Goal: Task Accomplishment & Management: Use online tool/utility

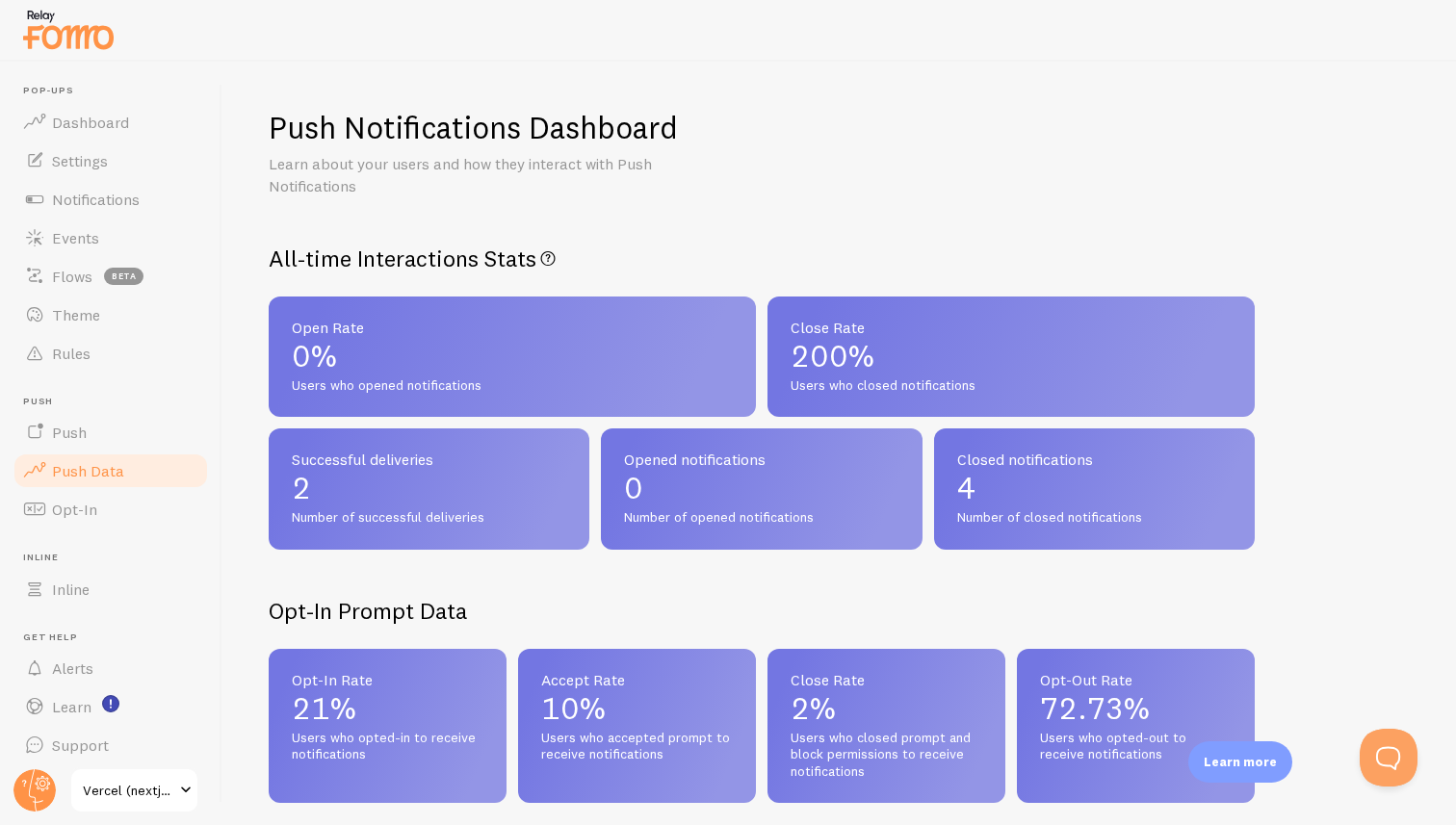
click at [343, 259] on h2 "All-time Interactions Stats All-time Push Notifications interactions" at bounding box center [762, 258] width 986 height 30
click at [377, 259] on h2 "All-time Interactions Stats All-time Push Notifications interactions" at bounding box center [762, 258] width 986 height 30
click at [463, 120] on h1 "Push Notifications Dashboard" at bounding box center [473, 127] width 410 height 39
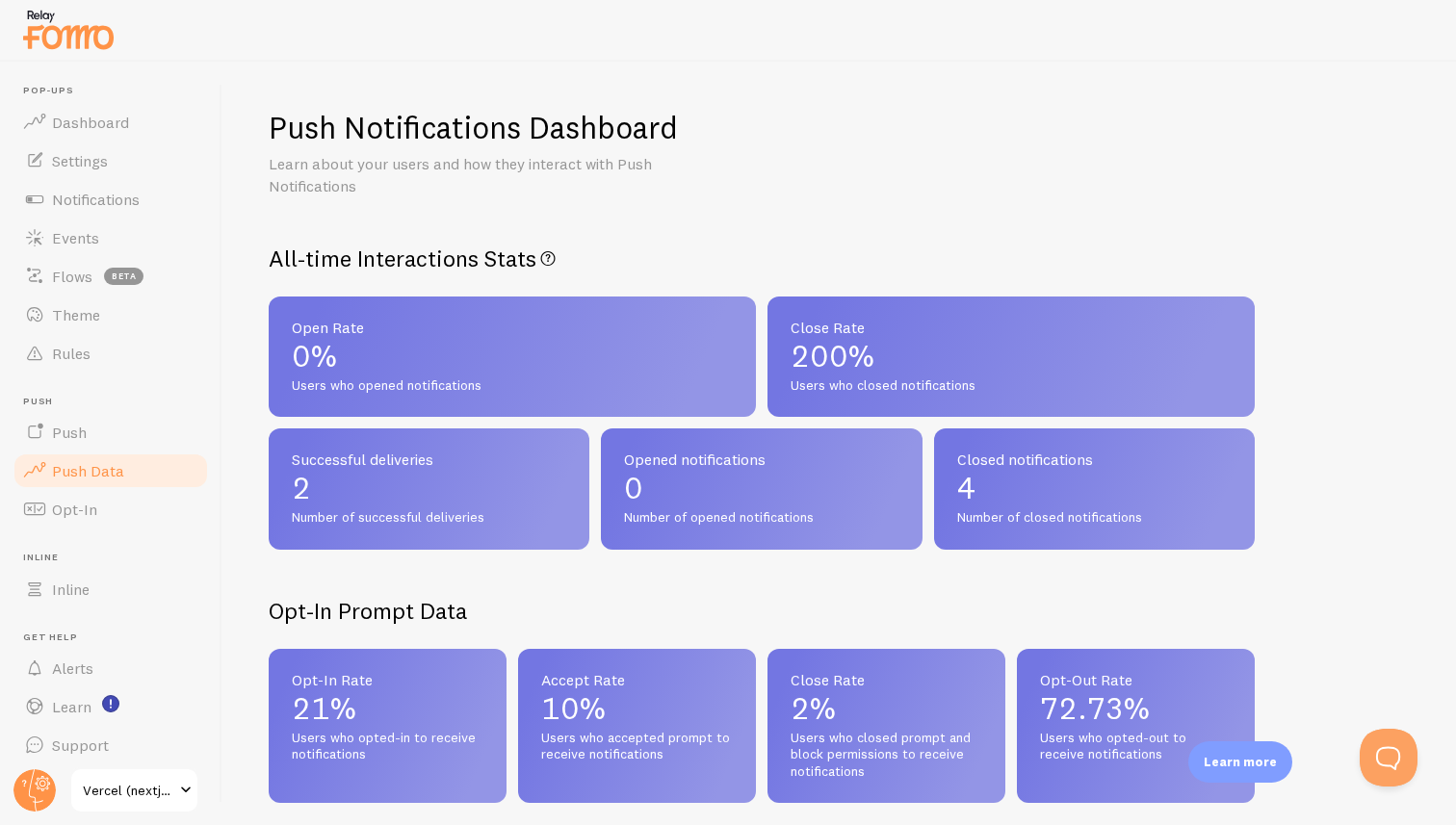
click at [463, 120] on h1 "Push Notifications Dashboard" at bounding box center [473, 127] width 410 height 39
click at [288, 128] on h1 "Push Notifications Dashboard" at bounding box center [473, 127] width 410 height 39
drag, startPoint x: 288, startPoint y: 128, endPoint x: 547, endPoint y: 136, distance: 259.1
click at [547, 136] on h1 "Push Notifications Dashboard" at bounding box center [473, 127] width 410 height 39
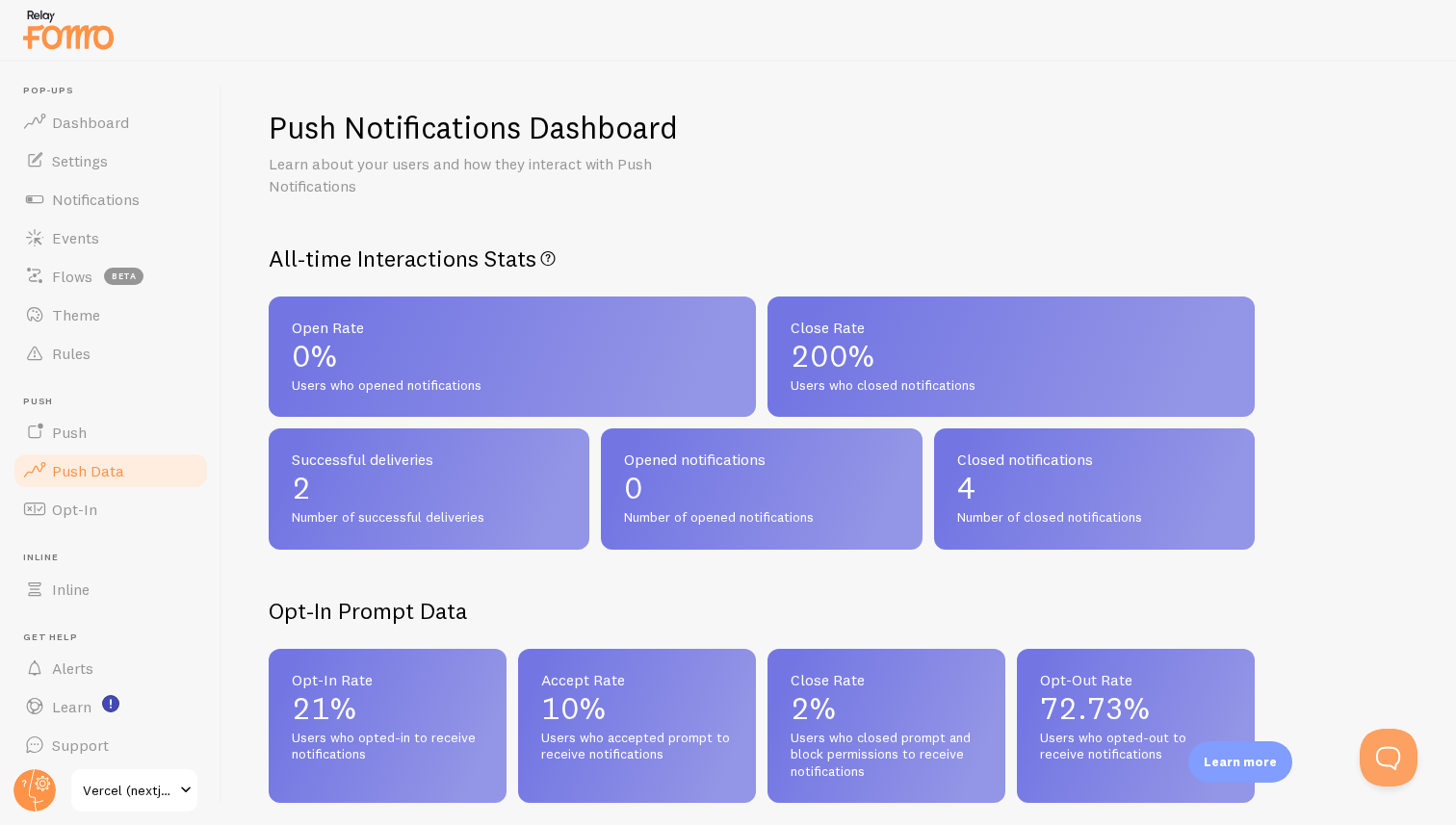
click at [547, 136] on h1 "Push Notifications Dashboard" at bounding box center [473, 127] width 410 height 39
drag, startPoint x: 547, startPoint y: 136, endPoint x: 301, endPoint y: 127, distance: 246.2
click at [301, 127] on h1 "Push Notifications Dashboard" at bounding box center [473, 127] width 410 height 39
drag, startPoint x: 301, startPoint y: 127, endPoint x: 541, endPoint y: 120, distance: 240.1
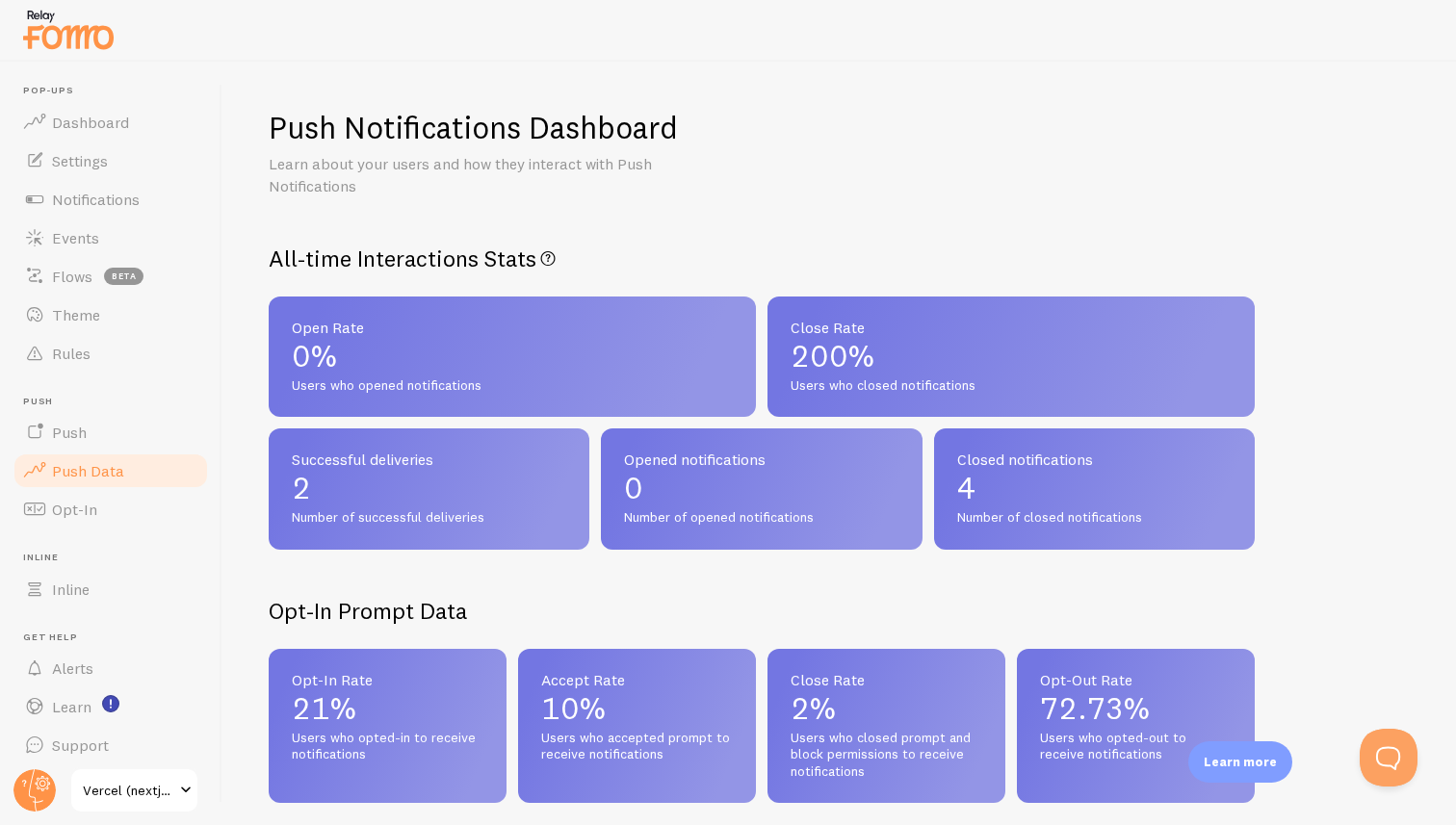
click at [541, 120] on h1 "Push Notifications Dashboard" at bounding box center [473, 127] width 410 height 39
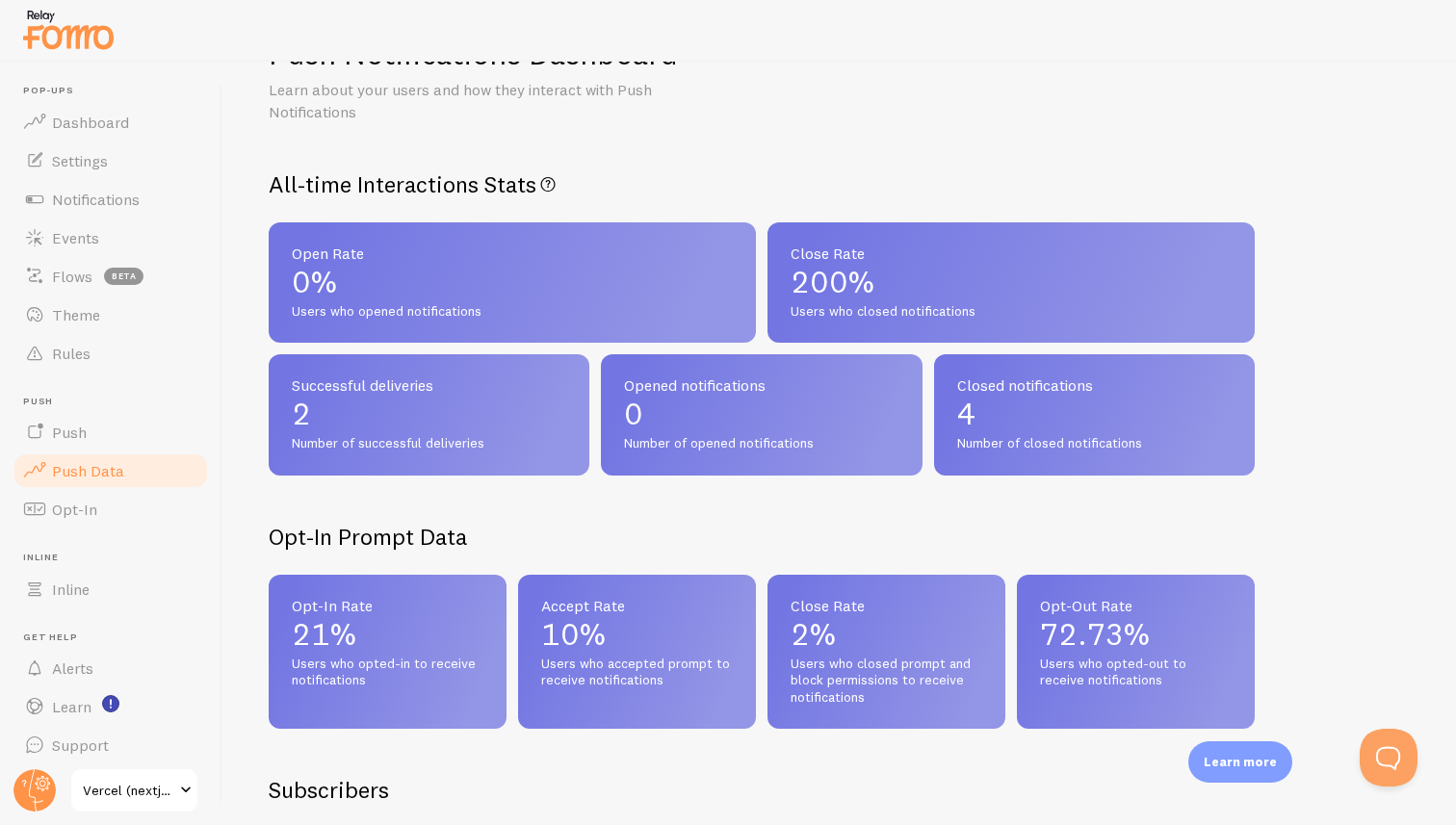
scroll to position [85, 0]
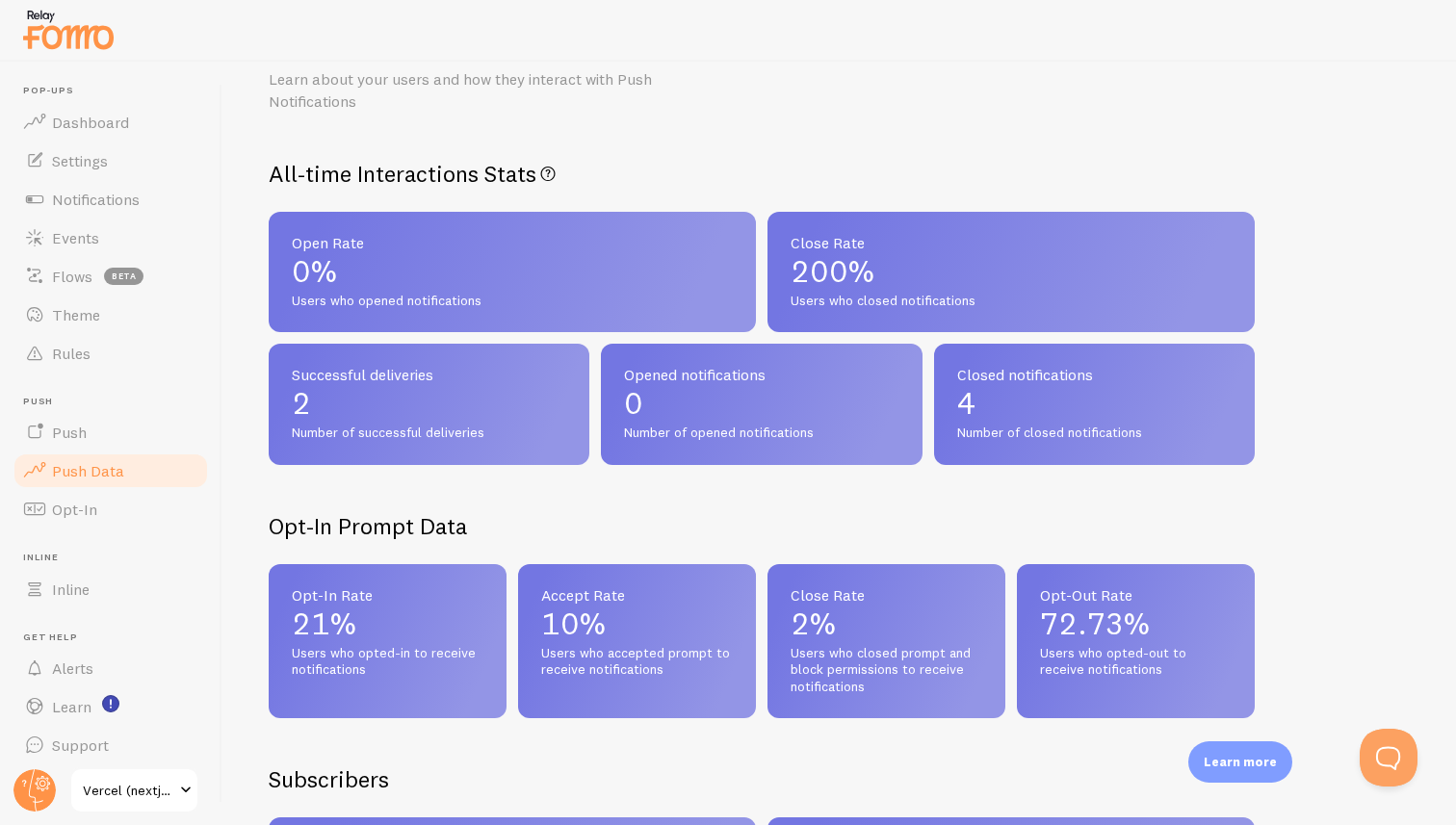
click at [305, 241] on span "Open Rate" at bounding box center [511, 242] width 441 height 16
drag, startPoint x: 305, startPoint y: 241, endPoint x: 345, endPoint y: 243, distance: 40.0
click at [341, 241] on span "Open Rate" at bounding box center [511, 242] width 441 height 16
click at [345, 243] on span "Open Rate" at bounding box center [511, 242] width 441 height 16
click at [795, 304] on span "Users who closed notifications" at bounding box center [1011, 301] width 441 height 18
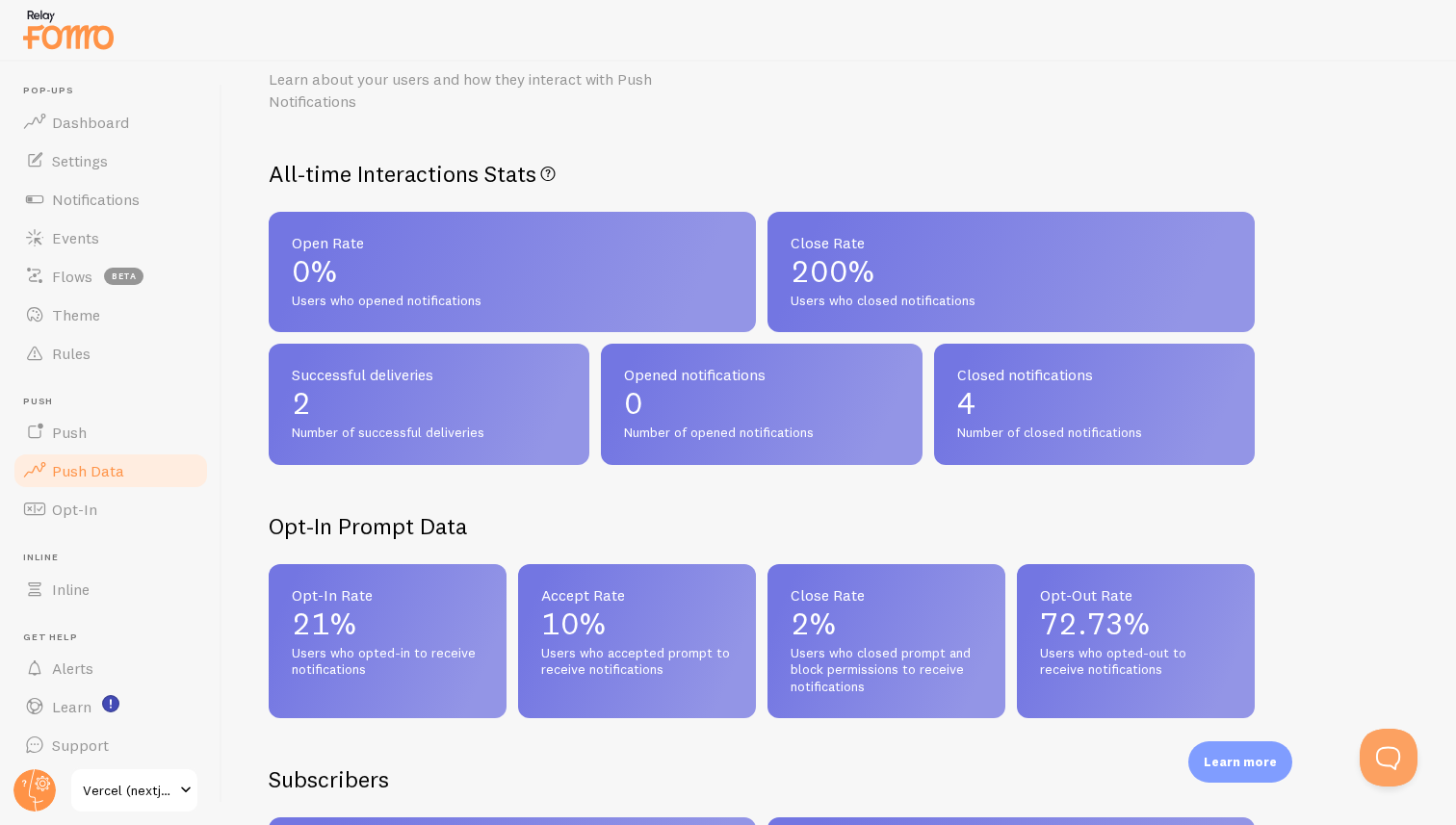
drag, startPoint x: 795, startPoint y: 304, endPoint x: 907, endPoint y: 296, distance: 112.3
click at [907, 296] on span "Users who closed notifications" at bounding box center [1011, 301] width 441 height 18
drag, startPoint x: 907, startPoint y: 296, endPoint x: 814, endPoint y: 300, distance: 93.1
click at [814, 300] on span "Users who closed notifications" at bounding box center [1011, 301] width 441 height 18
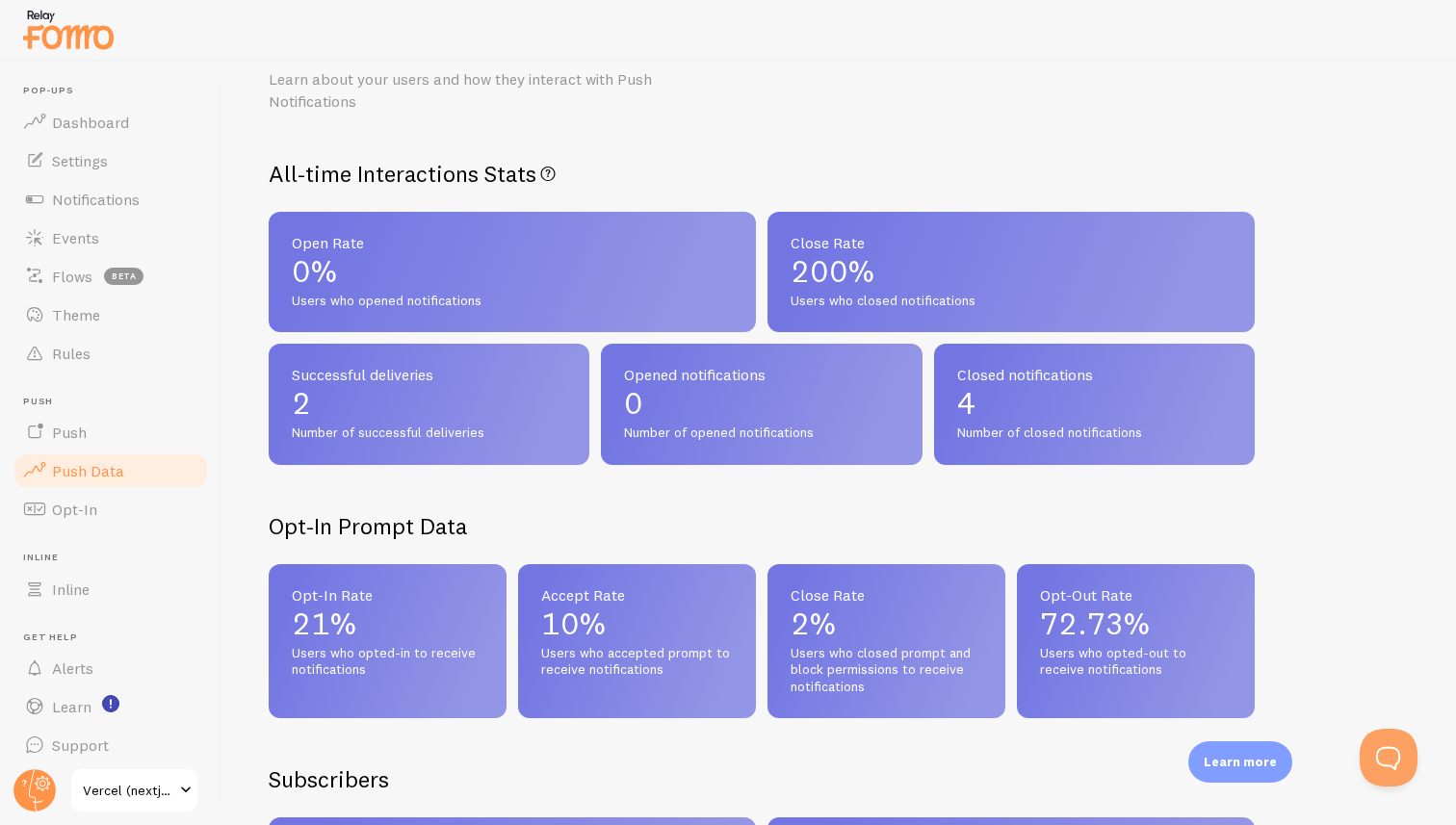
click at [814, 300] on span "Users who closed notifications" at bounding box center [1011, 301] width 441 height 18
drag, startPoint x: 814, startPoint y: 300, endPoint x: 910, endPoint y: 304, distance: 96.1
click at [910, 304] on span "Users who closed notifications" at bounding box center [1011, 301] width 441 height 18
drag, startPoint x: 910, startPoint y: 304, endPoint x: 806, endPoint y: 302, distance: 104.0
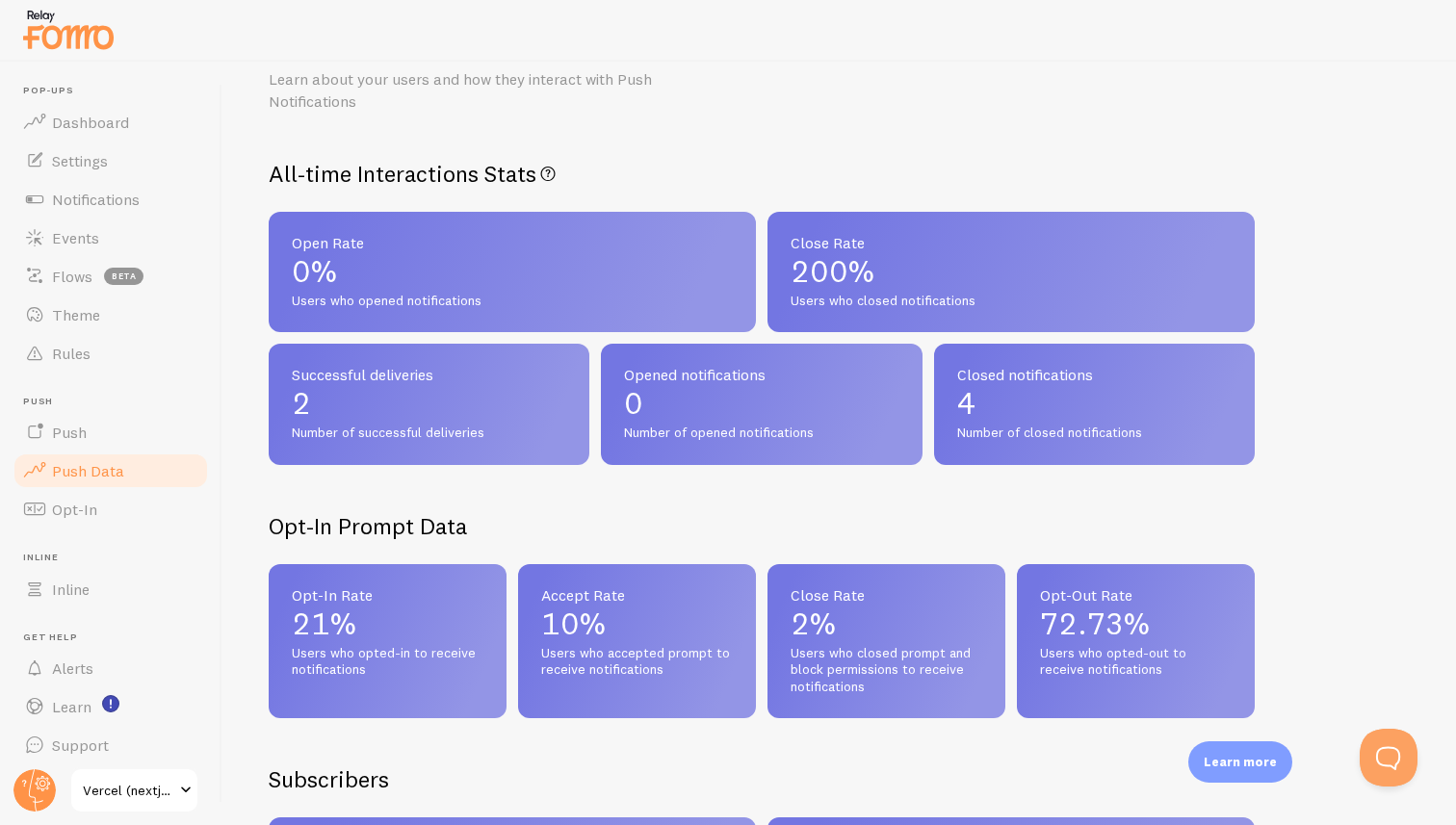
click at [806, 302] on span "Users who closed notifications" at bounding box center [1011, 301] width 441 height 18
click at [655, 435] on span "Number of opened notifications" at bounding box center [761, 433] width 275 height 18
drag, startPoint x: 655, startPoint y: 435, endPoint x: 767, endPoint y: 434, distance: 112.0
click at [767, 434] on span "Number of opened notifications" at bounding box center [761, 433] width 275 height 18
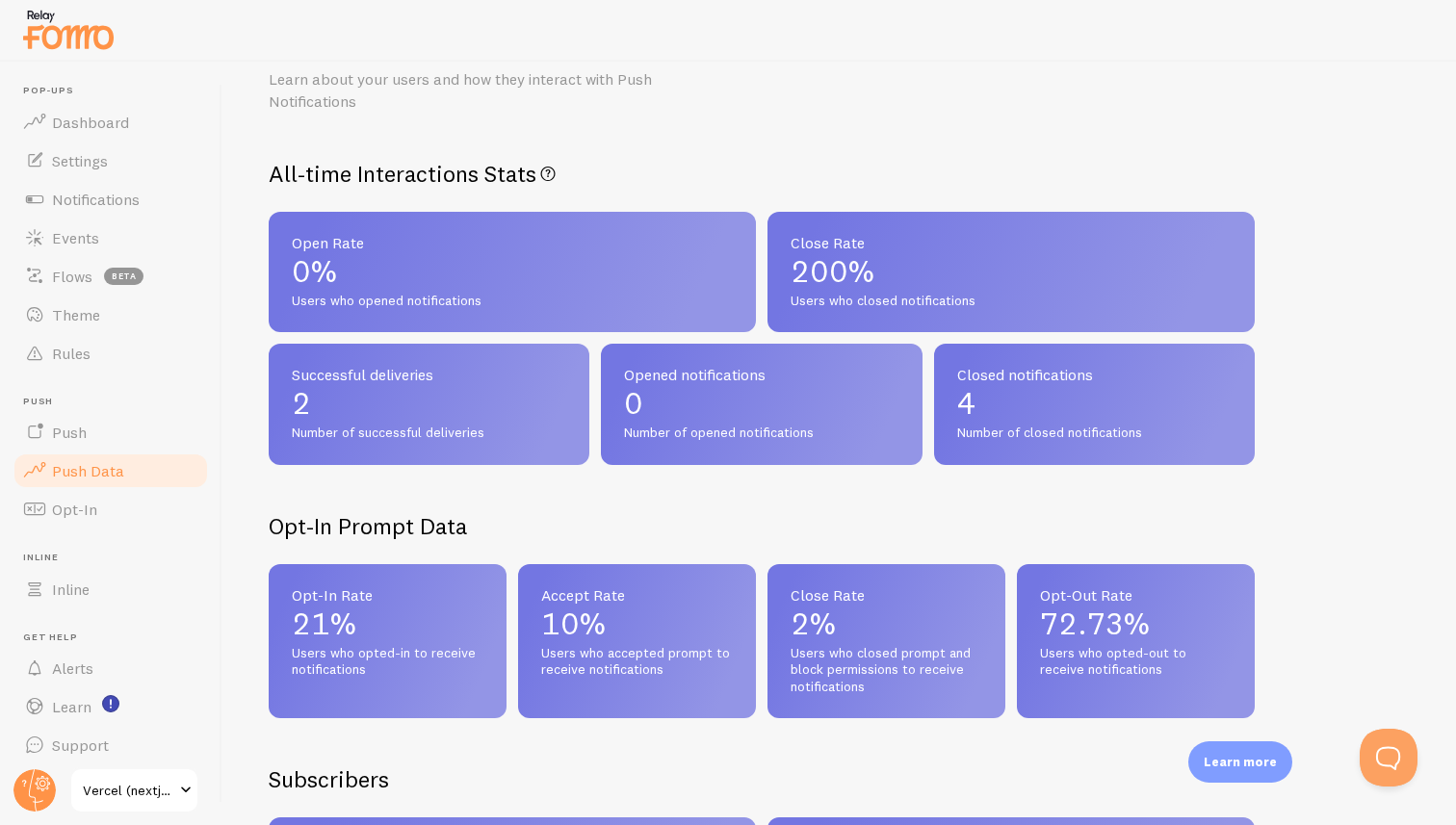
click at [767, 434] on span "Number of opened notifications" at bounding box center [761, 433] width 275 height 18
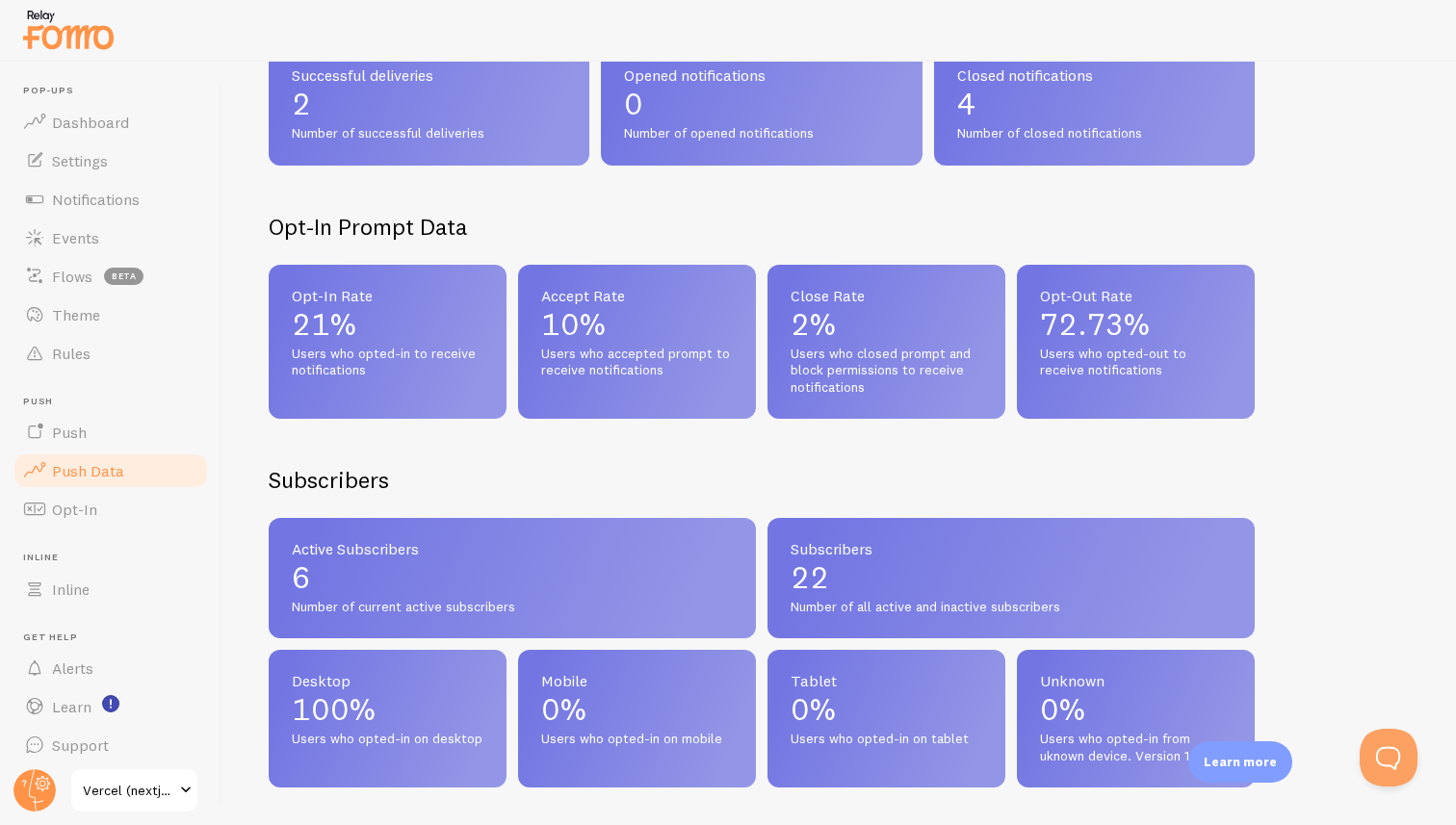
scroll to position [388, 0]
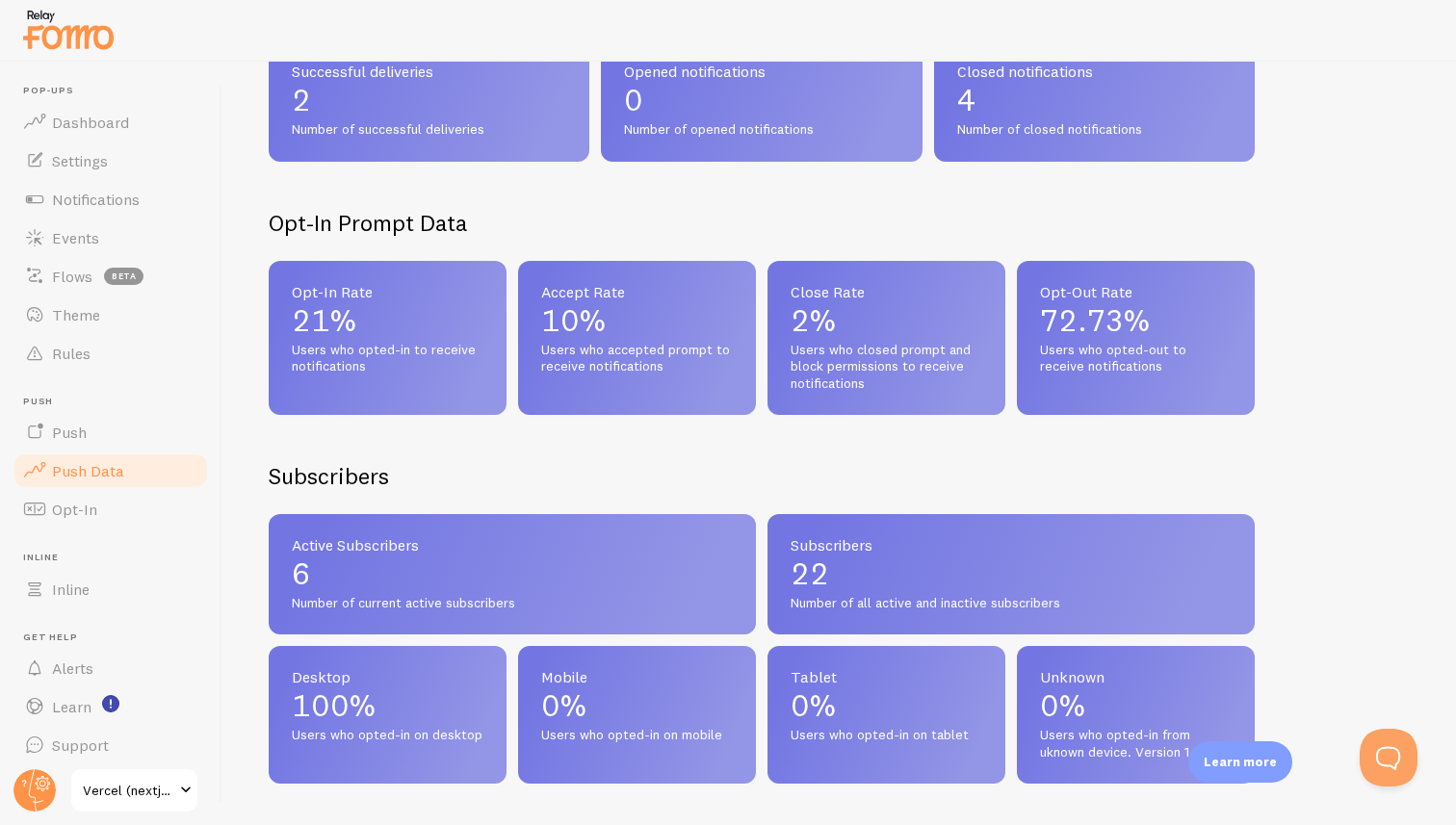
click at [315, 477] on h2 "Subscribers" at bounding box center [329, 476] width 120 height 30
click at [333, 476] on h2 "Subscribers" at bounding box center [329, 476] width 120 height 30
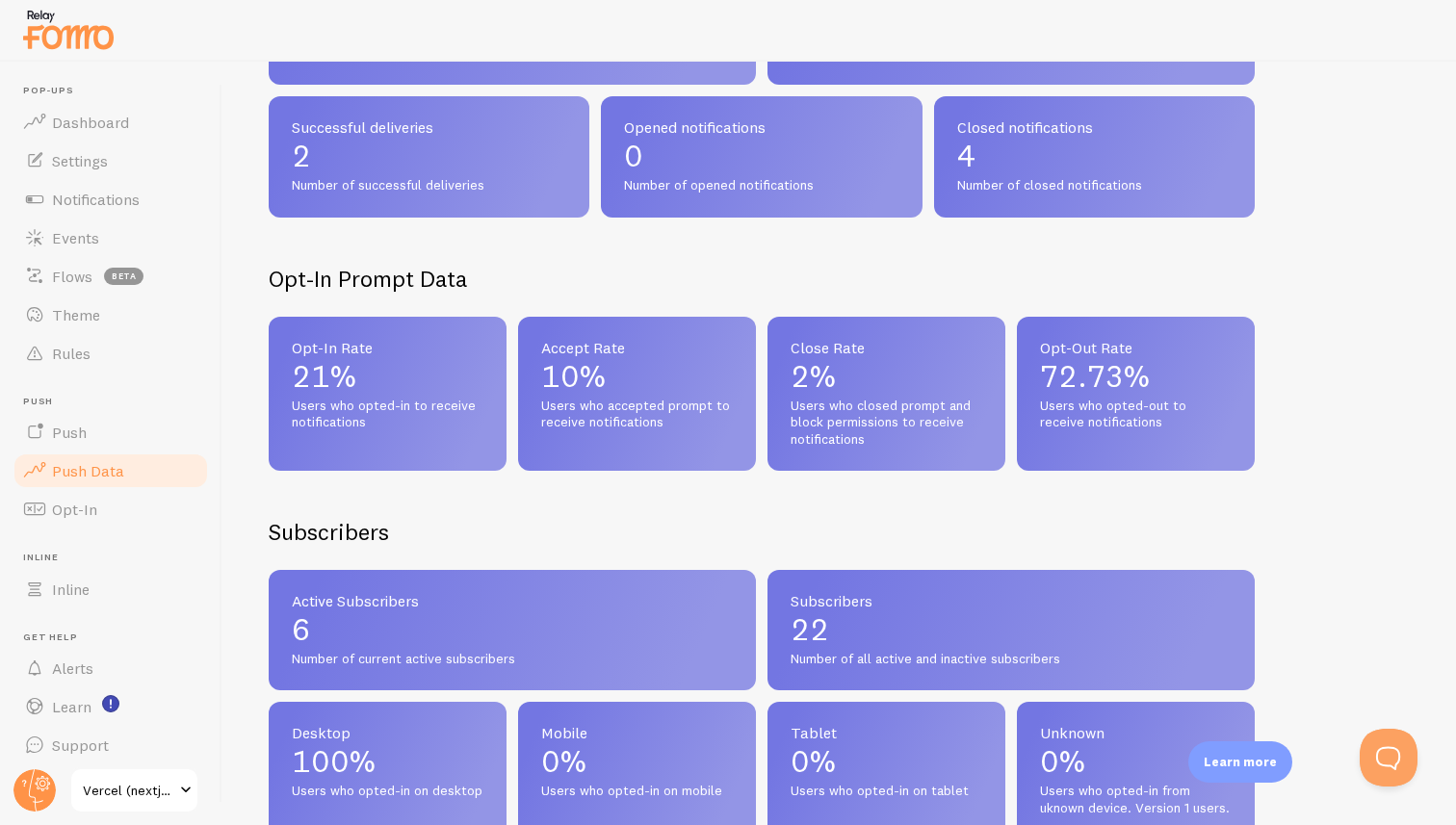
scroll to position [38, 0]
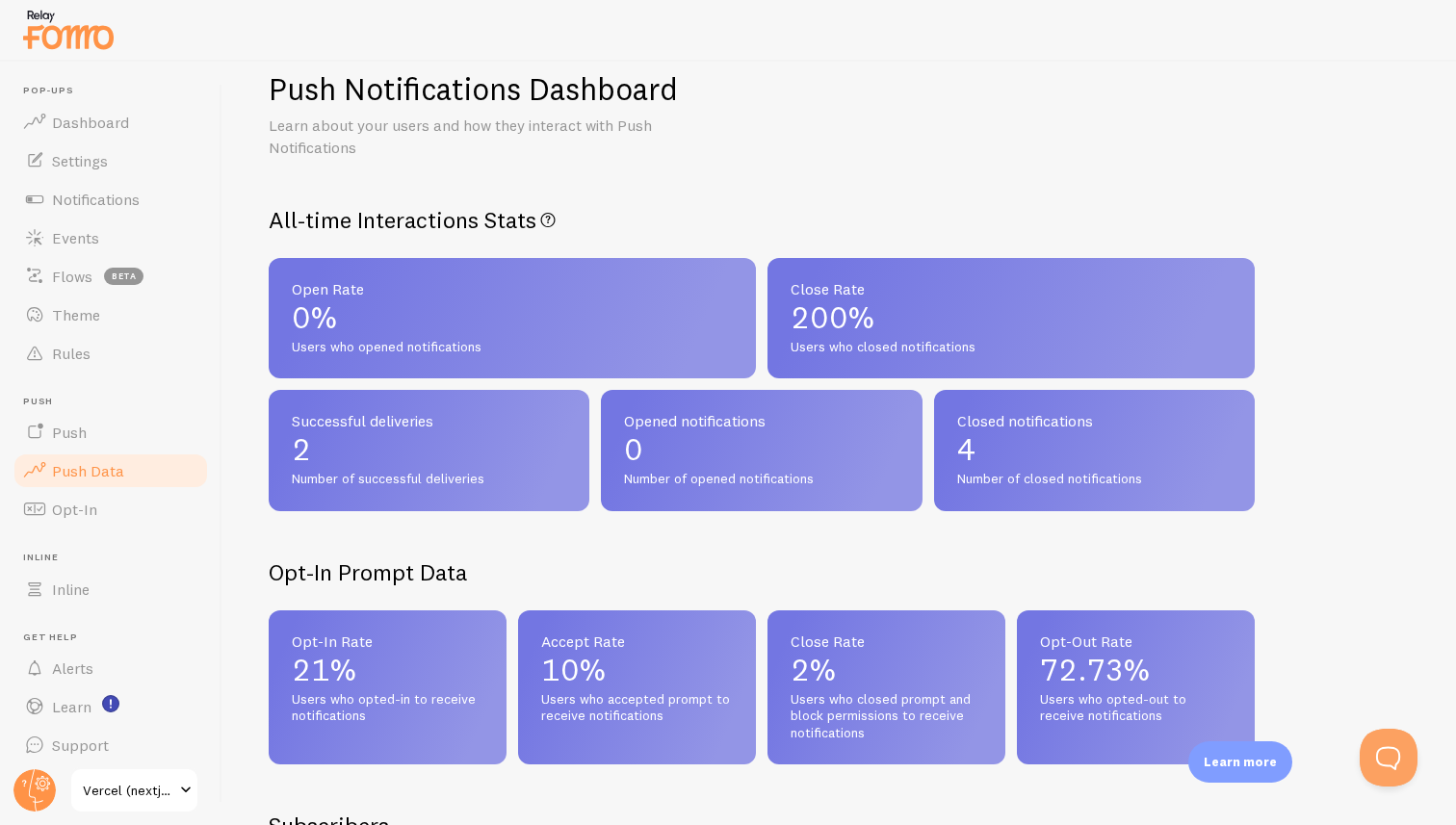
click at [284, 222] on h2 "All-time Interactions Stats All-time Push Notifications interactions" at bounding box center [762, 220] width 986 height 30
drag, startPoint x: 284, startPoint y: 222, endPoint x: 337, endPoint y: 221, distance: 53.0
click at [332, 221] on h2 "All-time Interactions Stats All-time Push Notifications interactions" at bounding box center [762, 220] width 986 height 30
click at [337, 222] on h2 "All-time Interactions Stats All-time Push Notifications interactions" at bounding box center [762, 220] width 986 height 30
click at [574, 270] on div "All-time Push Notifications interactions" at bounding box center [623, 269] width 173 height 69
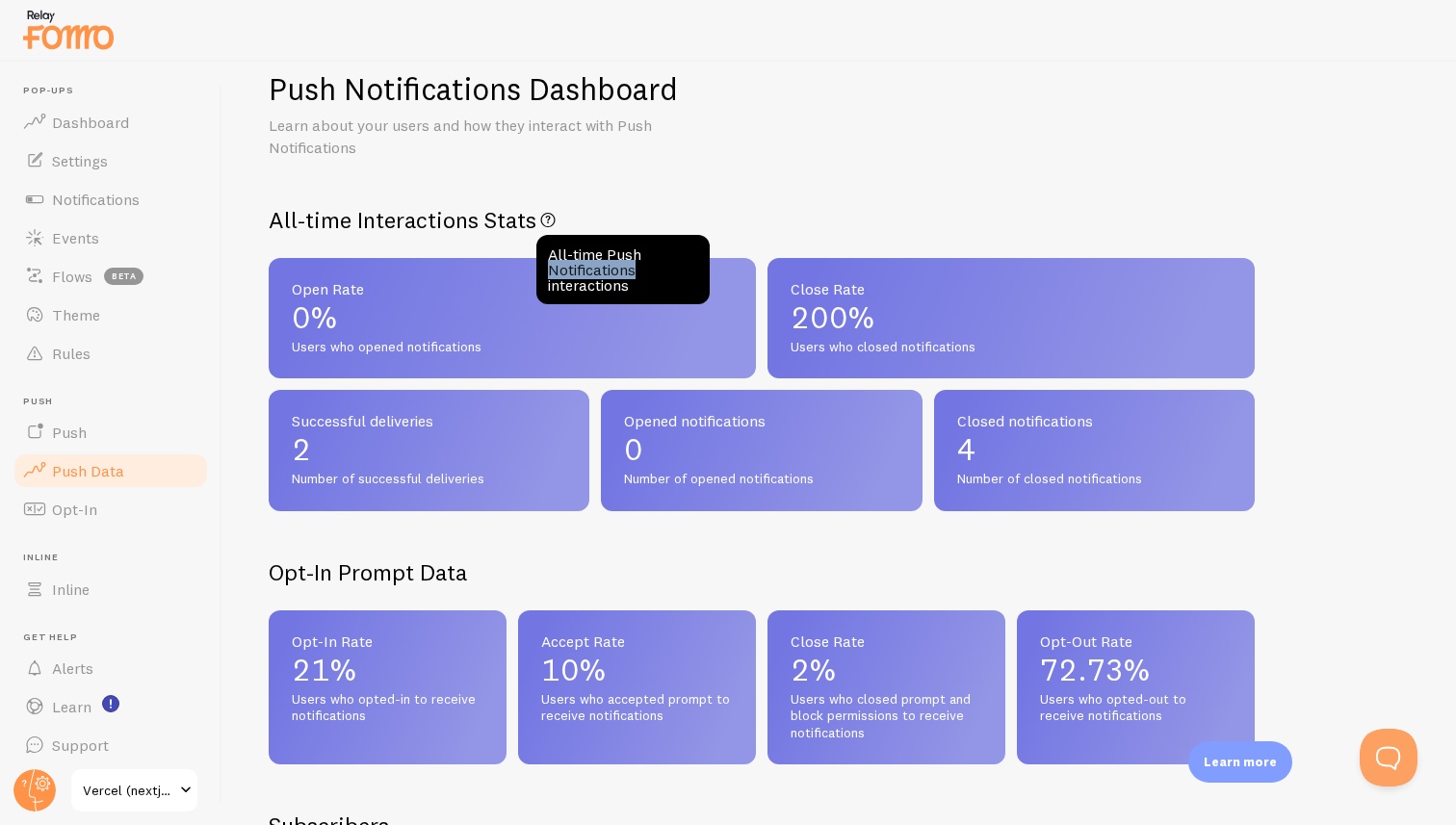
click at [574, 270] on div "All-time Push Notifications interactions" at bounding box center [623, 269] width 173 height 69
click at [586, 273] on div "All-time Push Notifications interactions" at bounding box center [623, 269] width 173 height 69
click at [402, 287] on span "Open Rate" at bounding box center [511, 289] width 441 height 16
click at [319, 293] on span "Open Rate" at bounding box center [511, 289] width 441 height 16
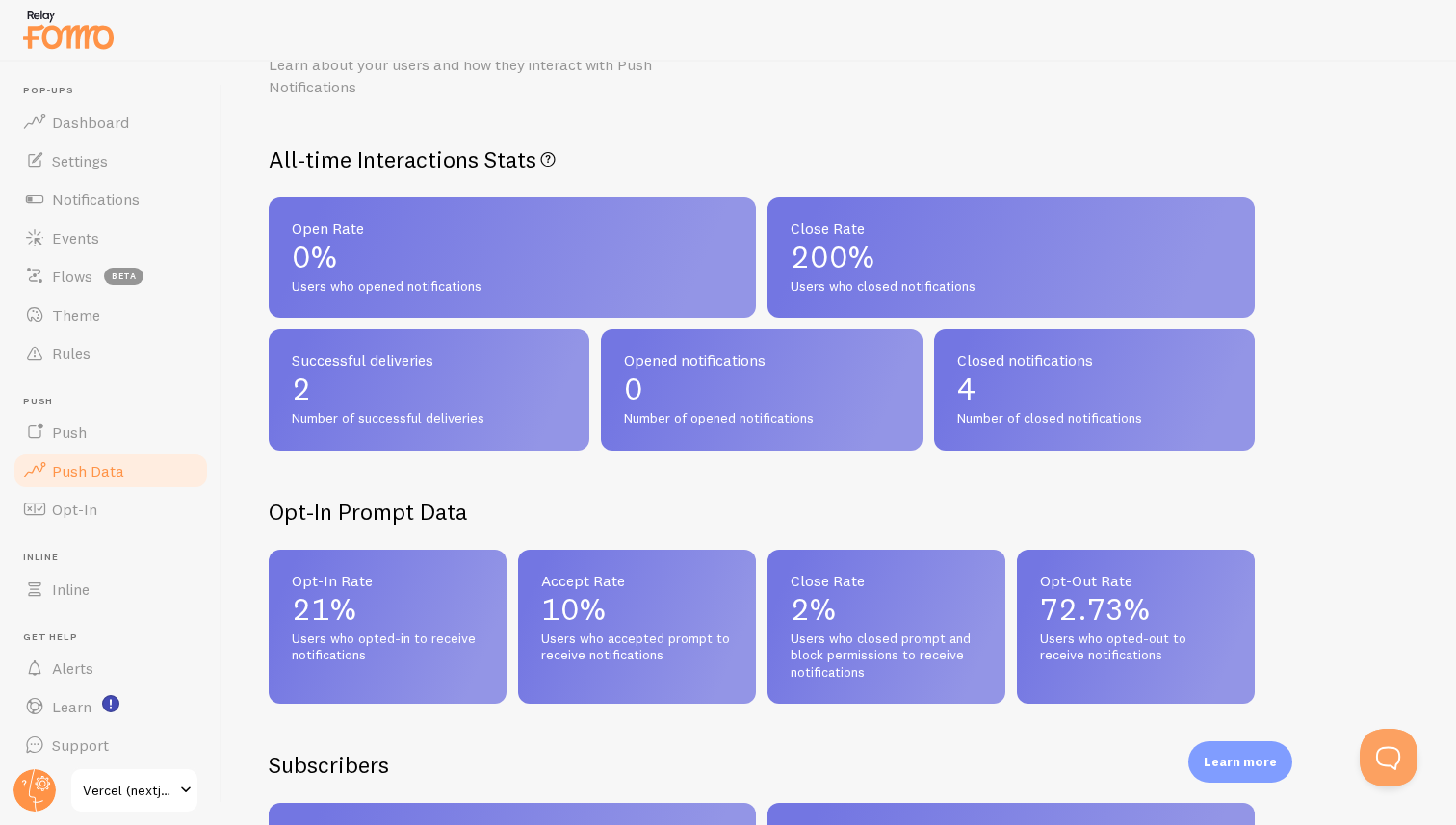
scroll to position [131, 0]
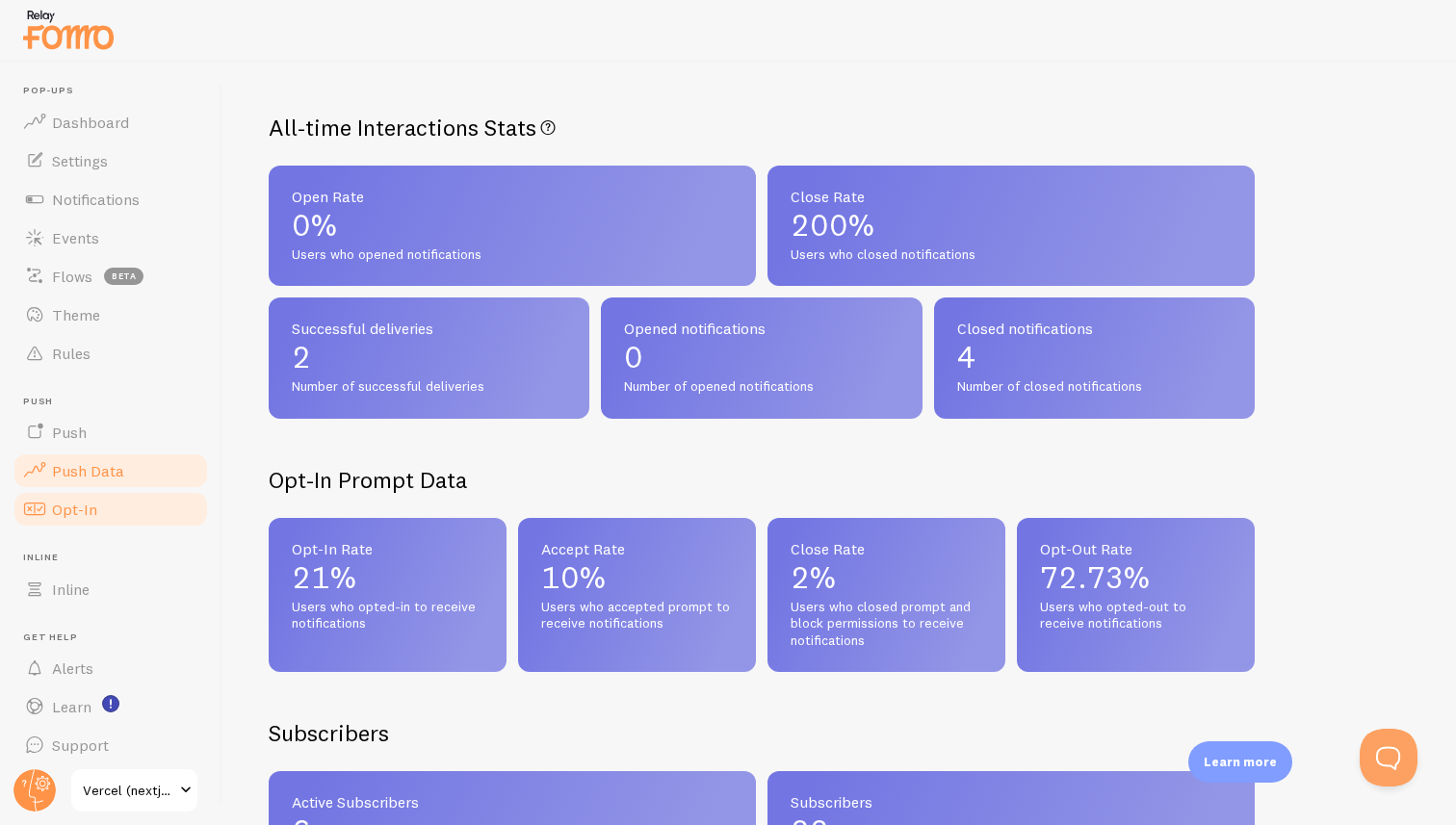
click at [96, 508] on link "Opt-In" at bounding box center [110, 508] width 199 height 38
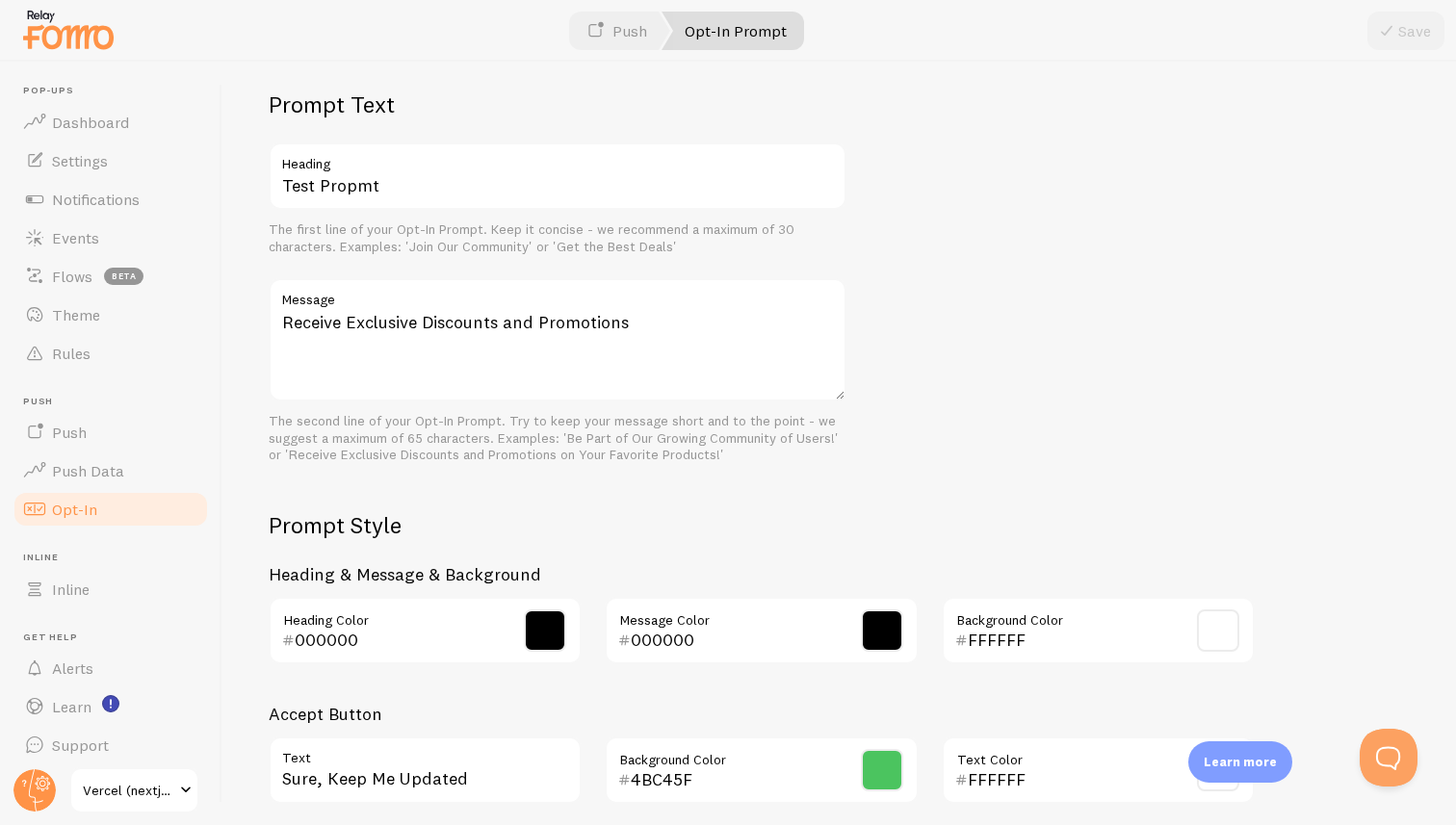
scroll to position [551, 0]
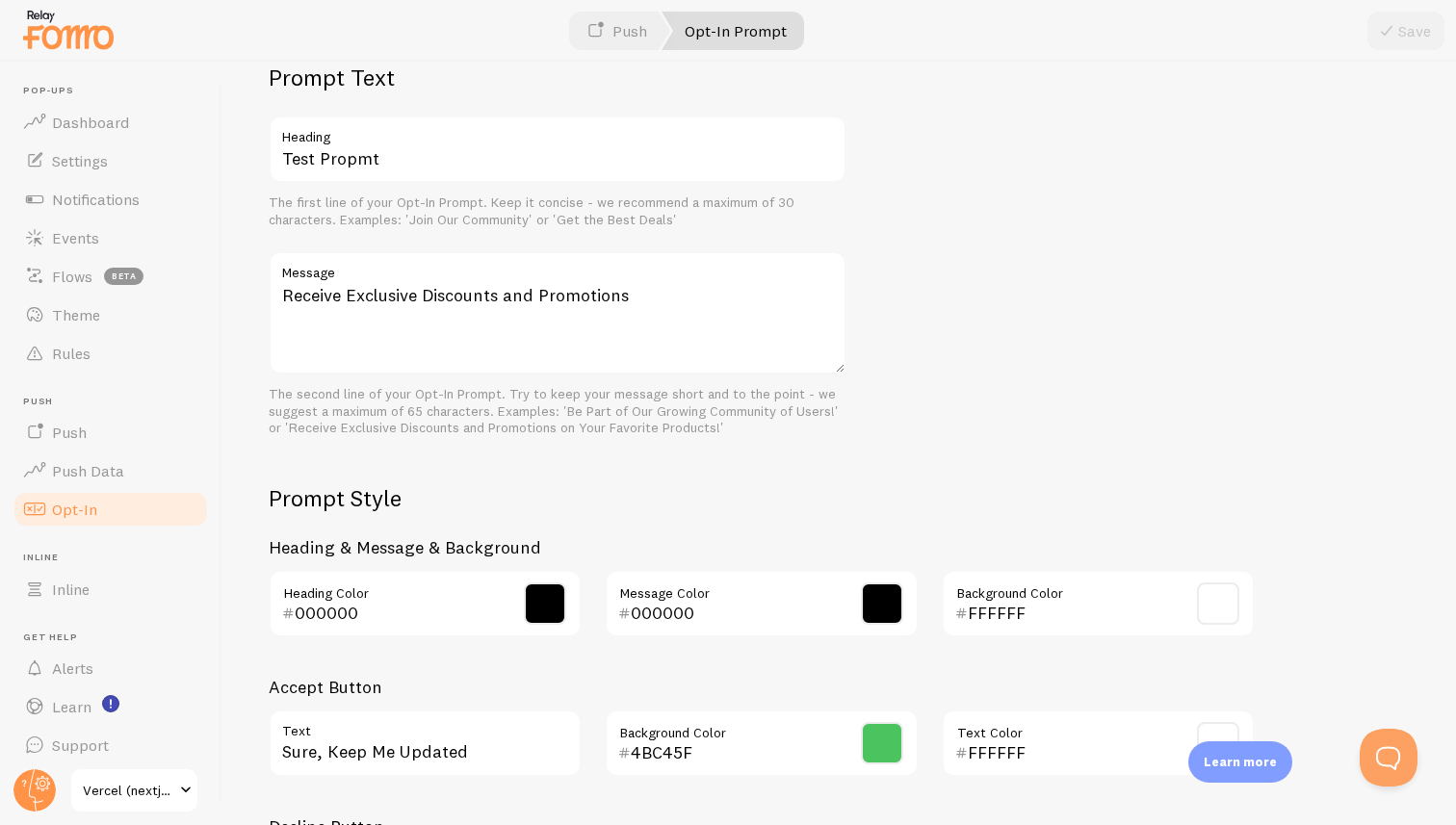
click at [541, 607] on span at bounding box center [545, 603] width 42 height 42
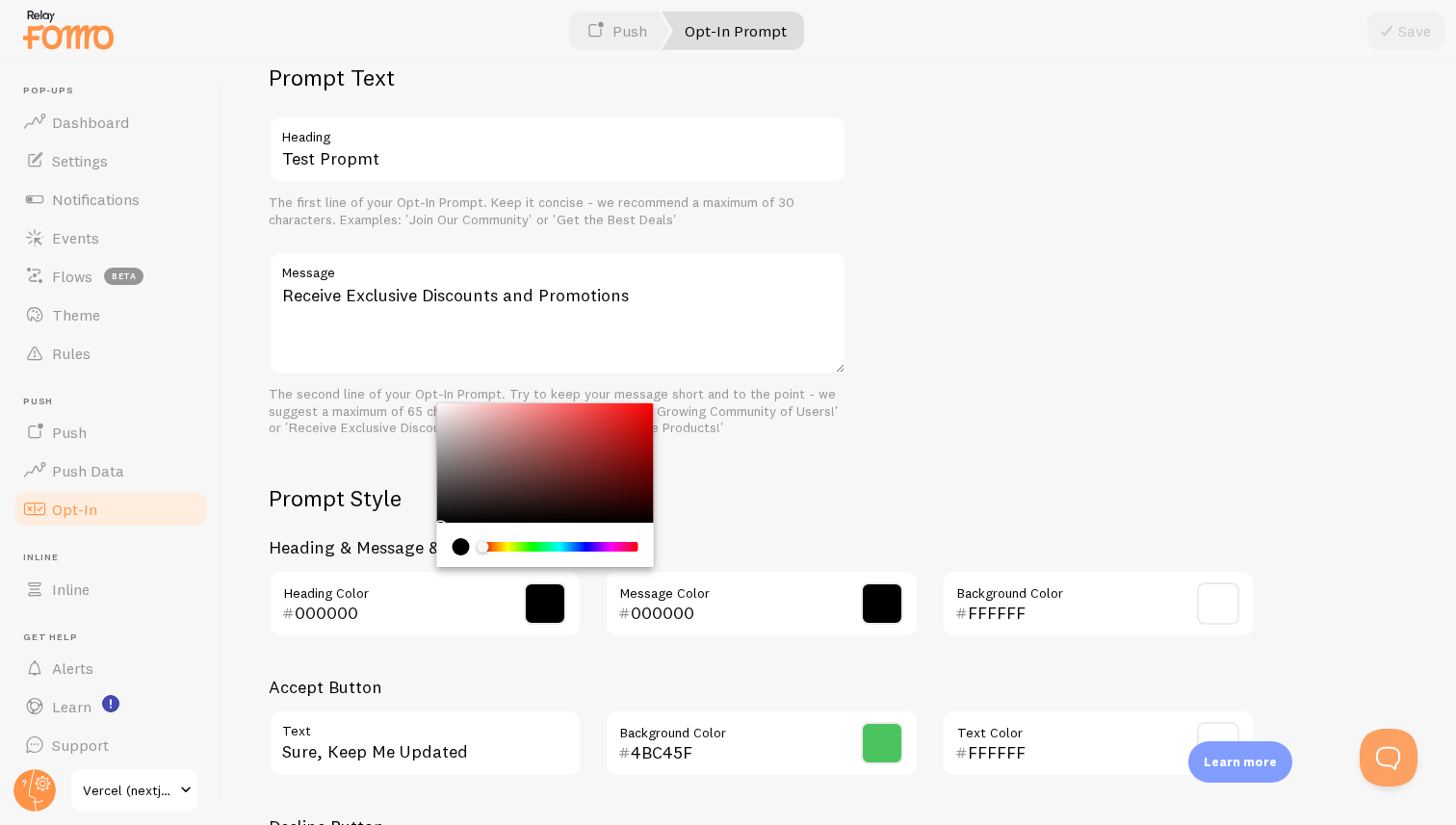
click at [366, 507] on h2 "Prompt Style" at bounding box center [762, 498] width 986 height 30
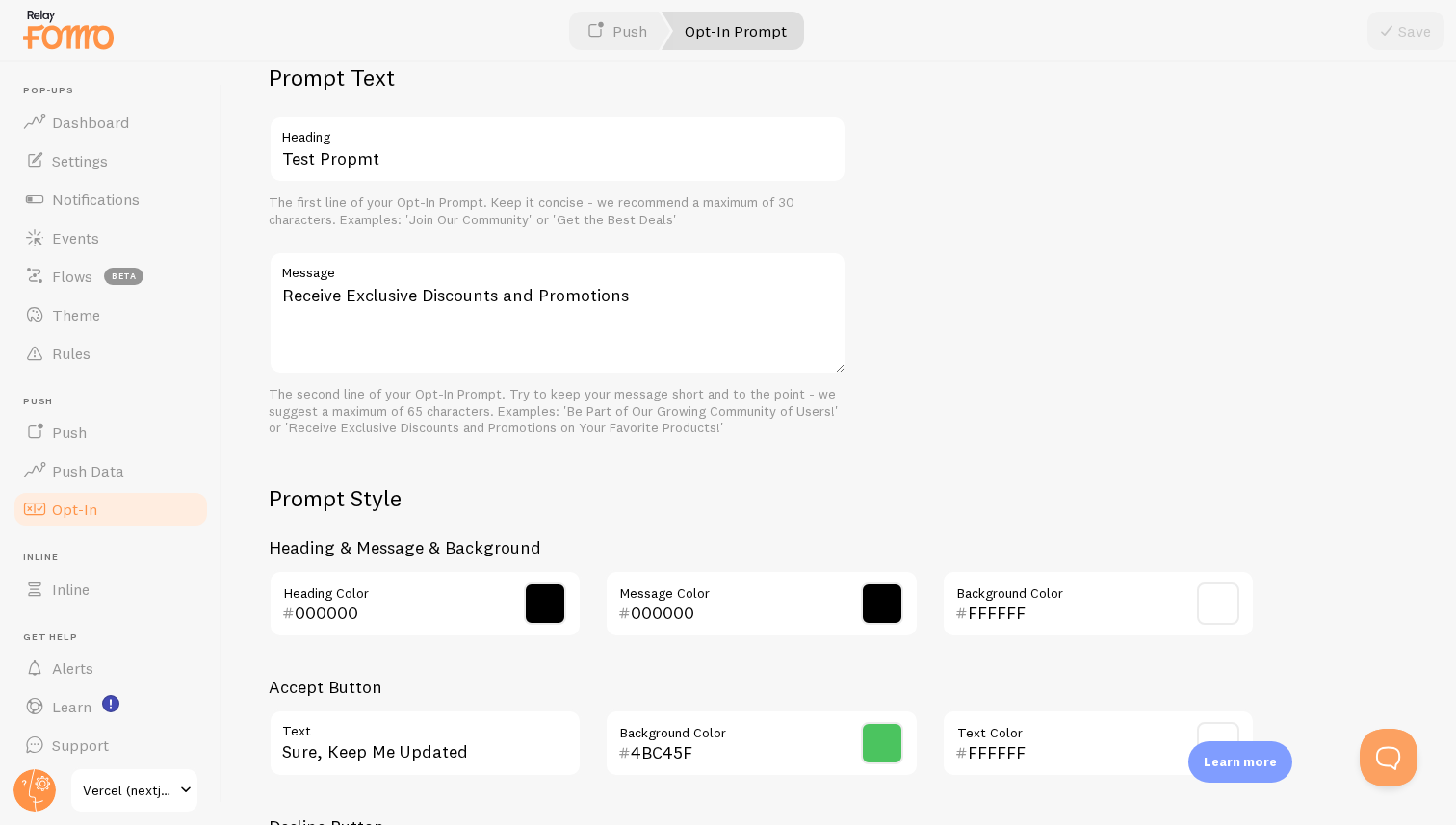
click at [539, 604] on span at bounding box center [545, 603] width 42 height 42
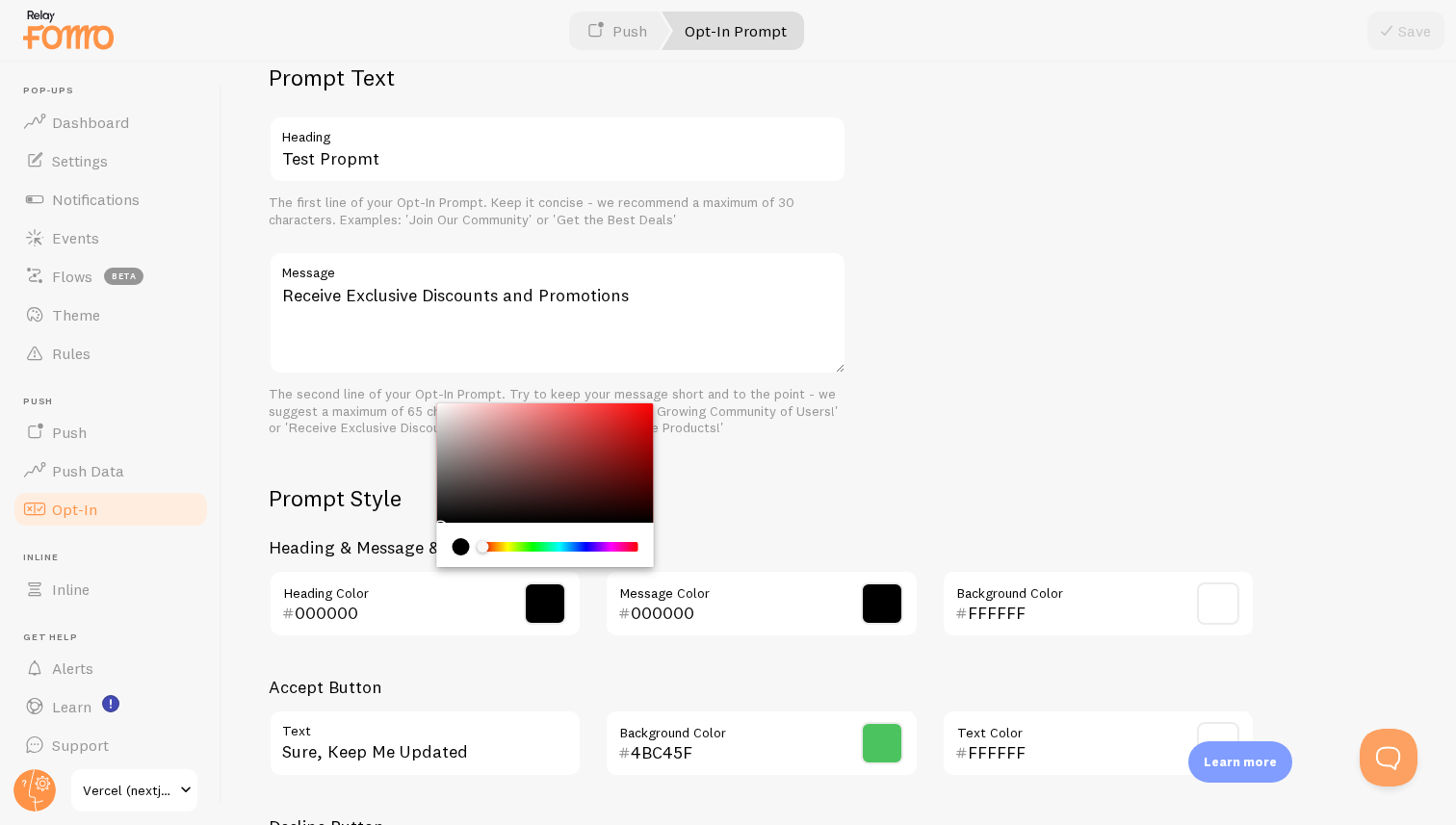
click at [539, 604] on span at bounding box center [545, 603] width 42 height 42
click at [465, 618] on input "000000" at bounding box center [397, 614] width 206 height 23
click at [352, 663] on div "Prompt Style Heading & Message & Background 000000 Heading Color 000000 Message…" at bounding box center [762, 707] width 986 height 449
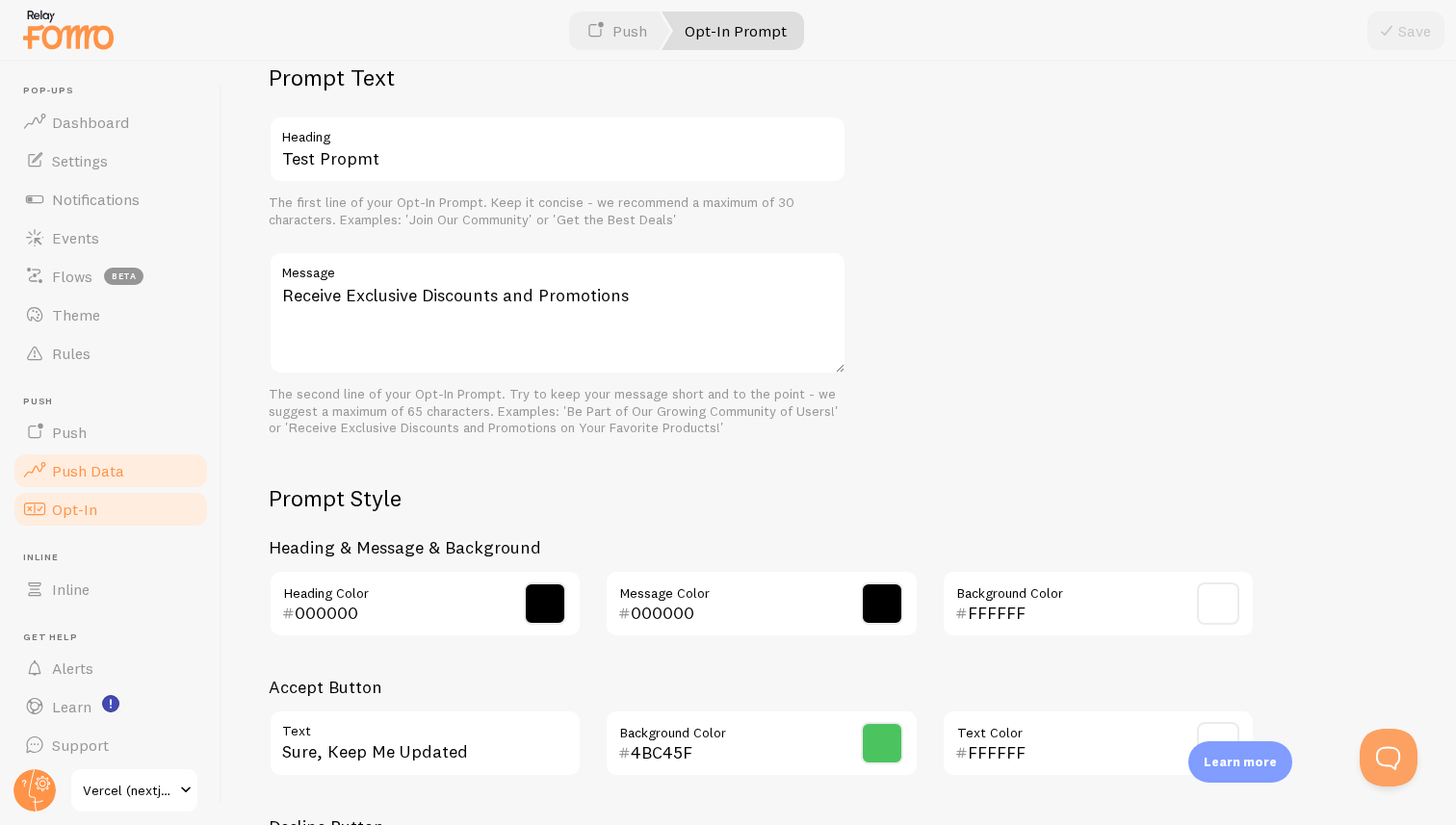
click at [109, 456] on link "Push Data" at bounding box center [110, 470] width 199 height 38
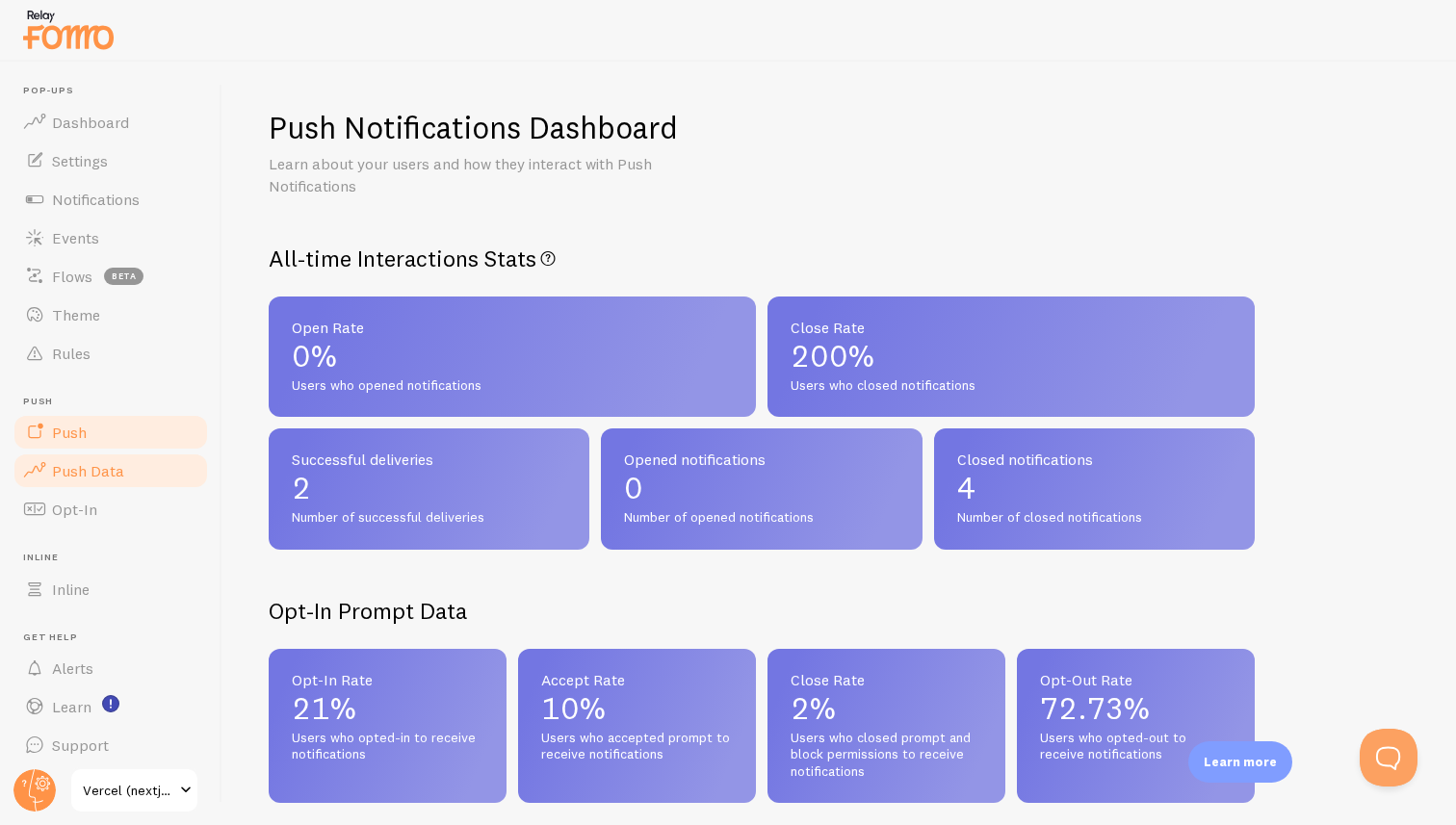
click at [89, 433] on link "Push" at bounding box center [110, 432] width 199 height 38
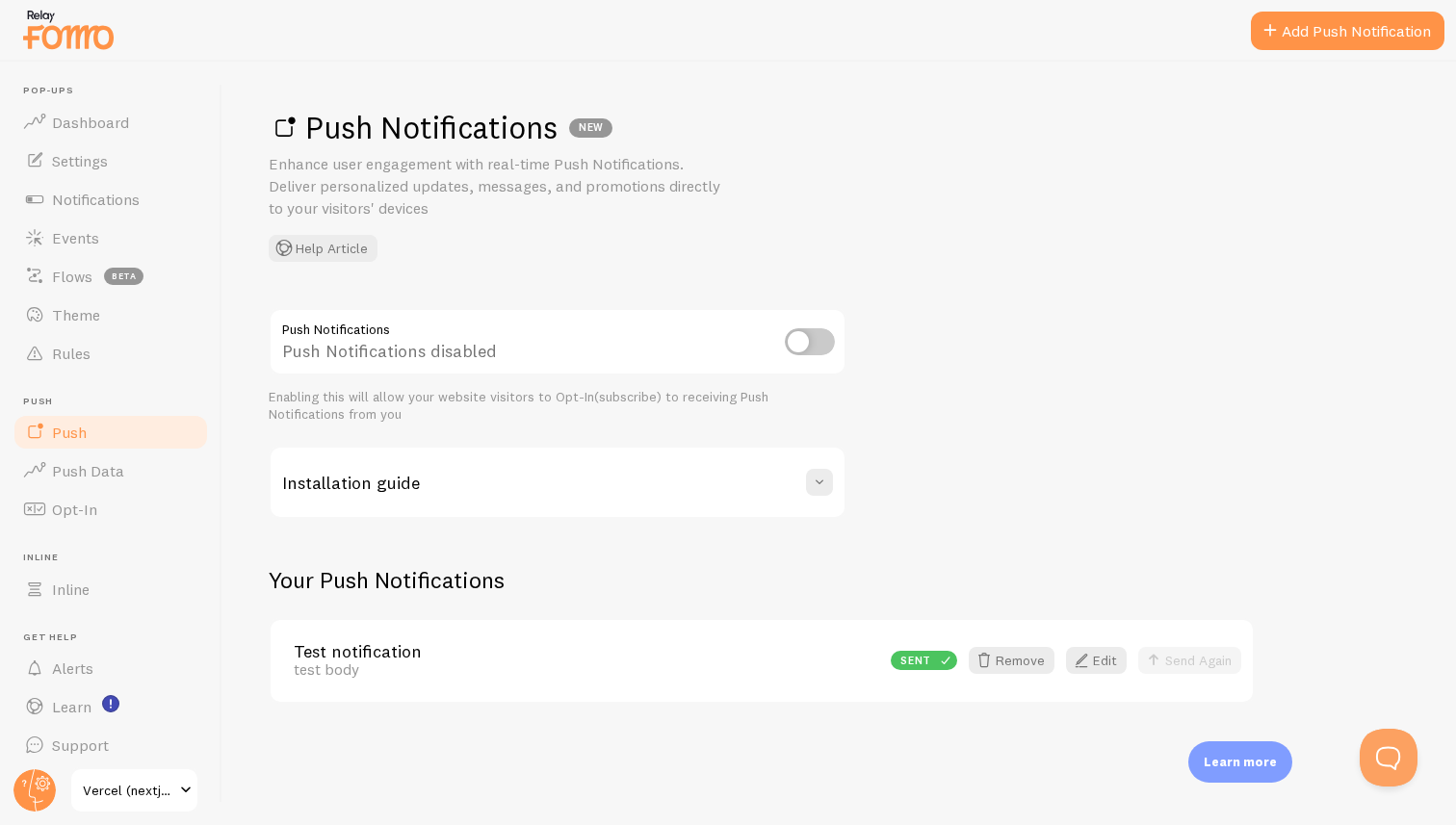
click at [434, 487] on div "Installation guide" at bounding box center [557, 482] width 574 height 69
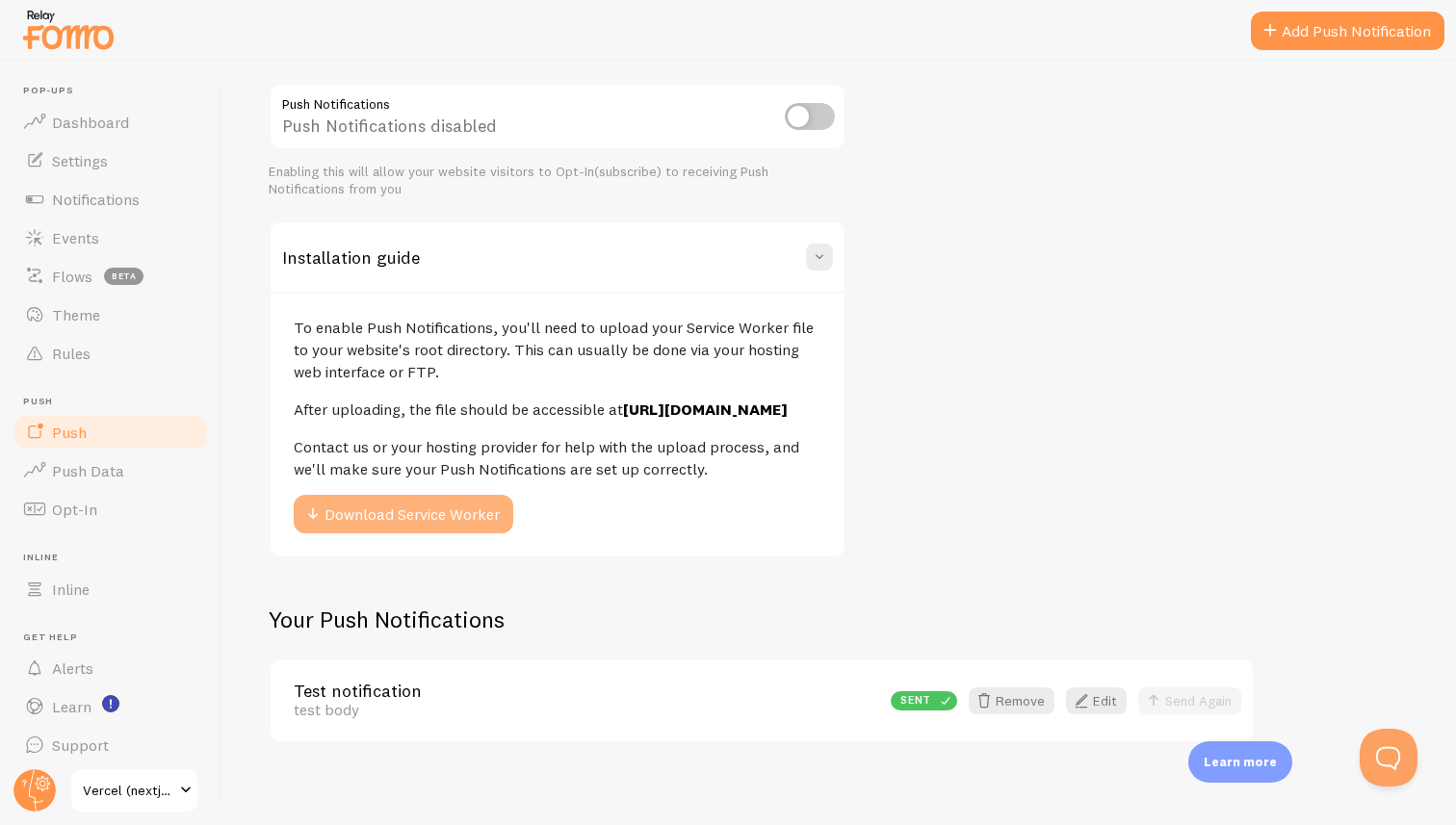
scroll to position [239, 0]
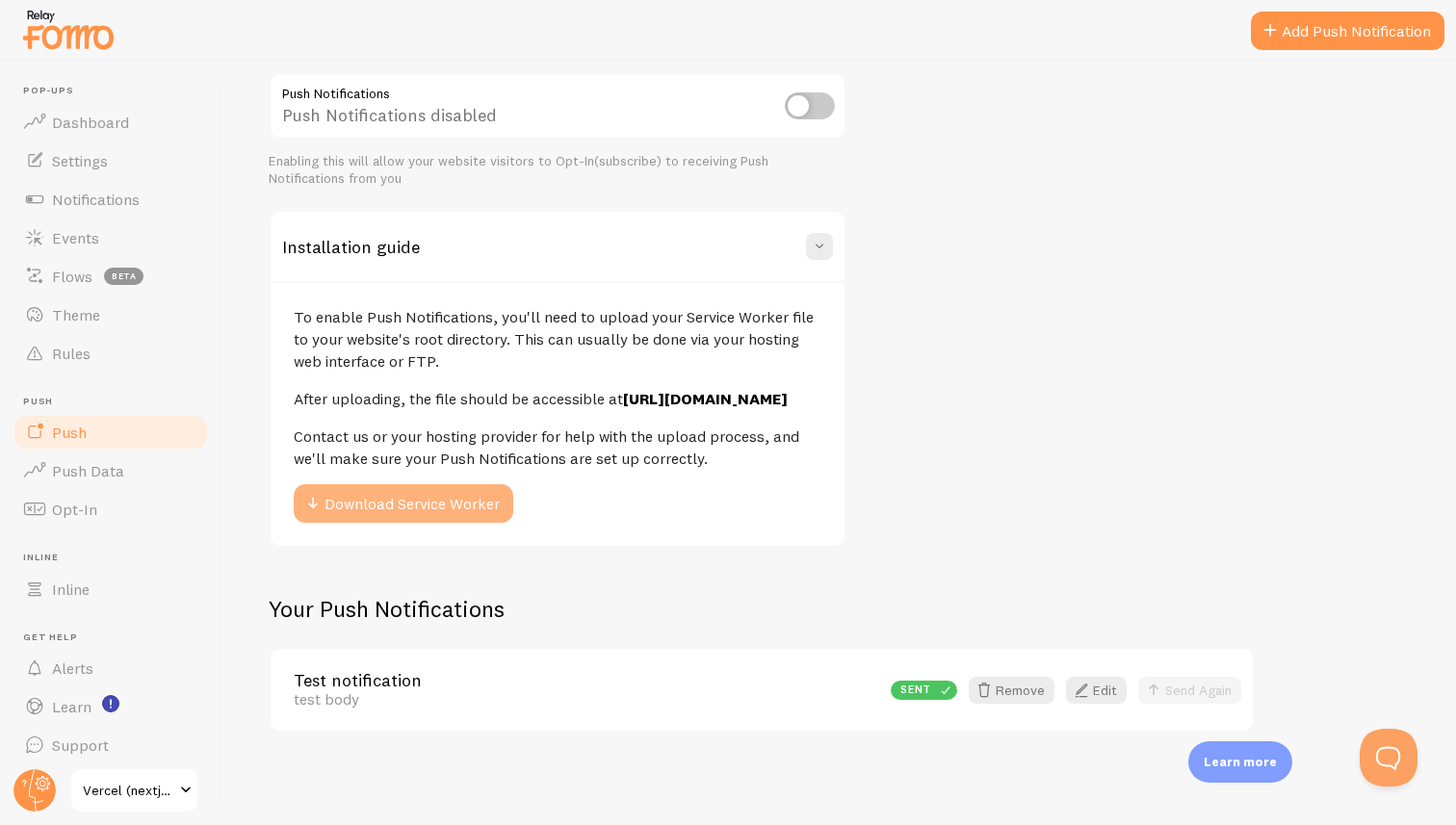
click at [440, 521] on button "Download Service Worker" at bounding box center [403, 502] width 220 height 38
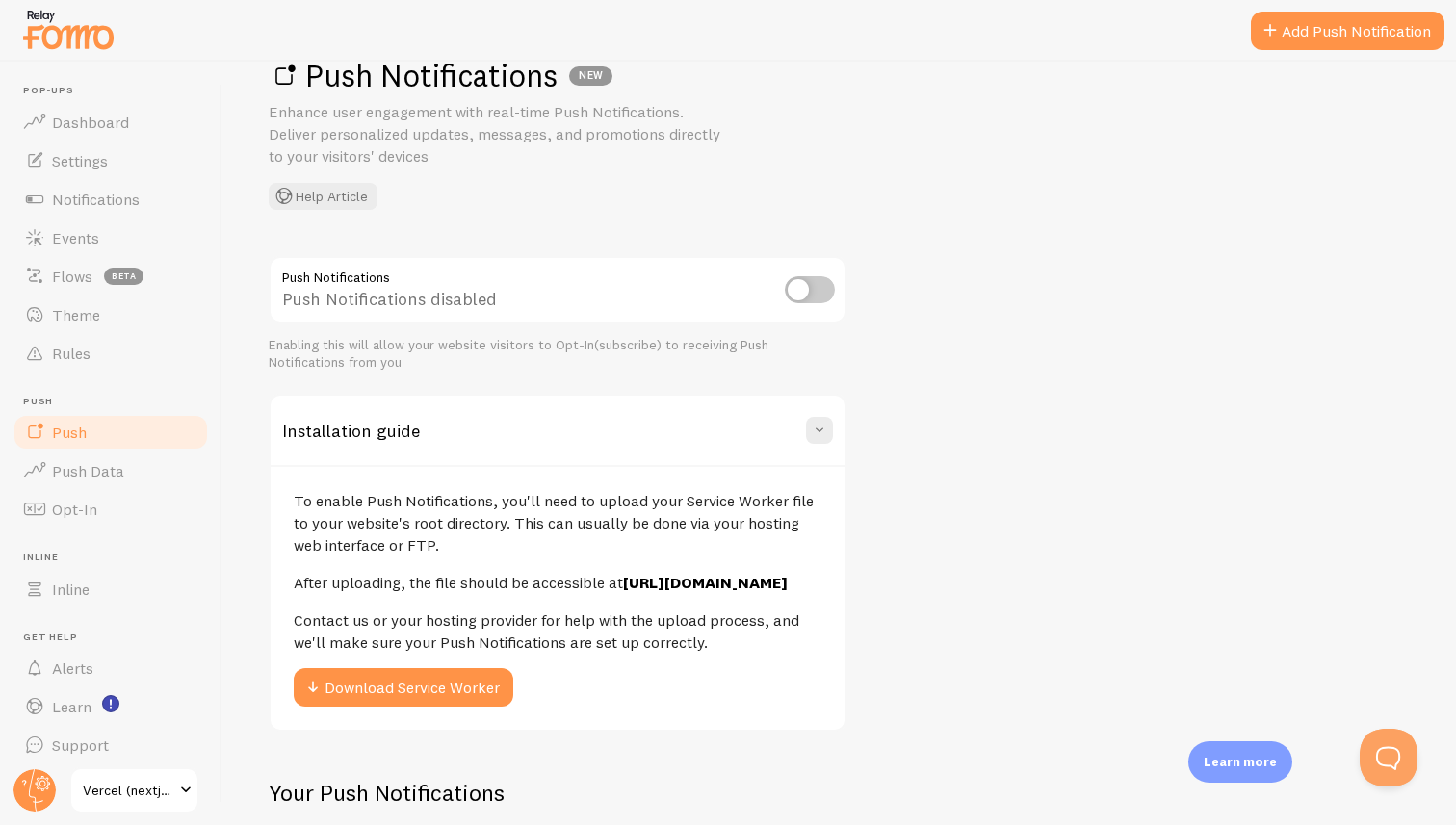
scroll to position [0, 0]
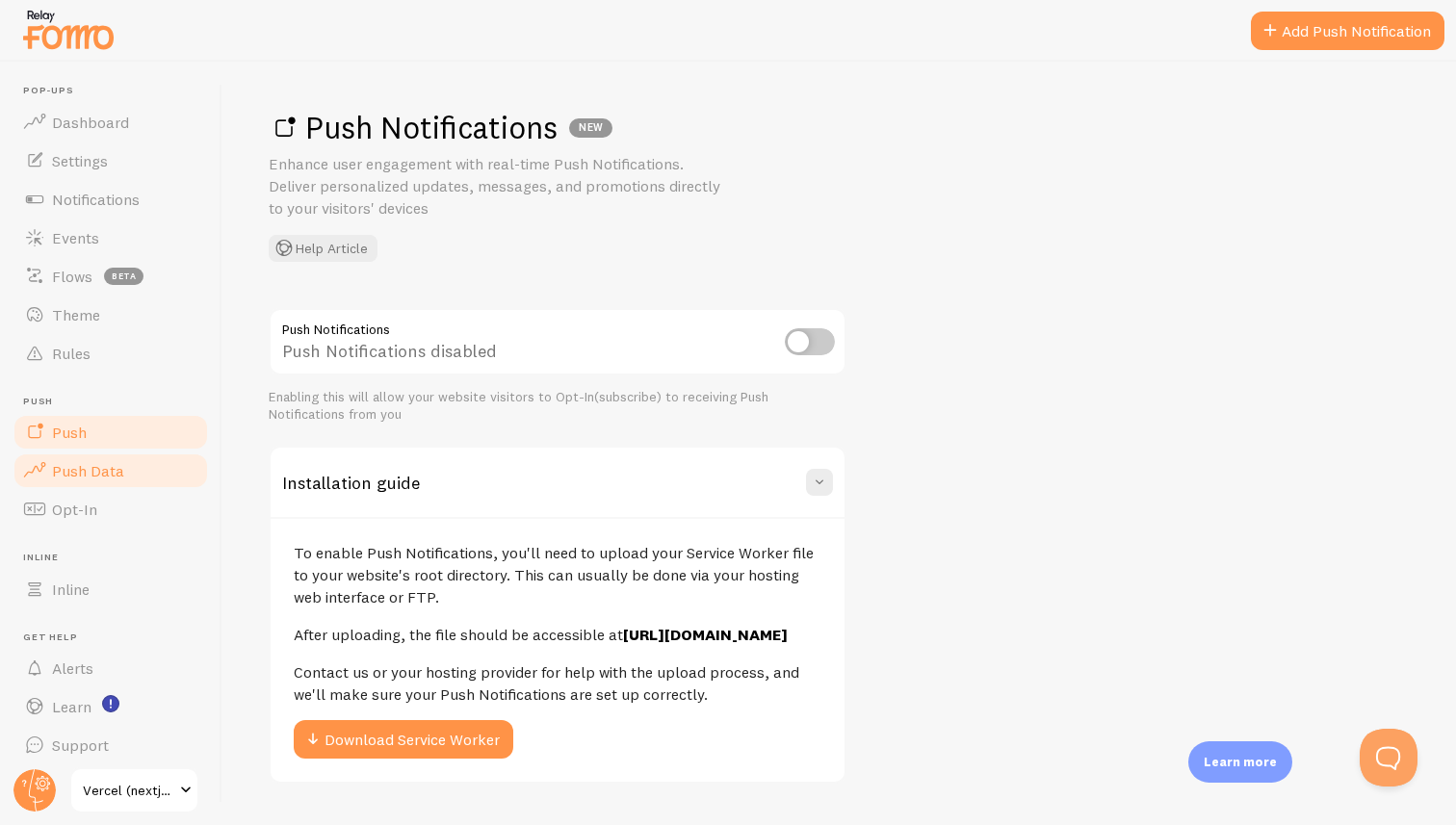
click at [127, 457] on link "Push Data" at bounding box center [110, 470] width 199 height 38
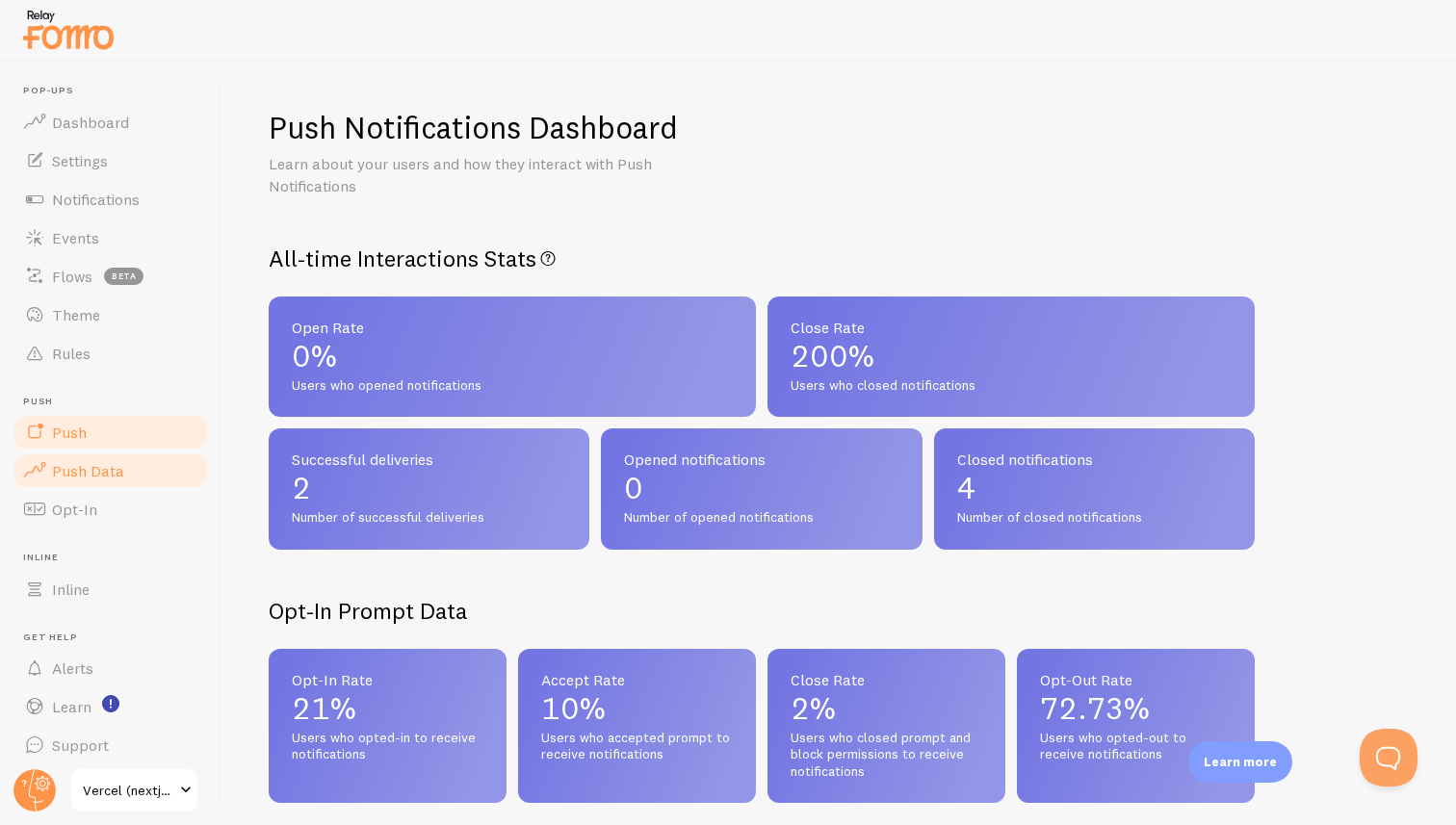
click at [70, 426] on span "Push" at bounding box center [68, 432] width 34 height 20
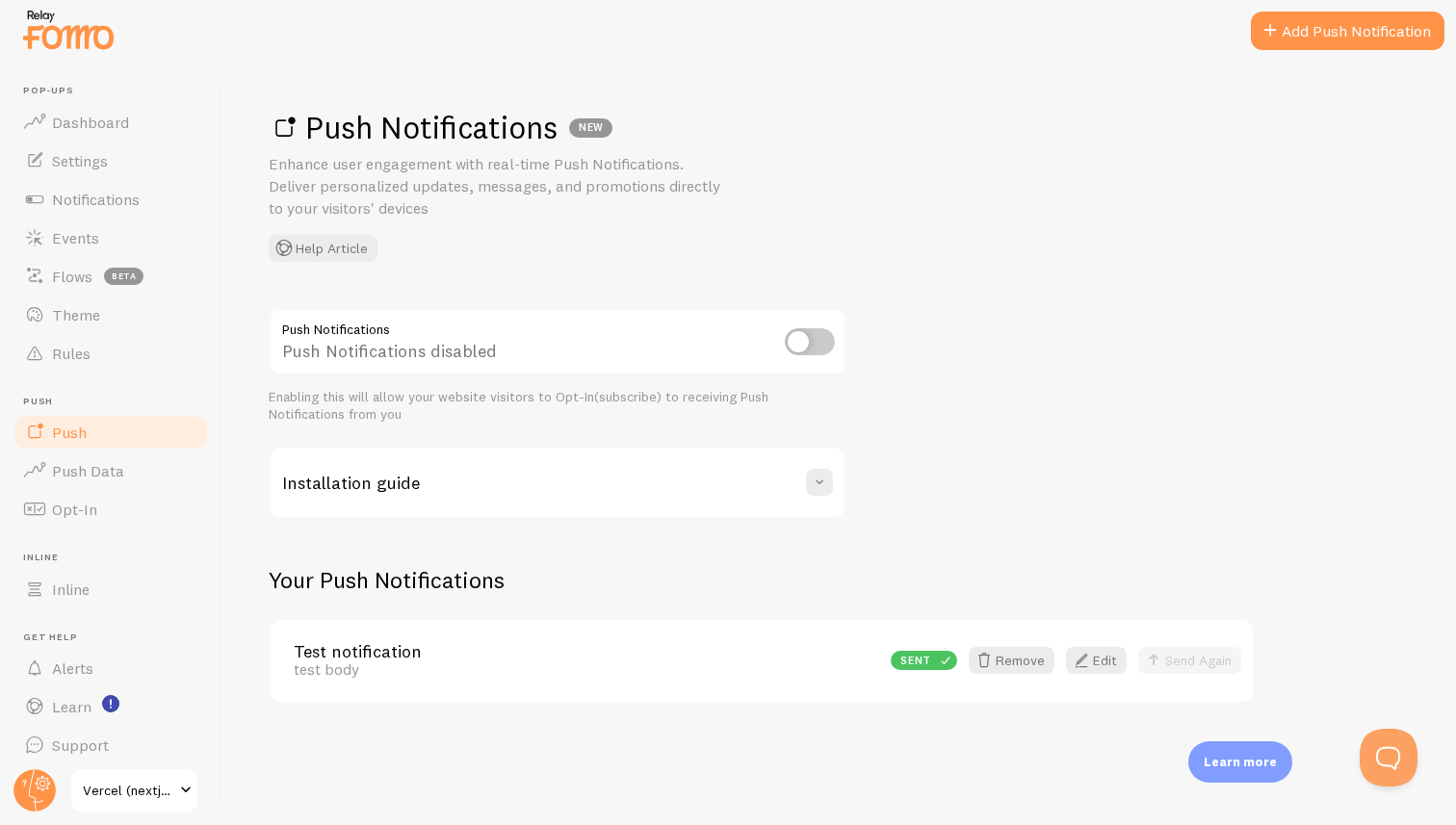
click at [802, 343] on input "checkbox" at bounding box center [810, 342] width 50 height 27
checkbox input "true"
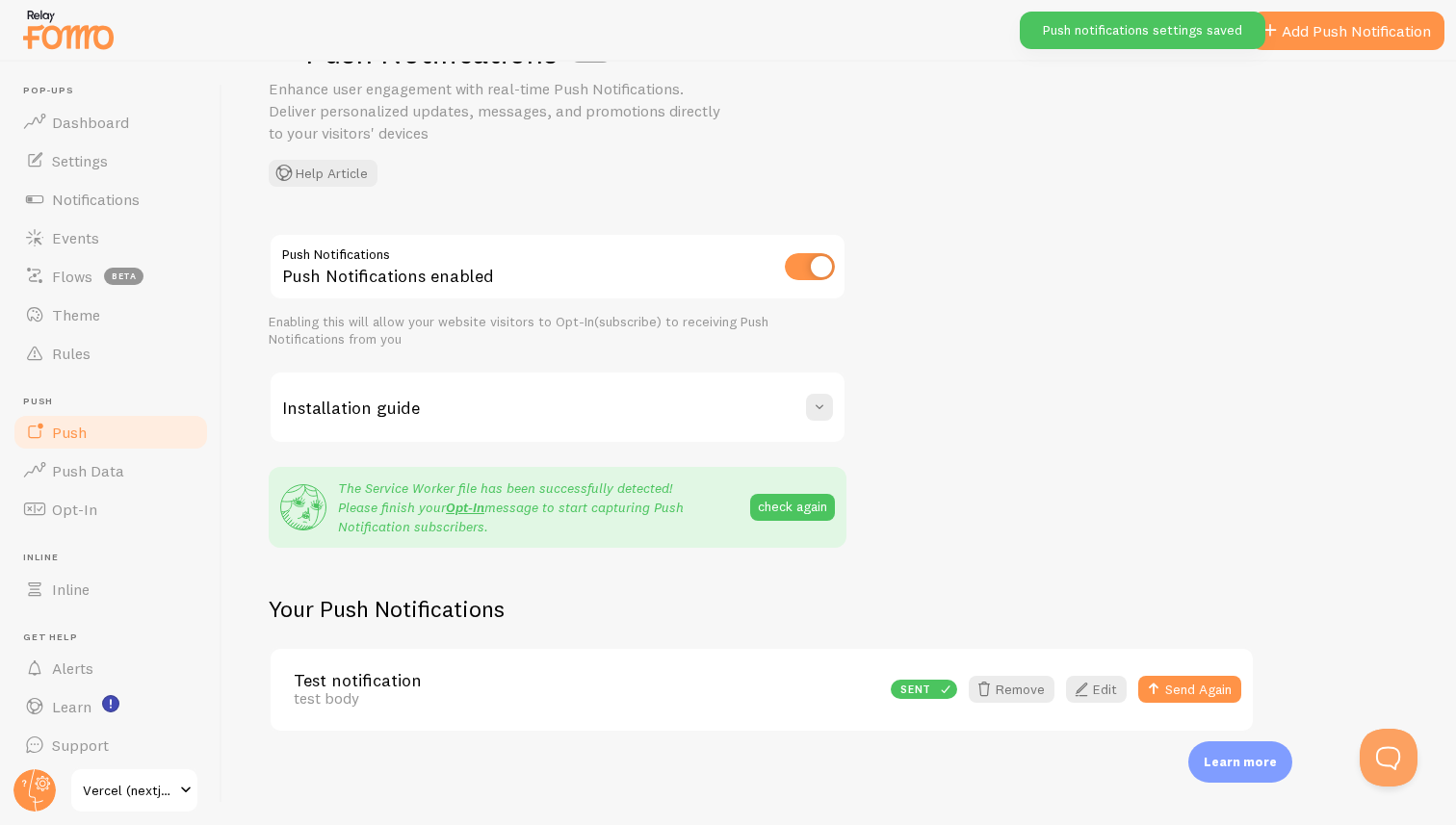
scroll to position [74, 0]
click at [669, 401] on div "Installation guide" at bounding box center [557, 408] width 574 height 69
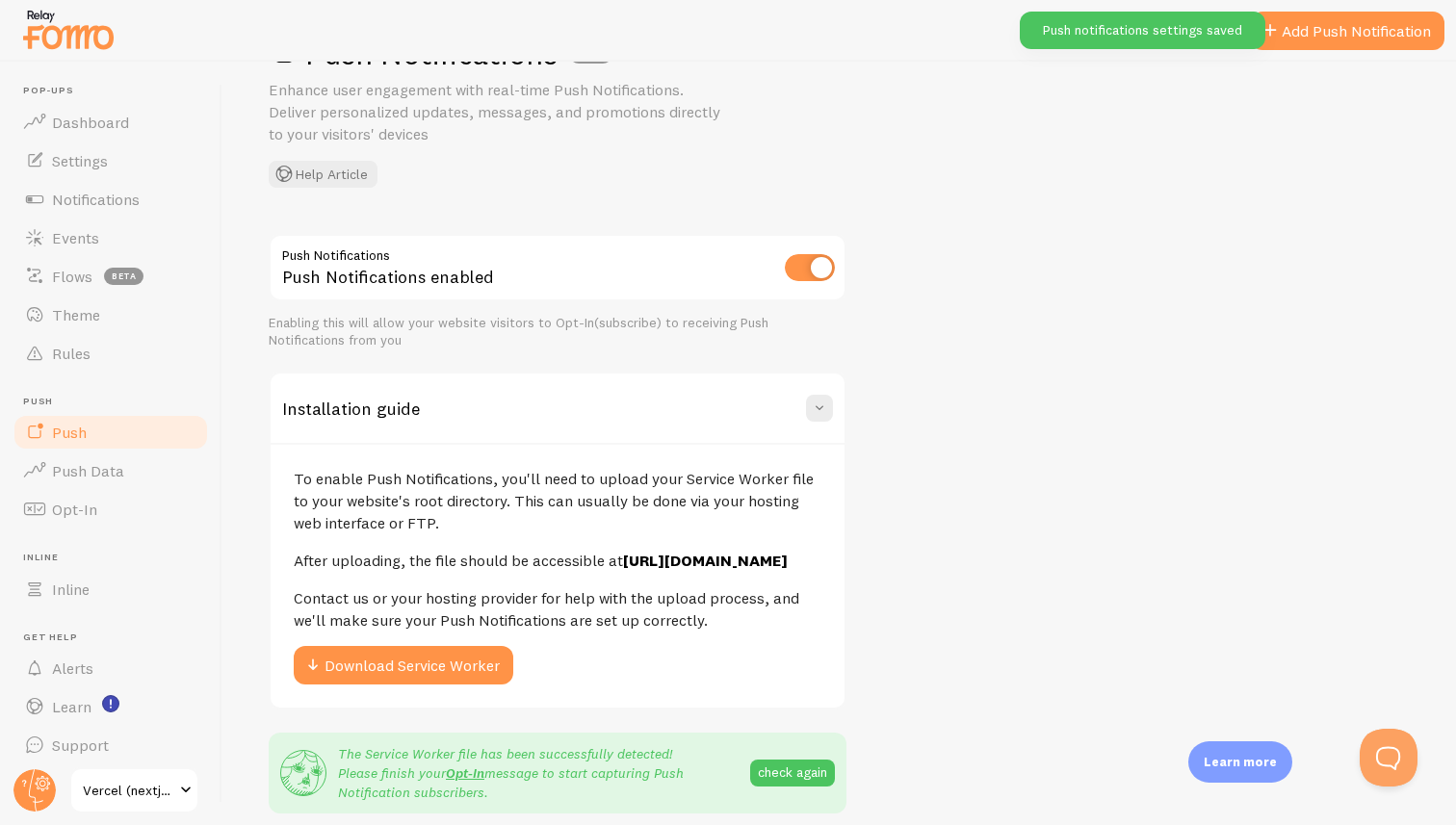
click at [669, 401] on div "Installation guide" at bounding box center [557, 408] width 574 height 69
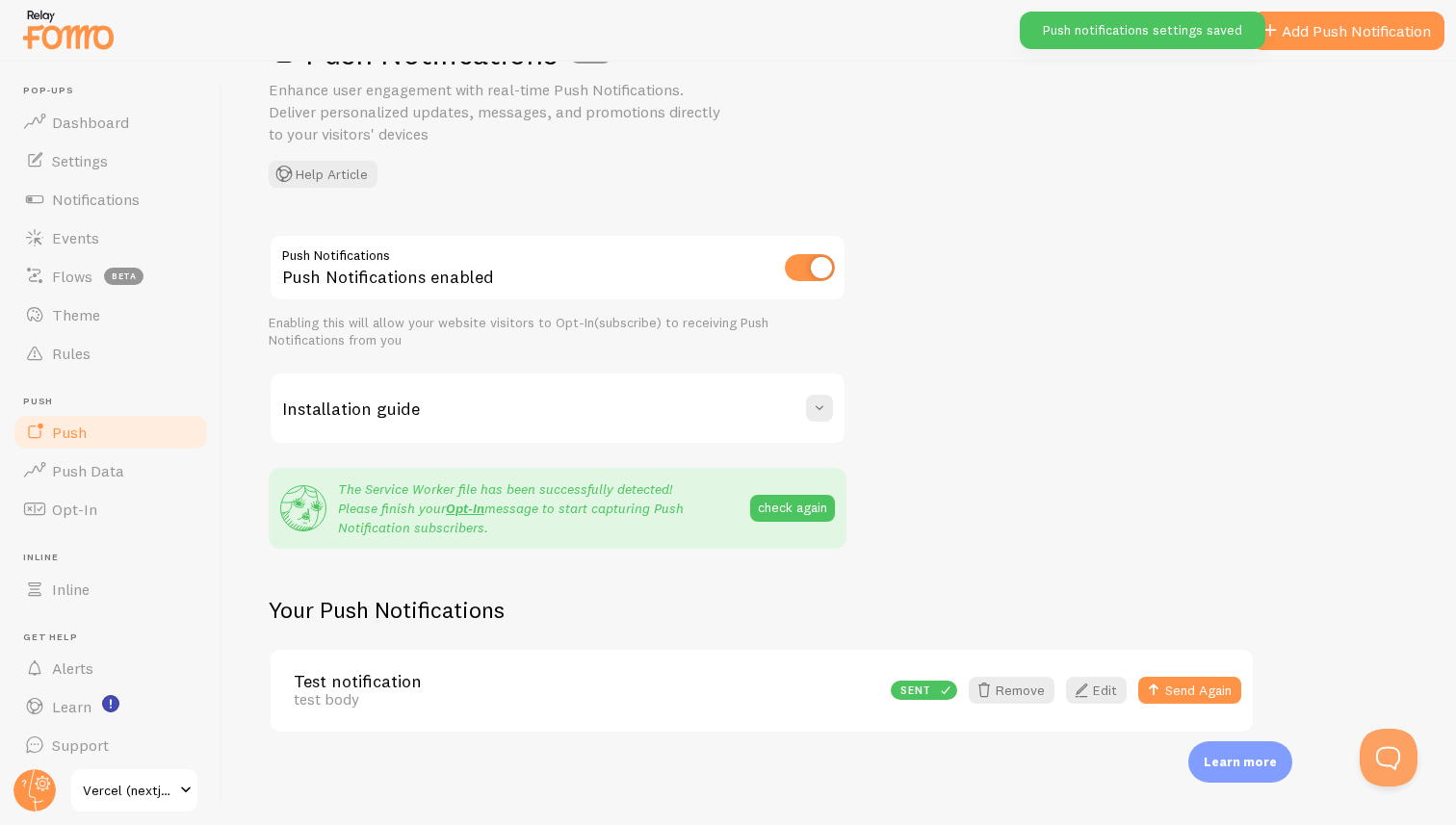
click at [669, 401] on div "Installation guide" at bounding box center [557, 408] width 574 height 69
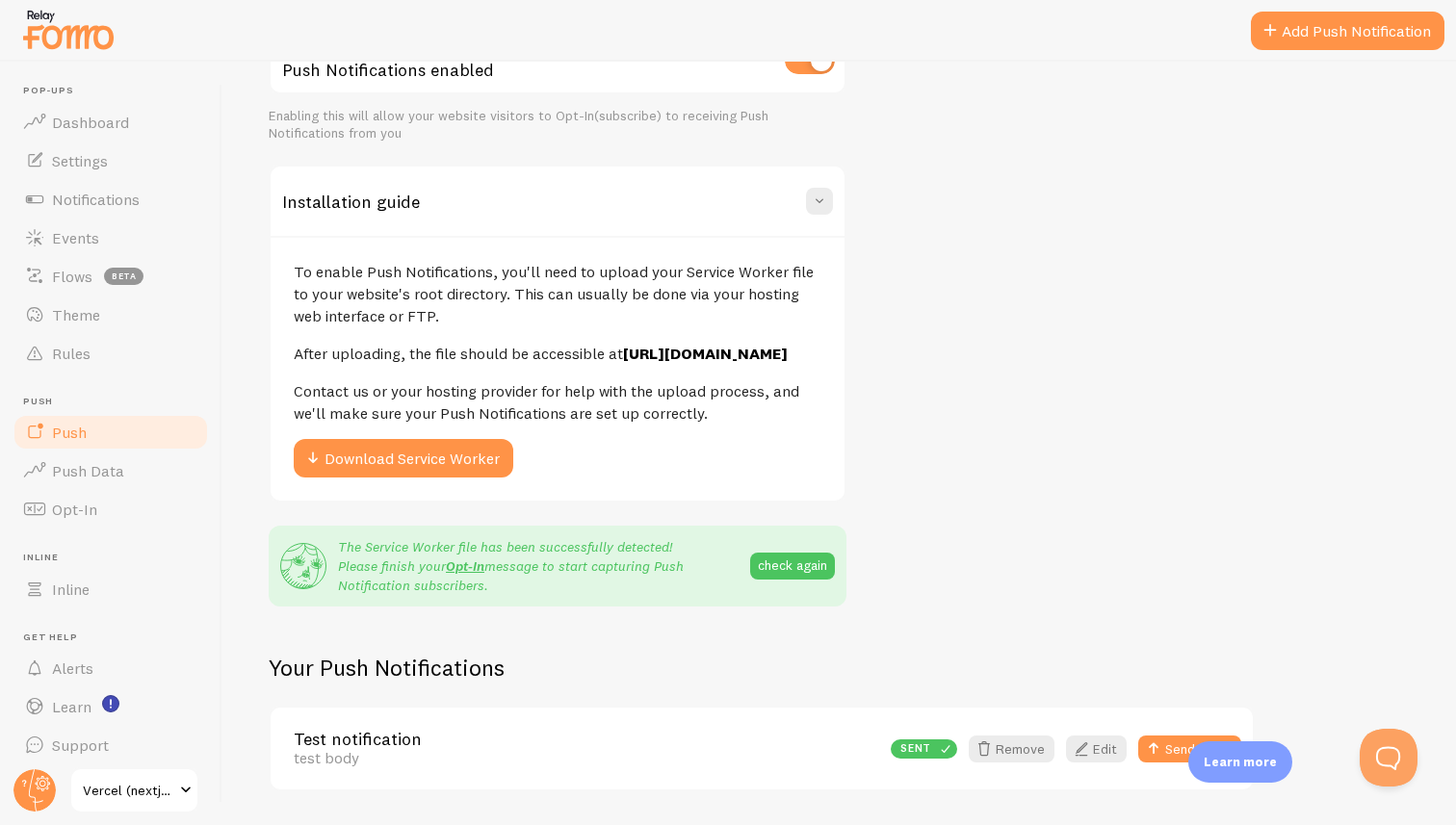
scroll to position [361, 0]
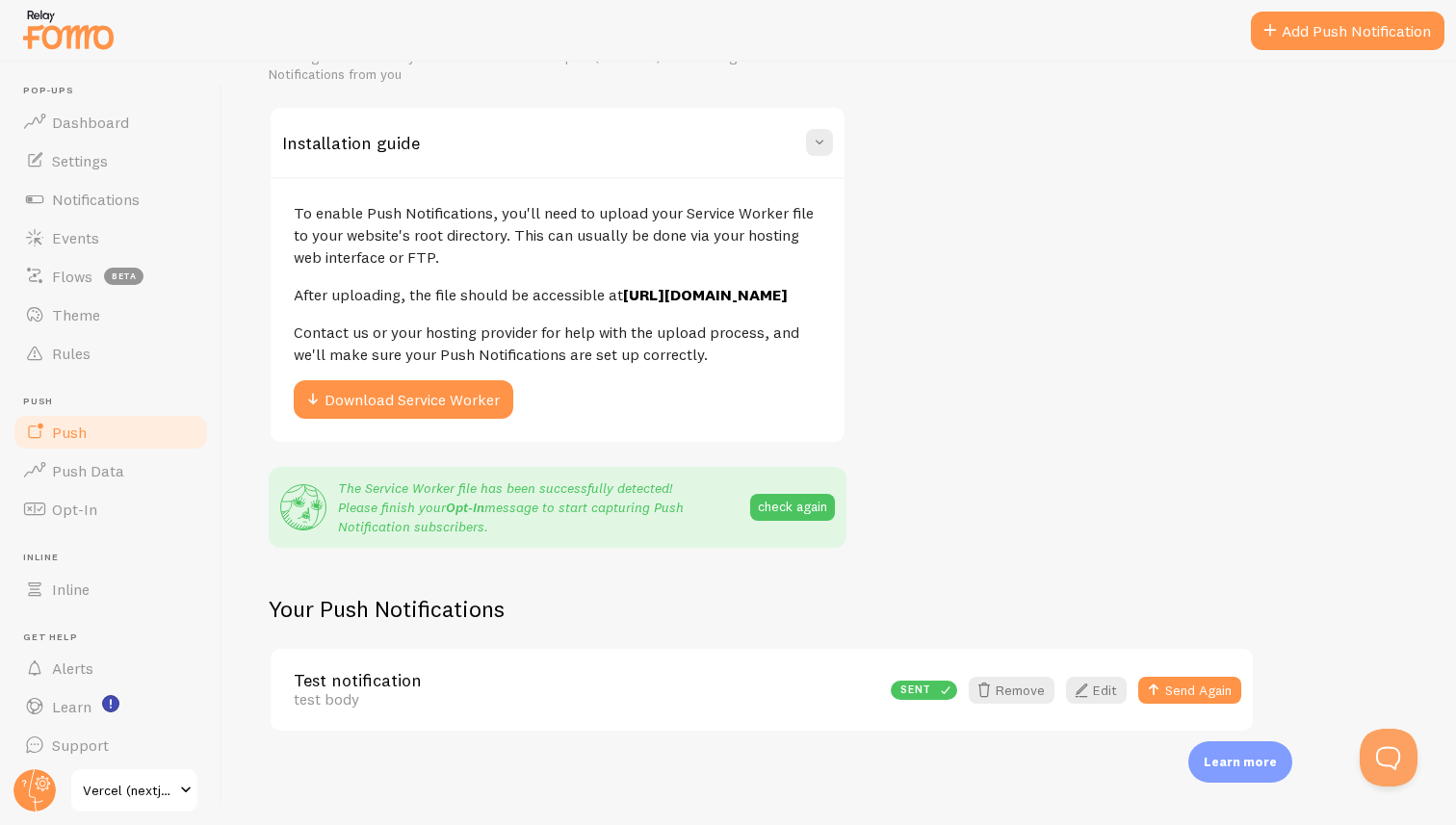
click at [472, 509] on link "Opt-In" at bounding box center [464, 507] width 38 height 18
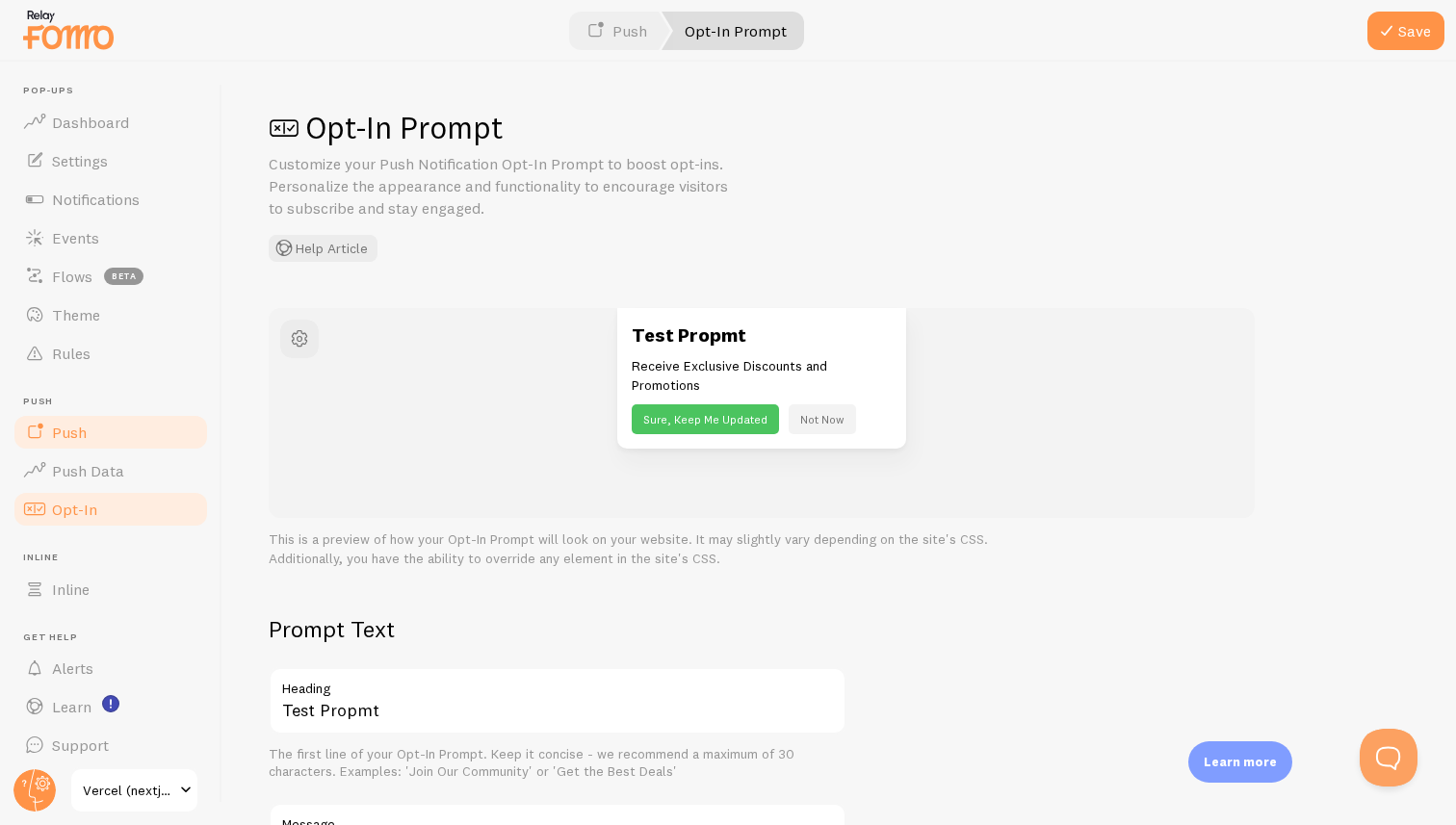
click at [108, 435] on link "Push" at bounding box center [110, 432] width 199 height 38
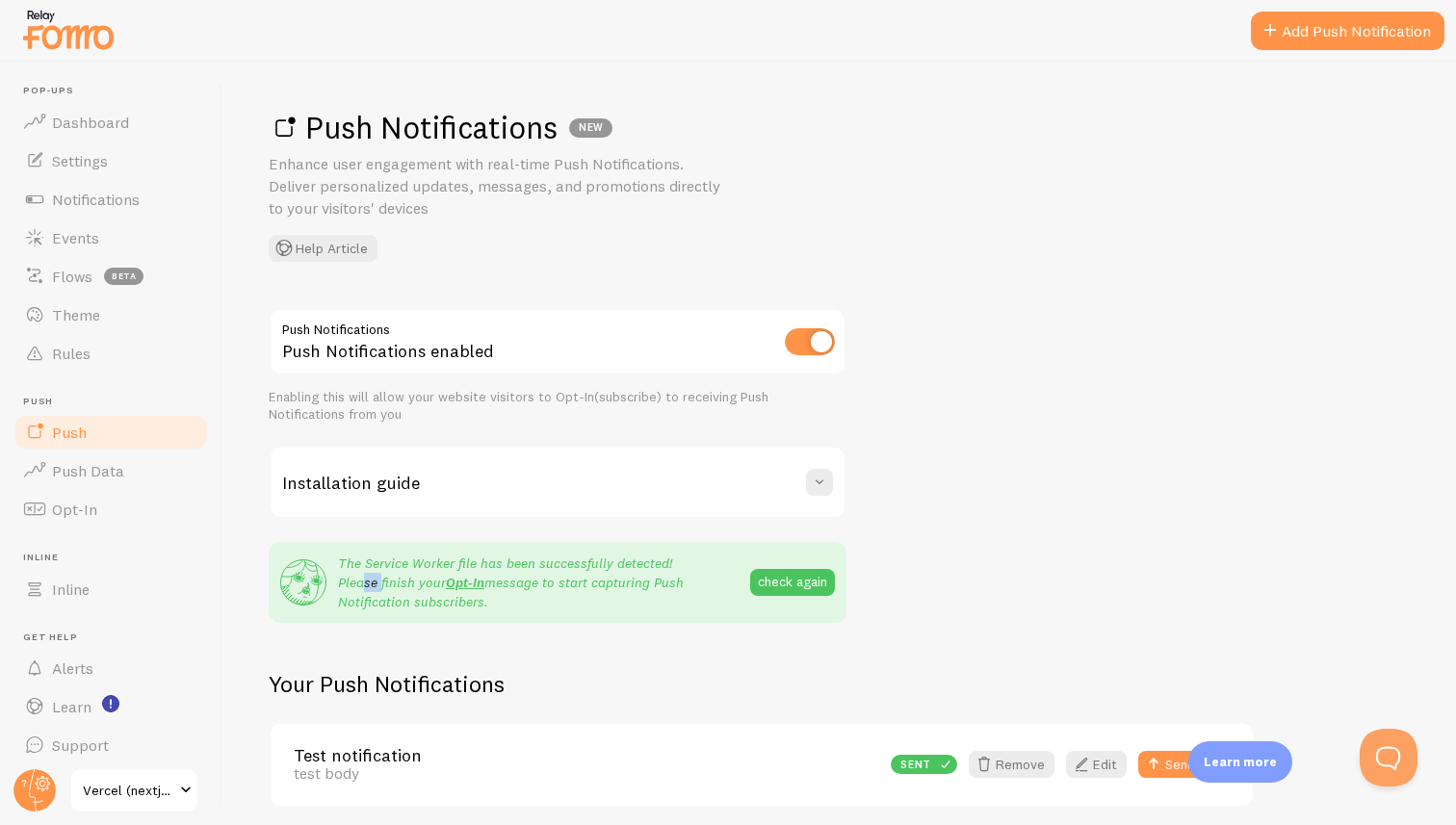
drag, startPoint x: 356, startPoint y: 581, endPoint x: 375, endPoint y: 586, distance: 19.6
click at [375, 586] on p "The Service Worker file has been successfully detected! Please finish your Opt-…" at bounding box center [545, 582] width 413 height 58
click at [355, 600] on p "The Service Worker file has been successfully detected! Please finish your Opt-…" at bounding box center [545, 582] width 413 height 58
drag, startPoint x: 355, startPoint y: 600, endPoint x: 436, endPoint y: 604, distance: 81.1
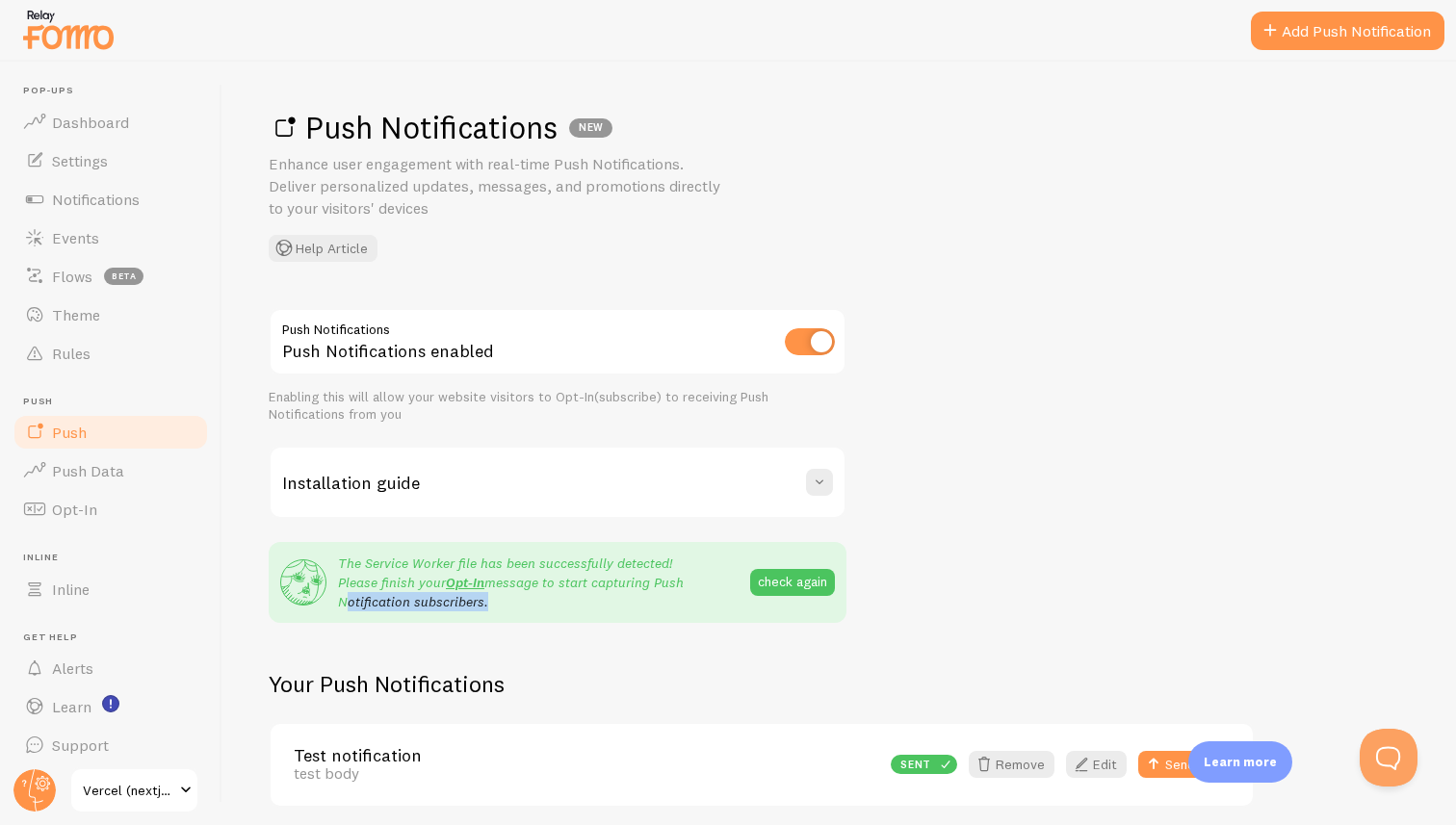
click at [436, 604] on p "The Service Worker file has been successfully detected! Please finish your Opt-…" at bounding box center [545, 582] width 413 height 58
click at [416, 344] on div "Push Notifications enabled" at bounding box center [557, 343] width 578 height 70
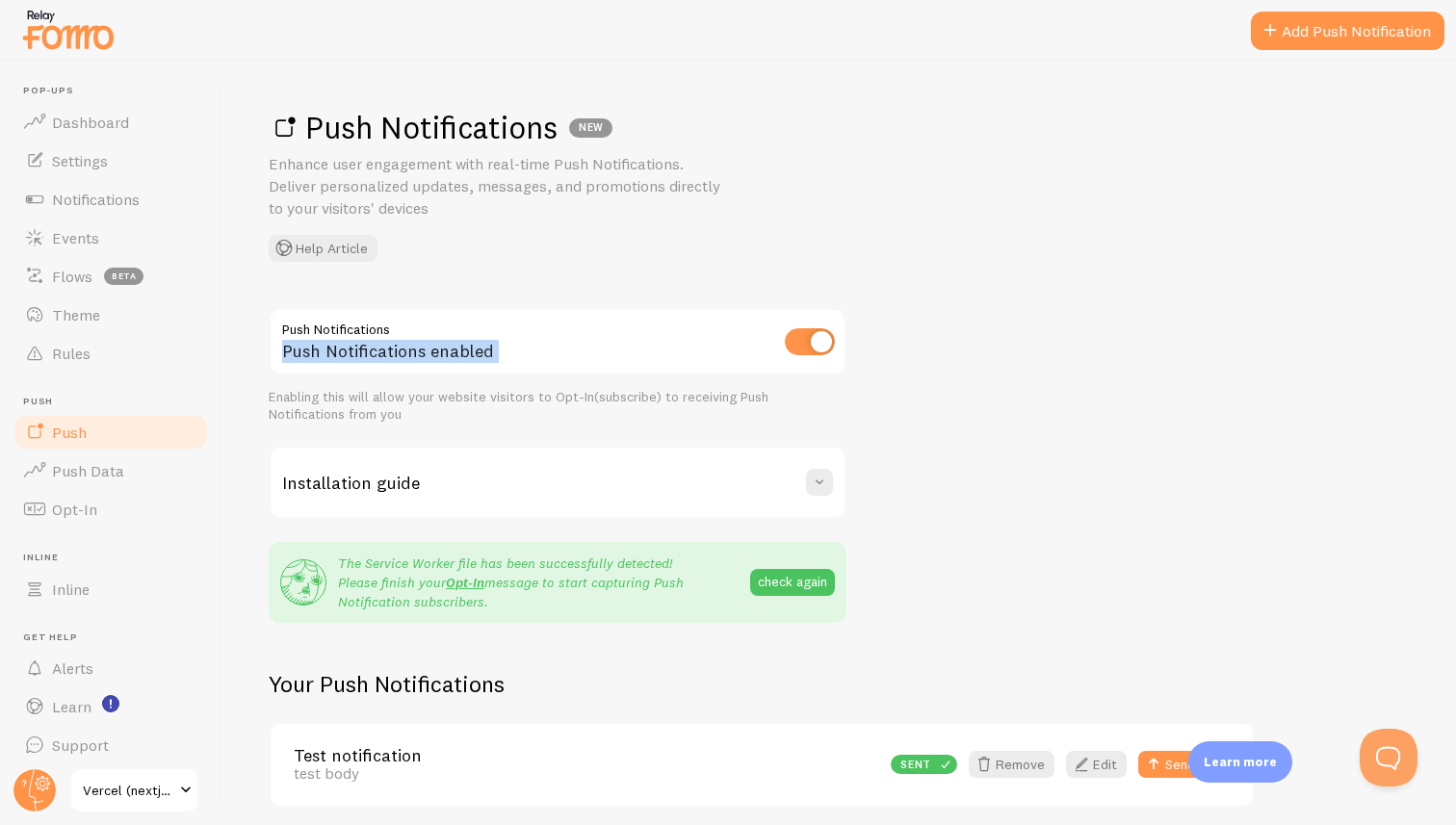
click at [389, 348] on div "Push Notifications enabled" at bounding box center [557, 343] width 578 height 70
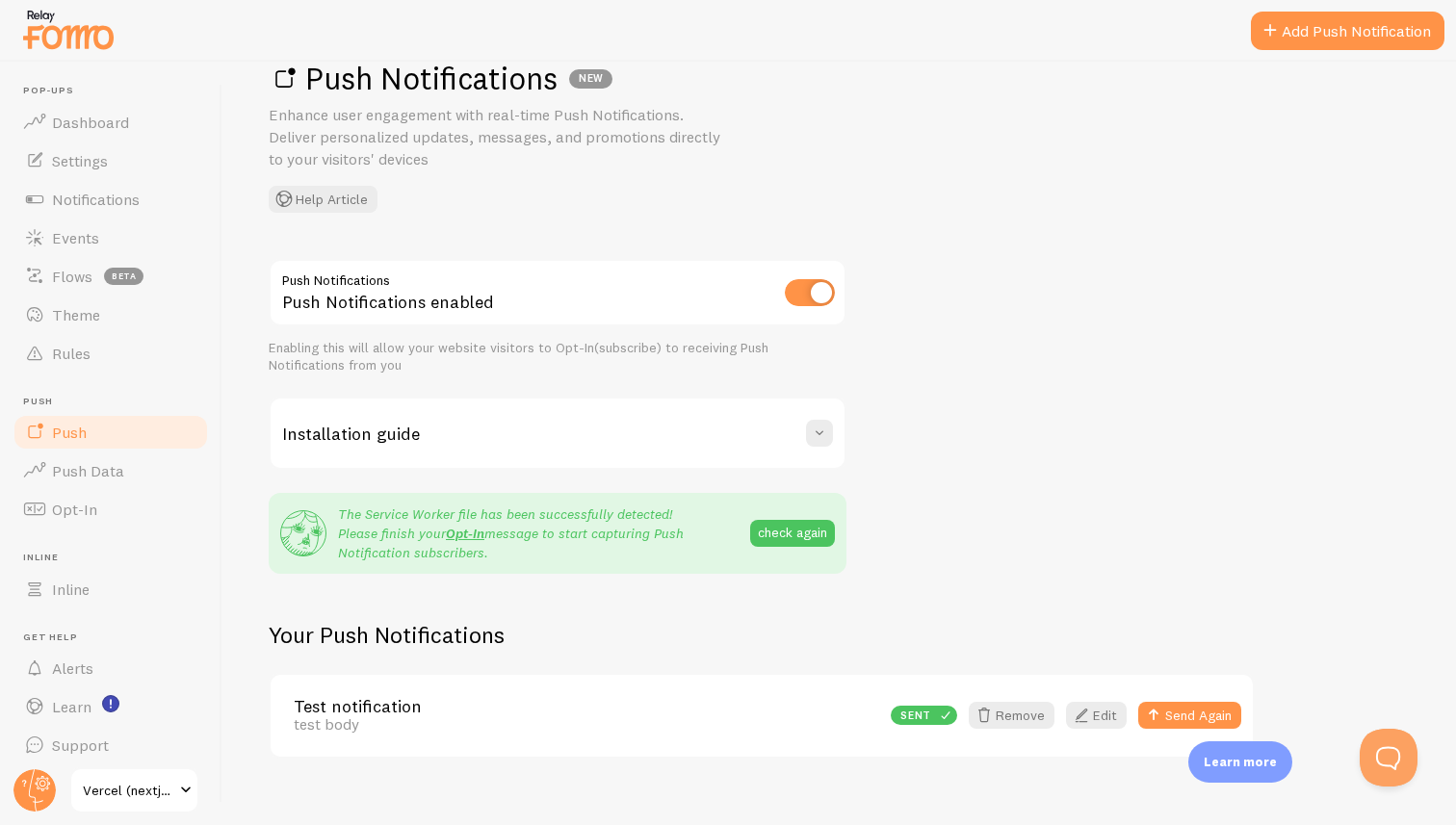
scroll to position [74, 0]
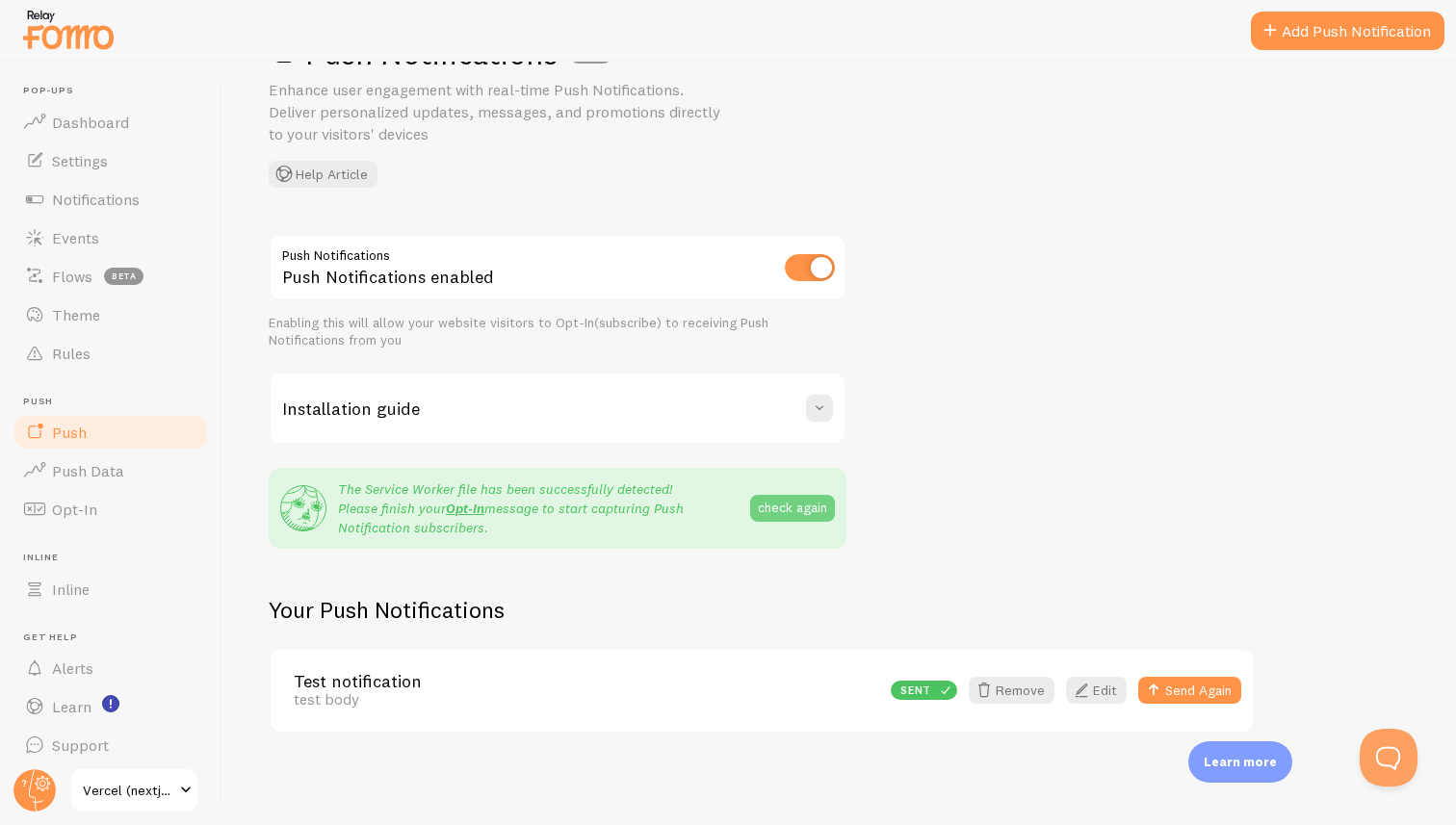
click at [784, 506] on button "check again" at bounding box center [792, 508] width 85 height 27
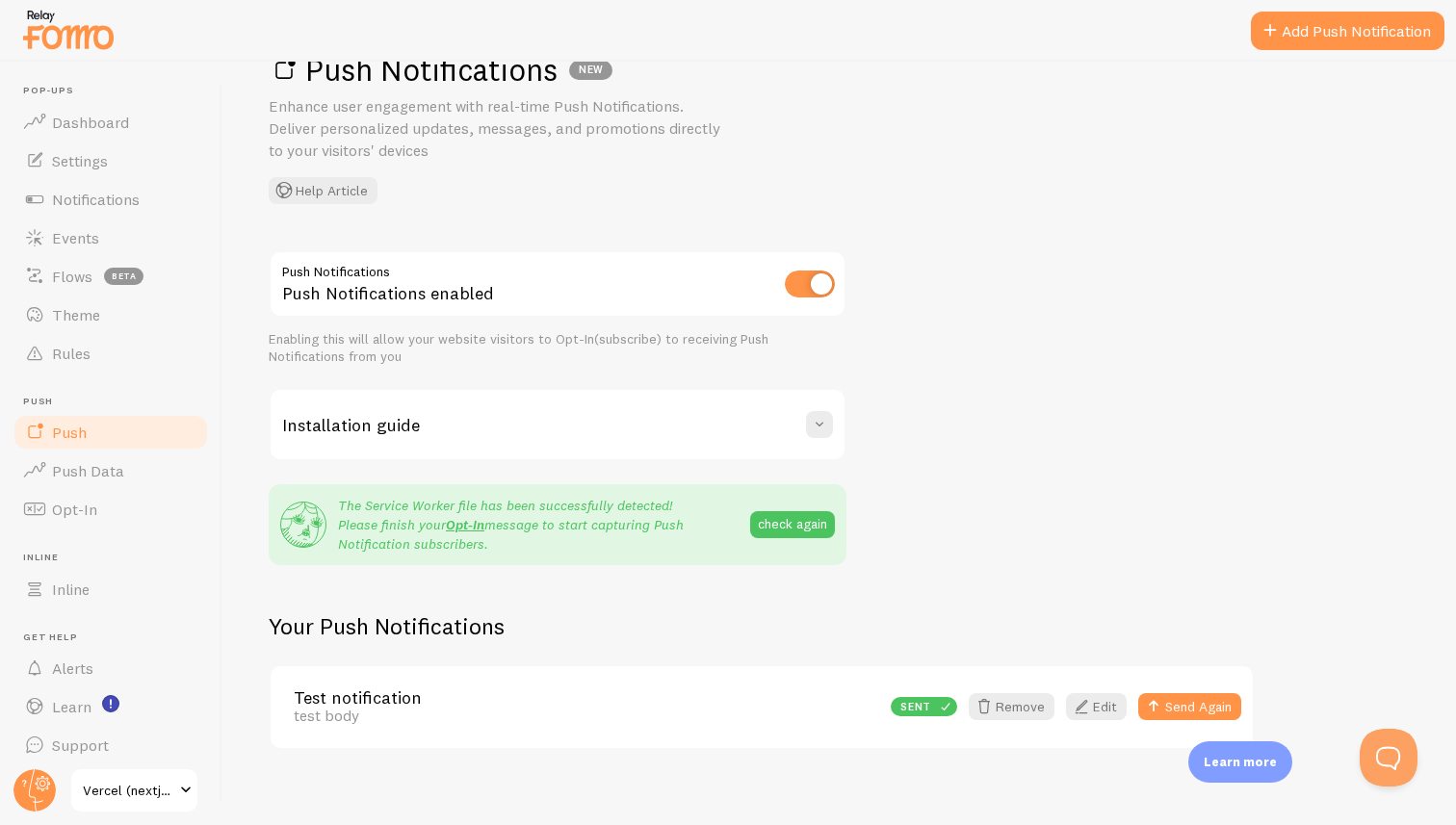
scroll to position [55, 0]
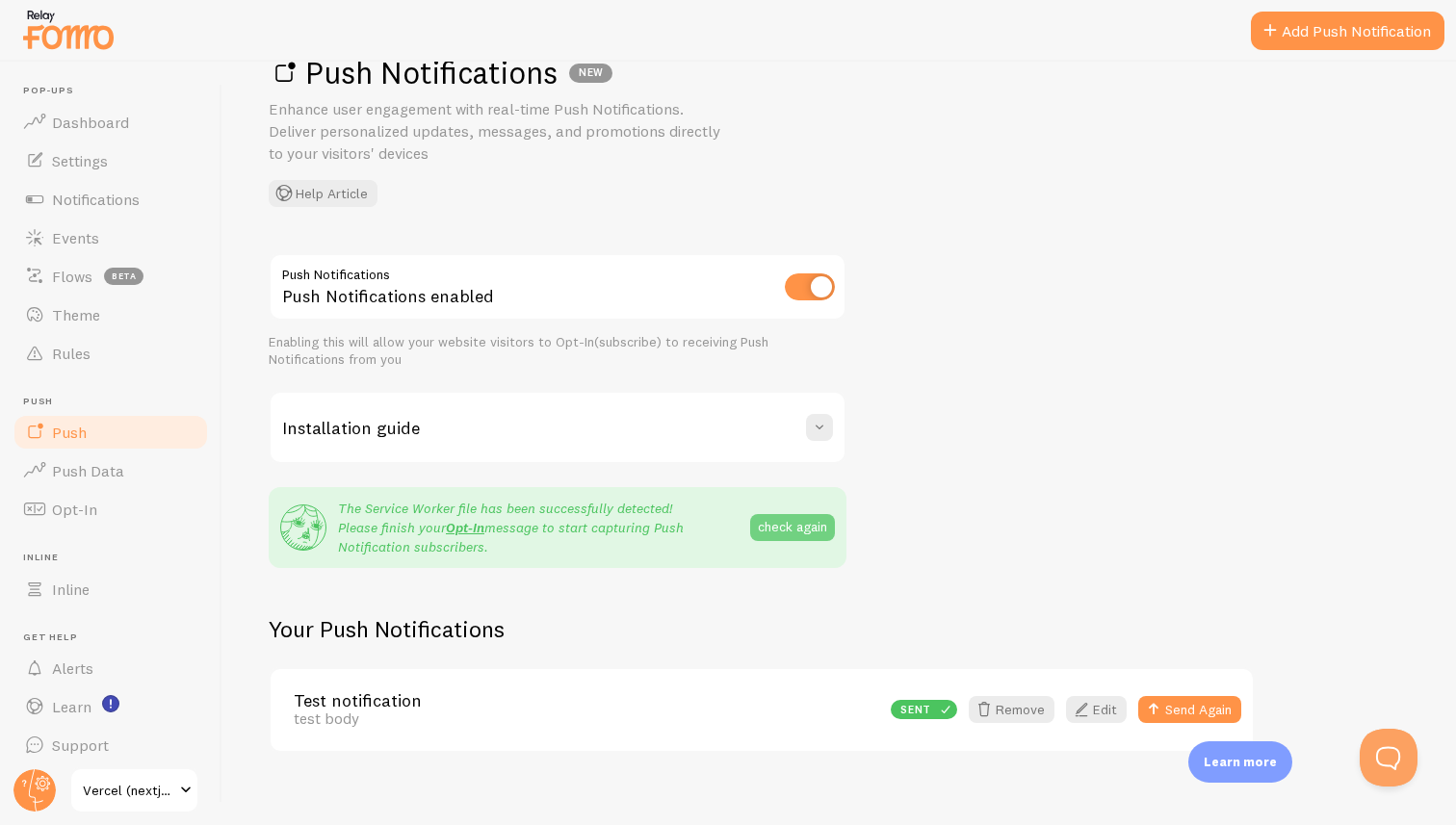
click at [778, 520] on button "check again" at bounding box center [792, 528] width 85 height 27
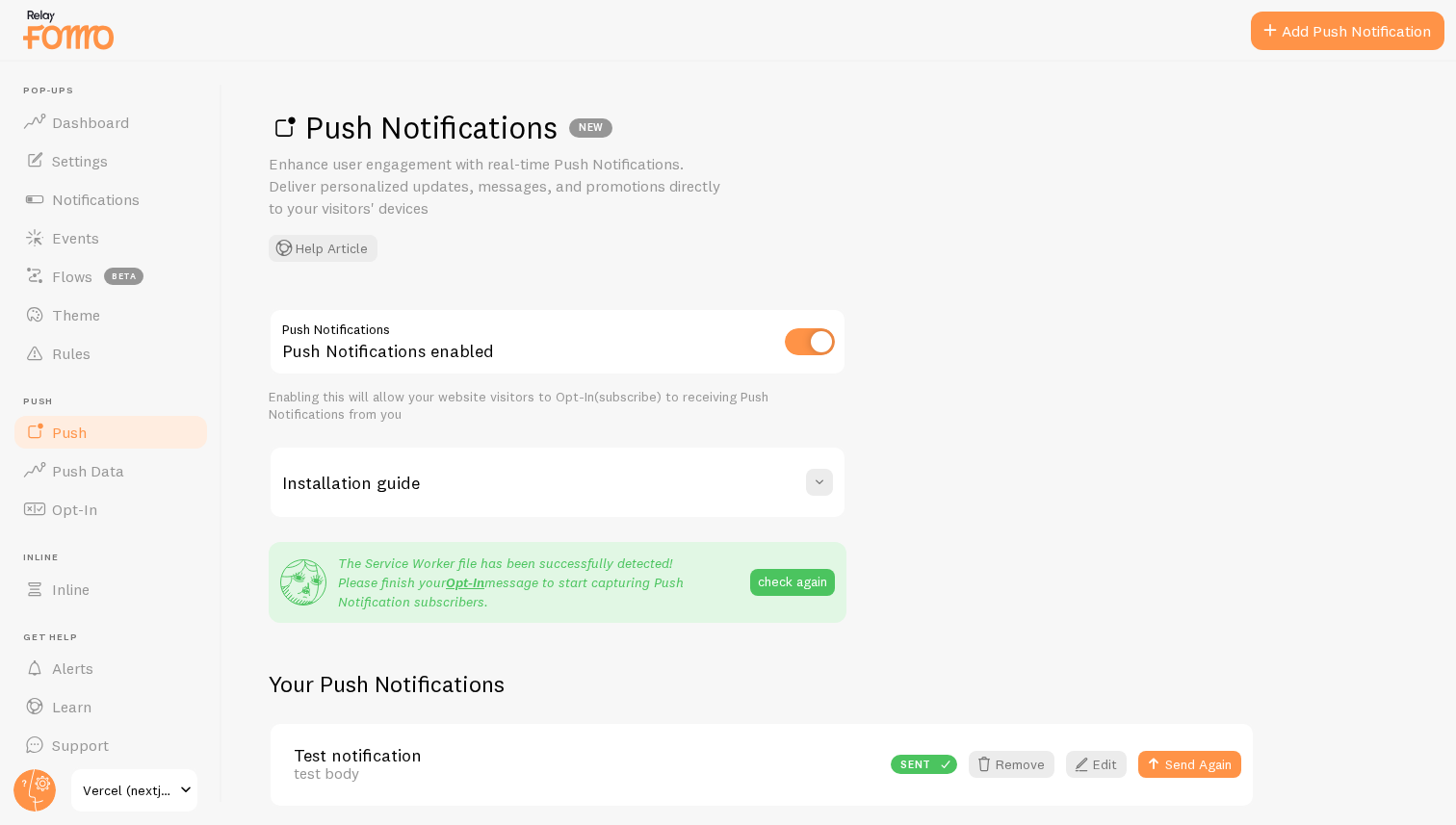
scroll to position [74, 0]
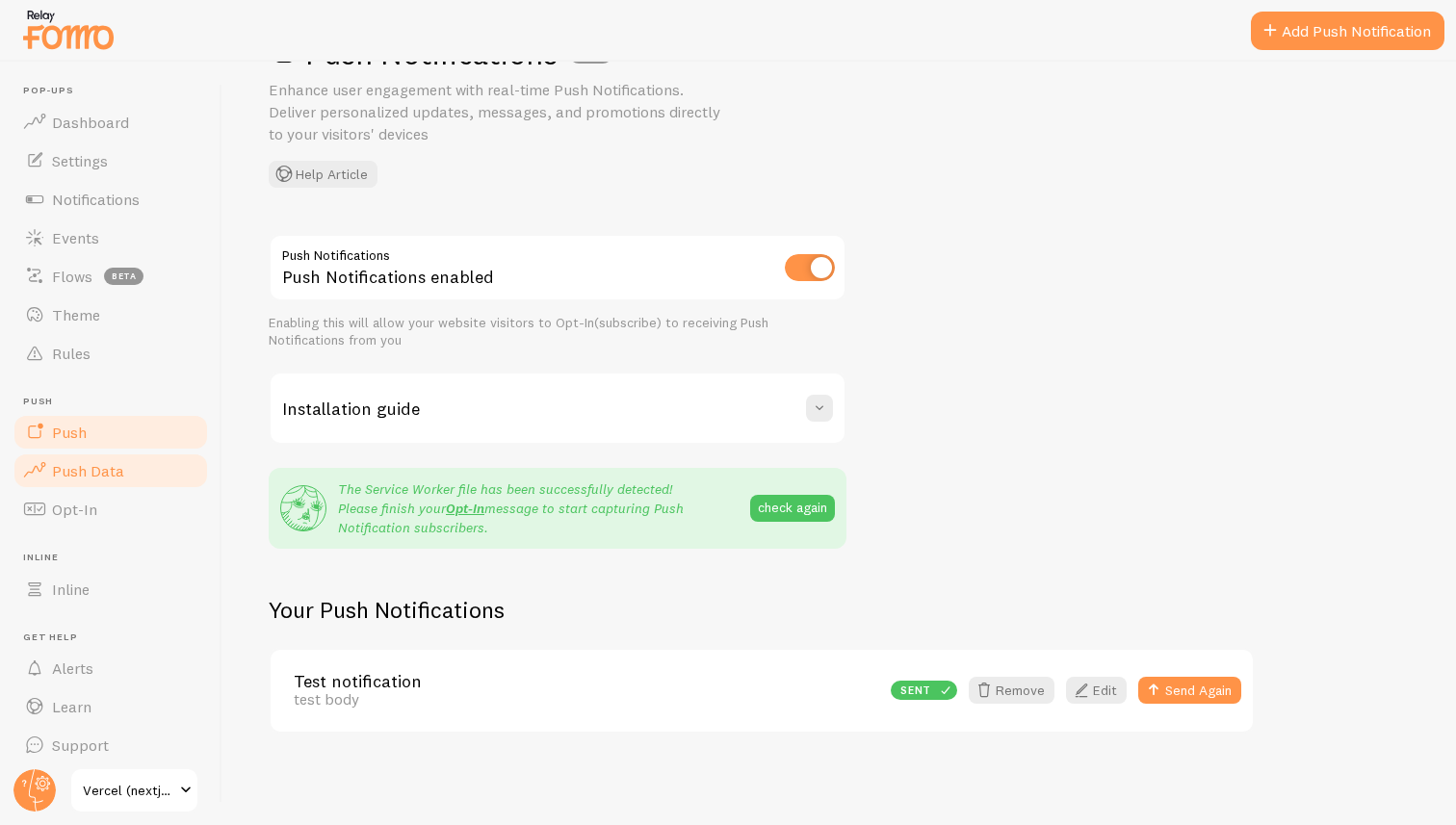
click at [112, 474] on span "Push Data" at bounding box center [88, 471] width 72 height 20
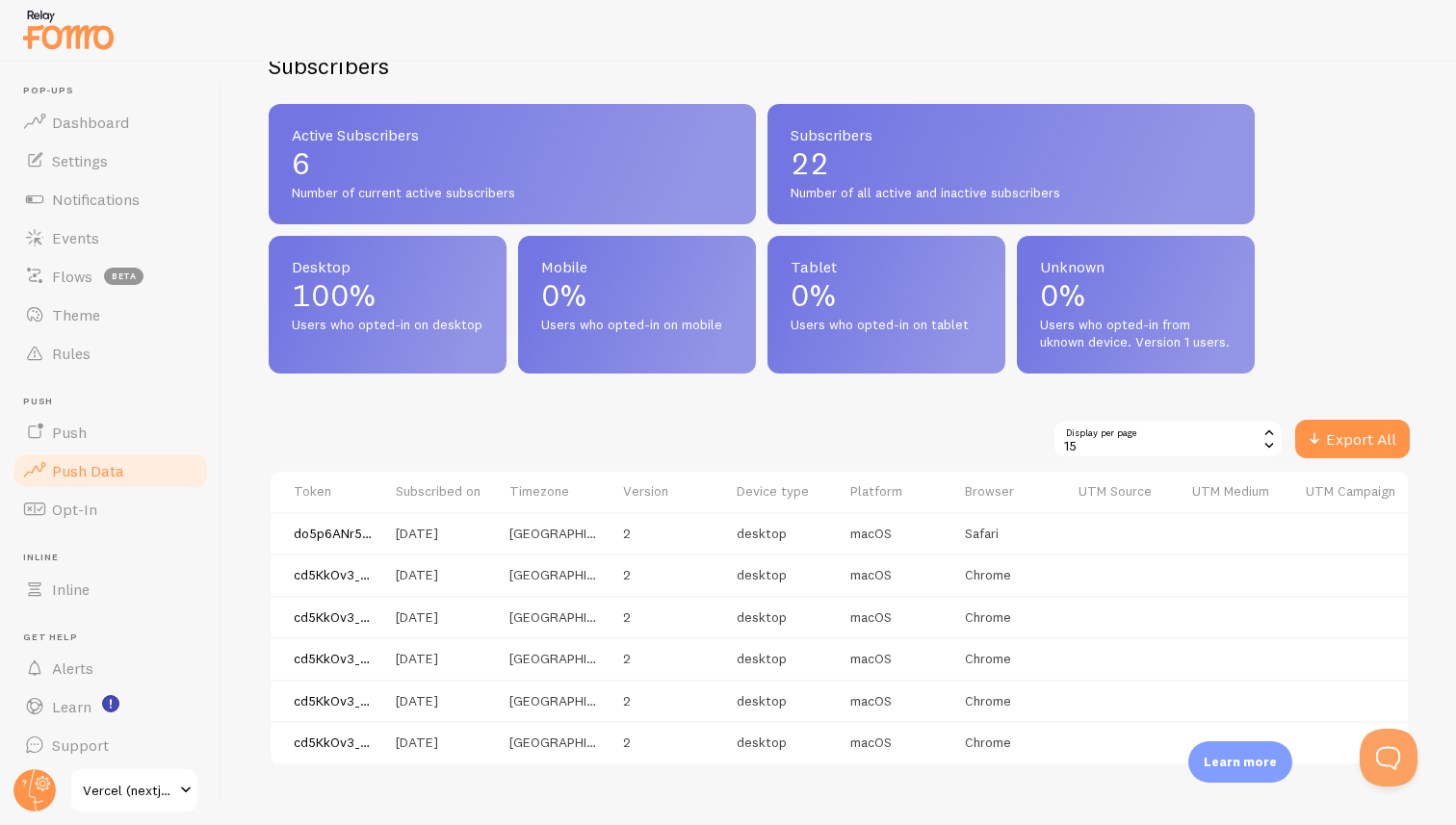
scroll to position [777, 0]
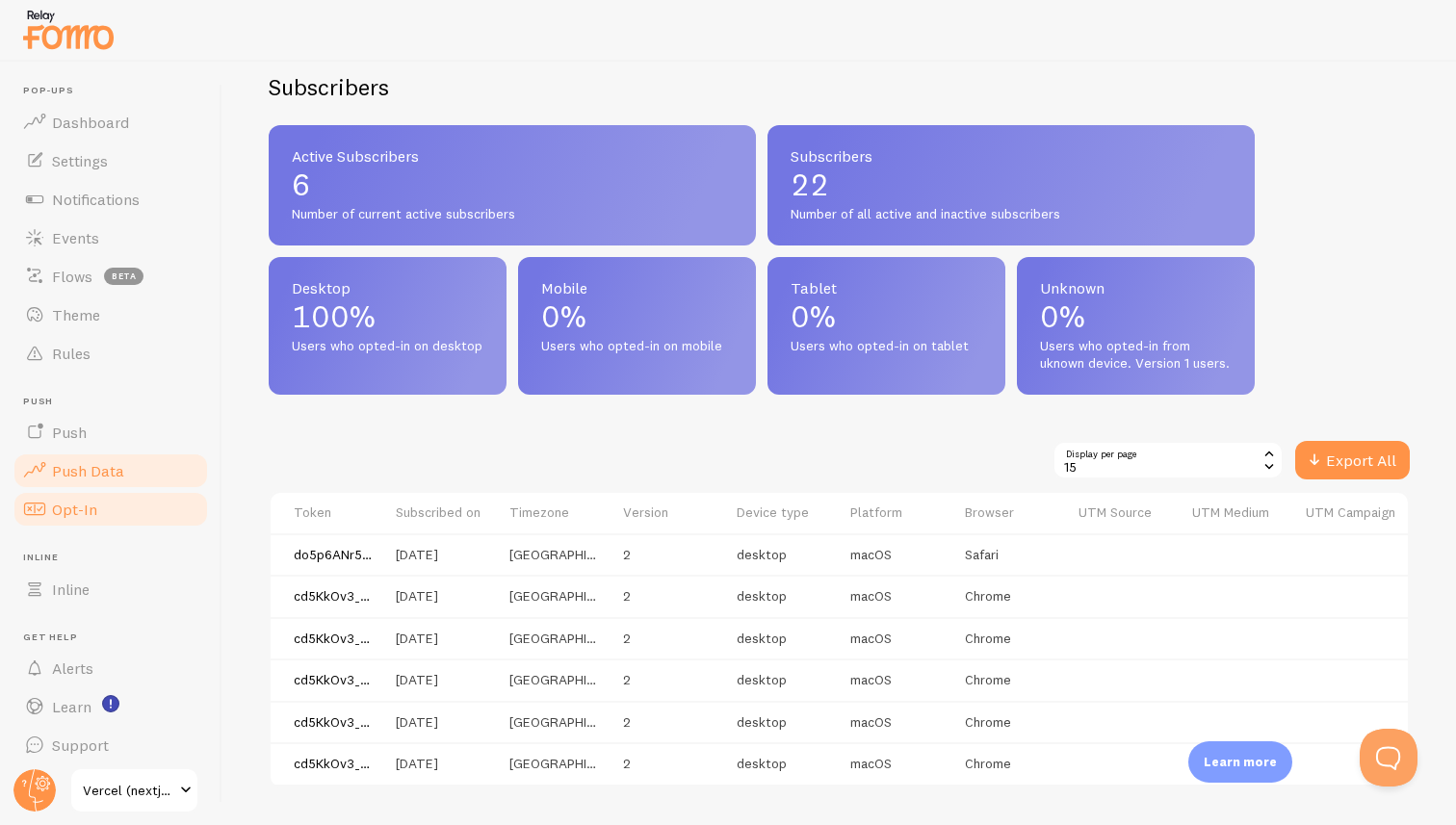
click at [110, 510] on link "Opt-In" at bounding box center [110, 508] width 199 height 38
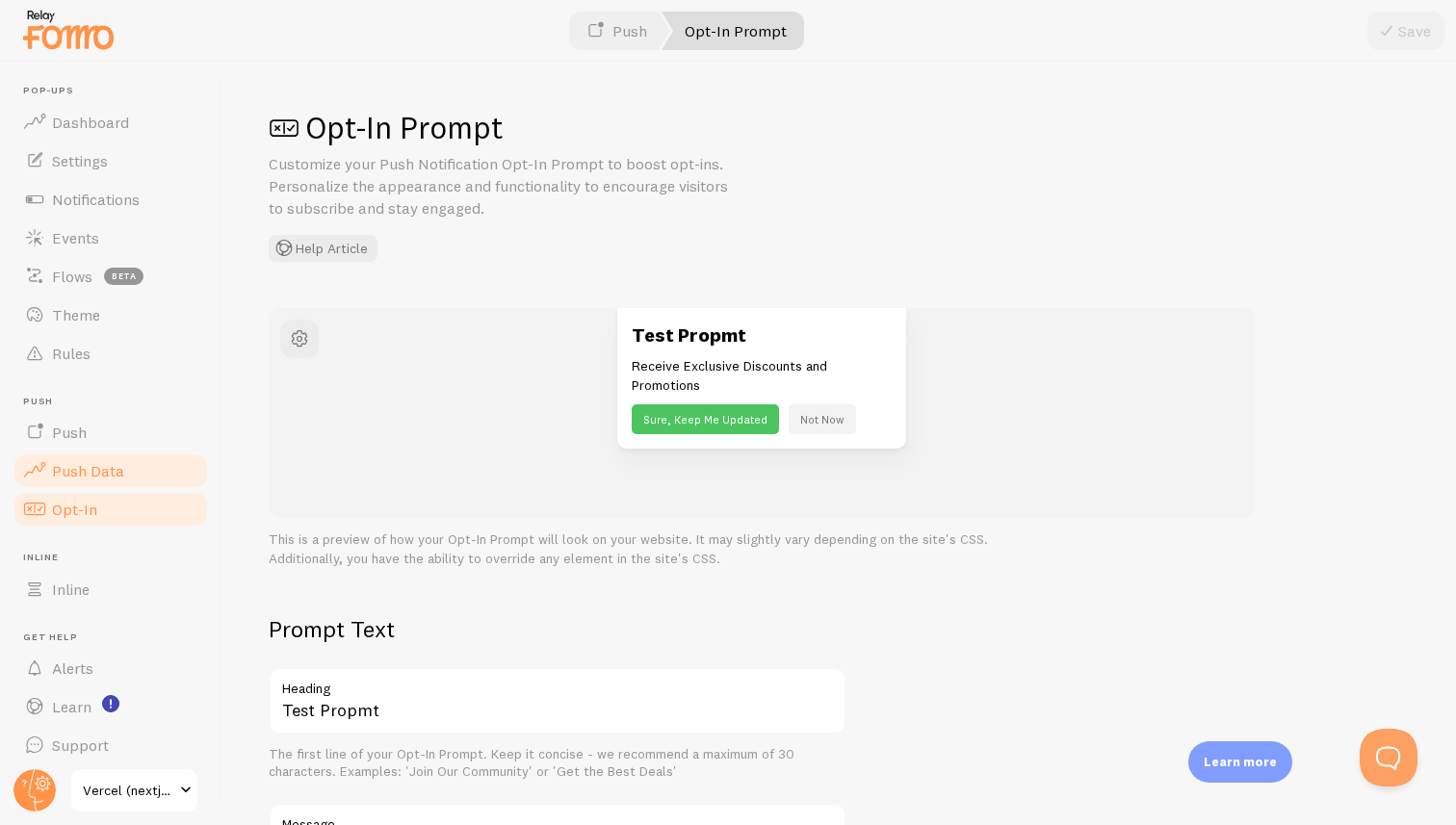
click at [105, 458] on link "Push Data" at bounding box center [110, 470] width 199 height 38
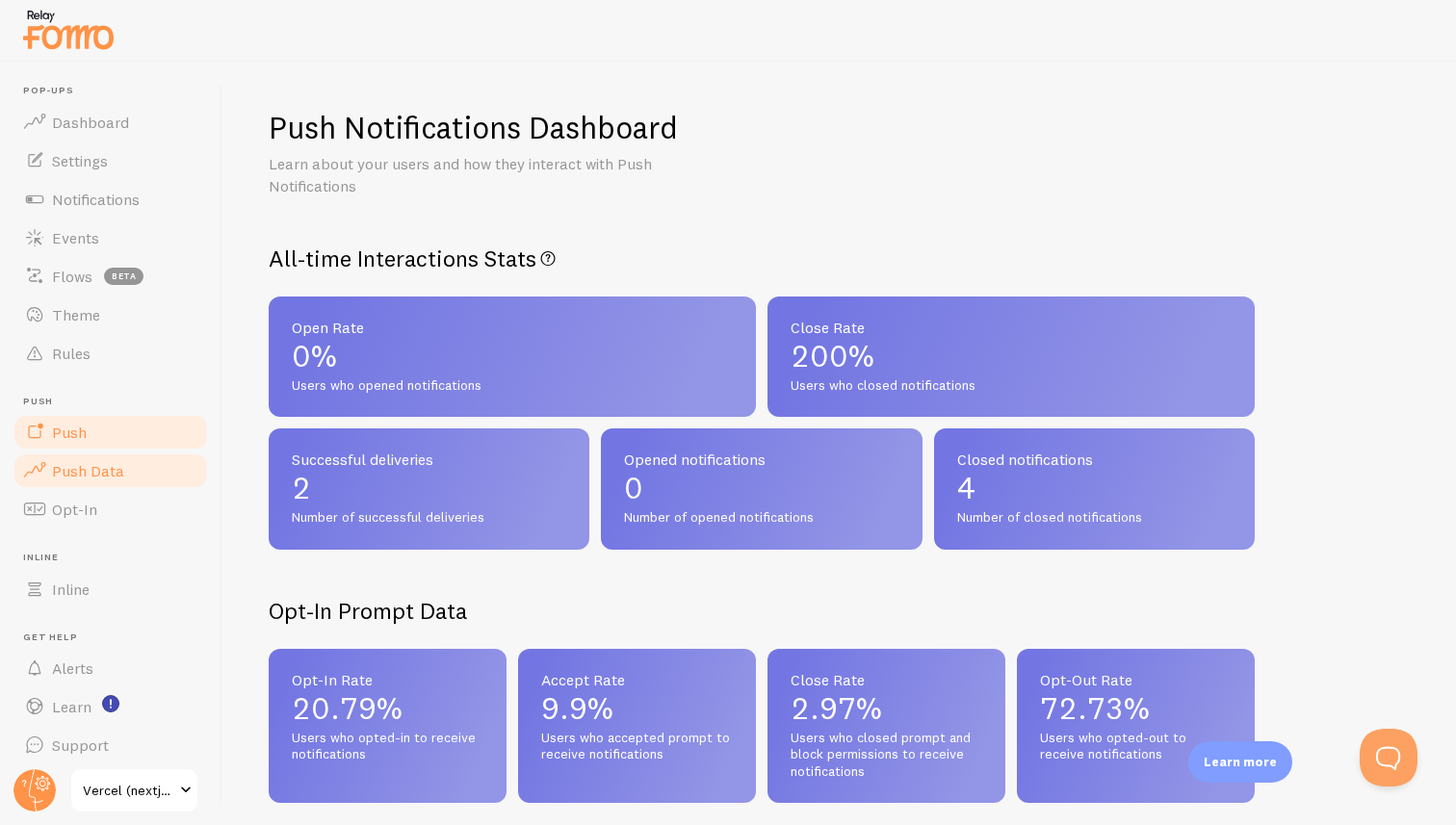
click at [96, 431] on link "Push" at bounding box center [110, 432] width 199 height 38
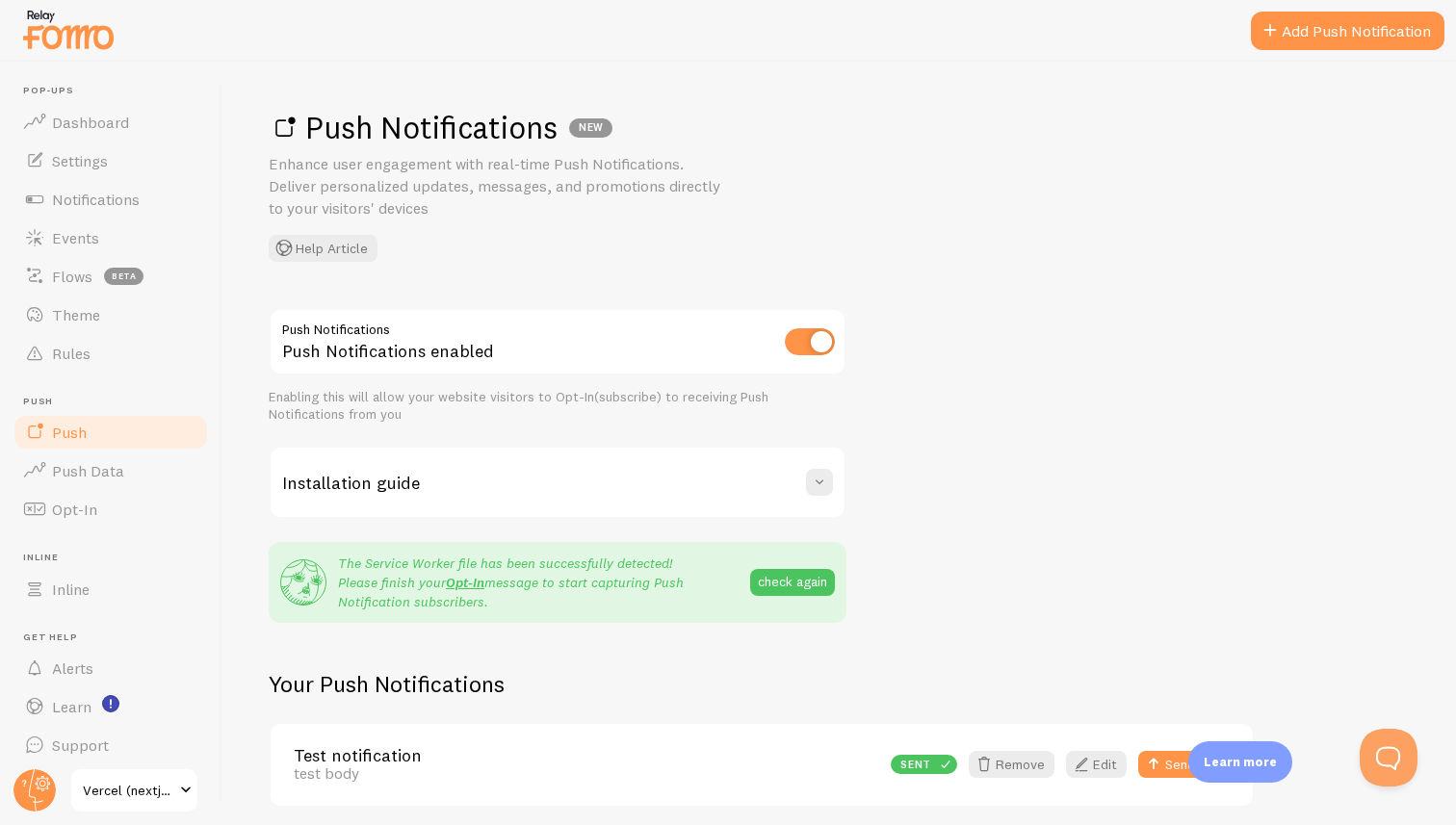
scroll to position [74, 0]
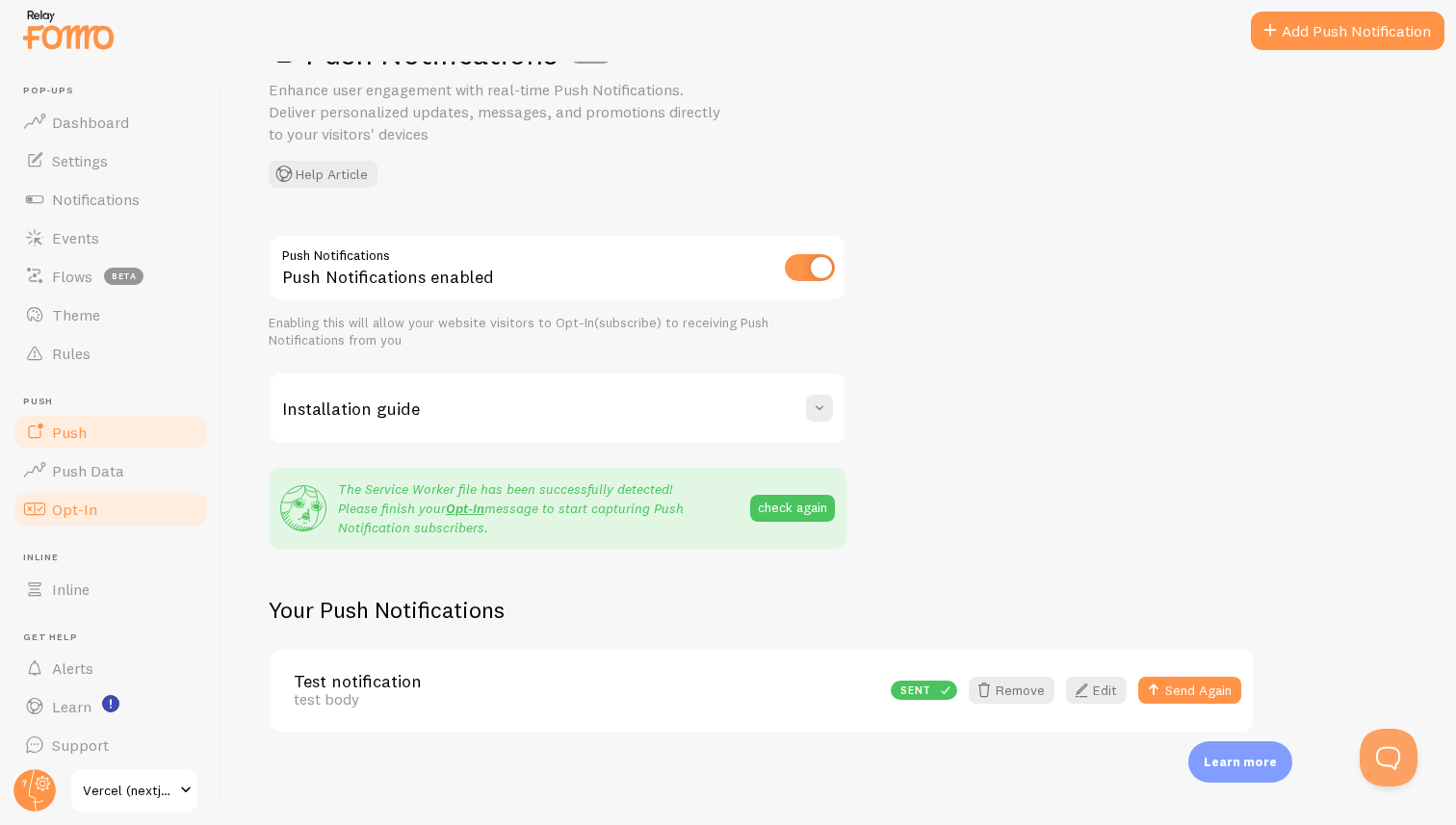
click at [88, 505] on span "Opt-In" at bounding box center [74, 509] width 45 height 20
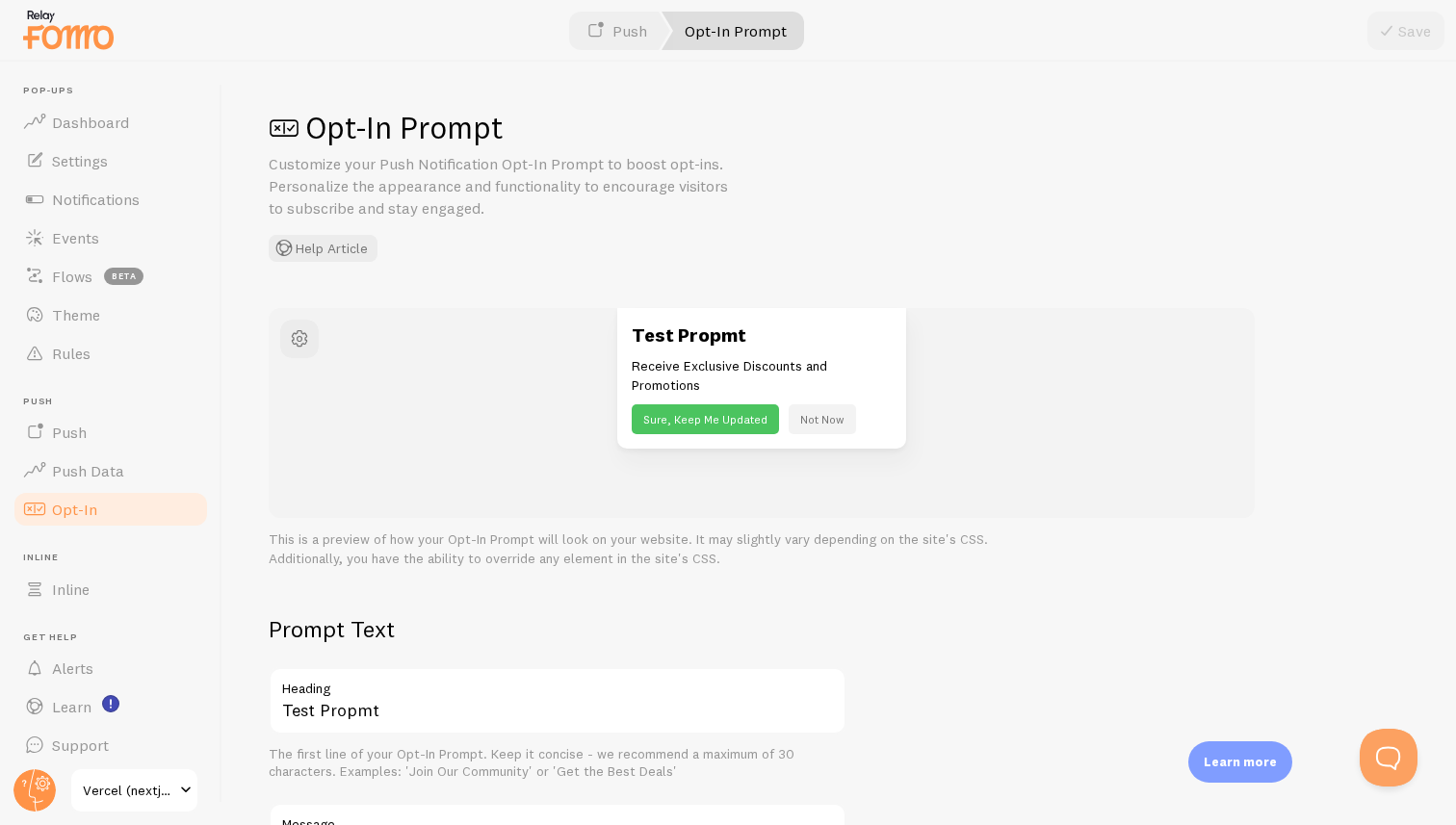
click at [648, 369] on p "Receive Exclusive Discounts and Promotions" at bounding box center [762, 374] width 260 height 38
drag, startPoint x: 648, startPoint y: 369, endPoint x: 665, endPoint y: 386, distance: 24.0
click at [665, 386] on p "Receive Exclusive Discounts and Promotions" at bounding box center [762, 374] width 260 height 38
copy p "Receive Exclusive Discounts and Promotions"
click at [105, 459] on link "Push Data" at bounding box center [110, 470] width 199 height 38
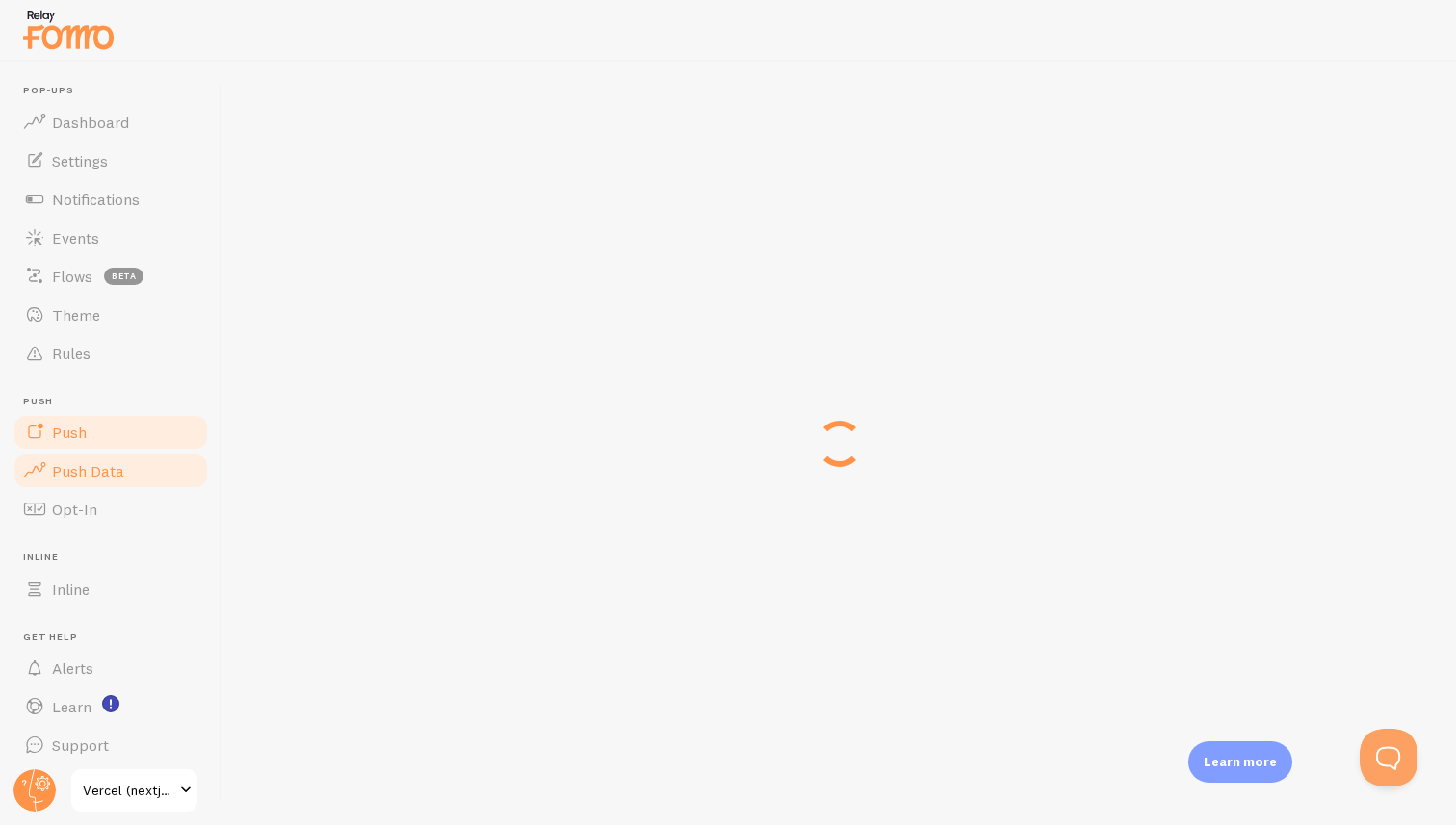
click at [96, 432] on link "Push" at bounding box center [110, 432] width 199 height 38
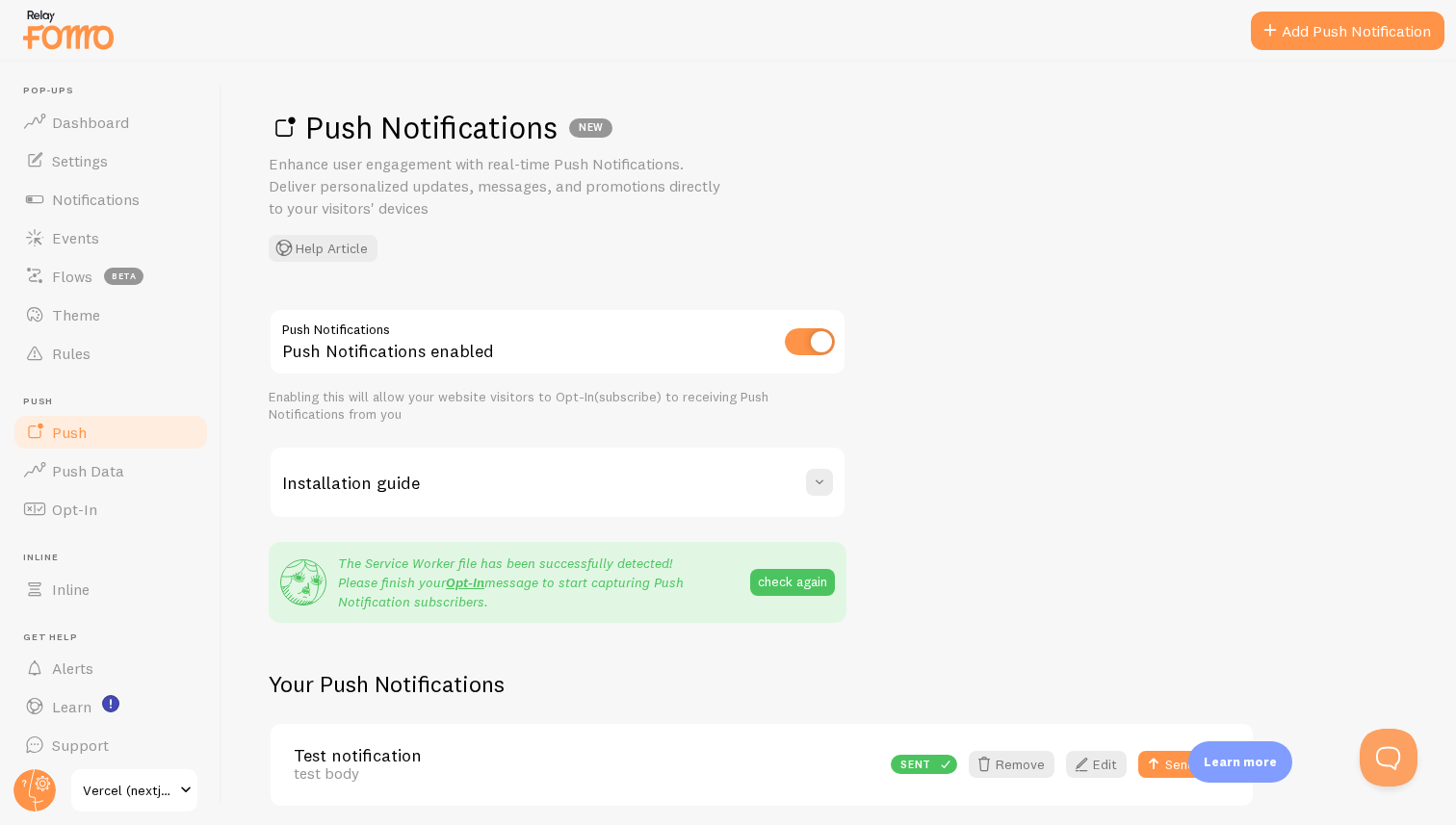
click at [807, 337] on input "checkbox" at bounding box center [810, 342] width 50 height 27
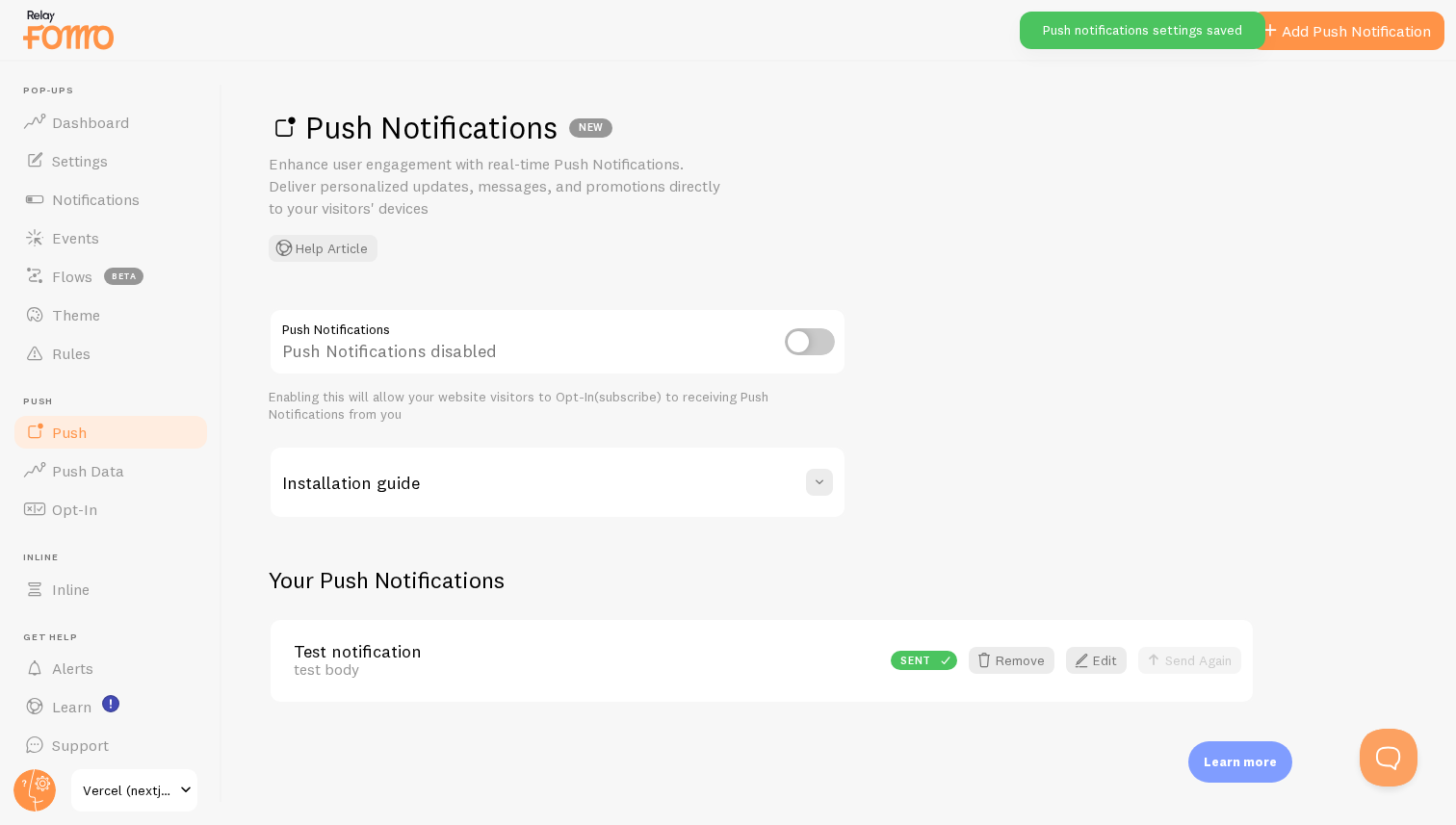
click at [807, 337] on input "checkbox" at bounding box center [810, 342] width 50 height 27
checkbox input "true"
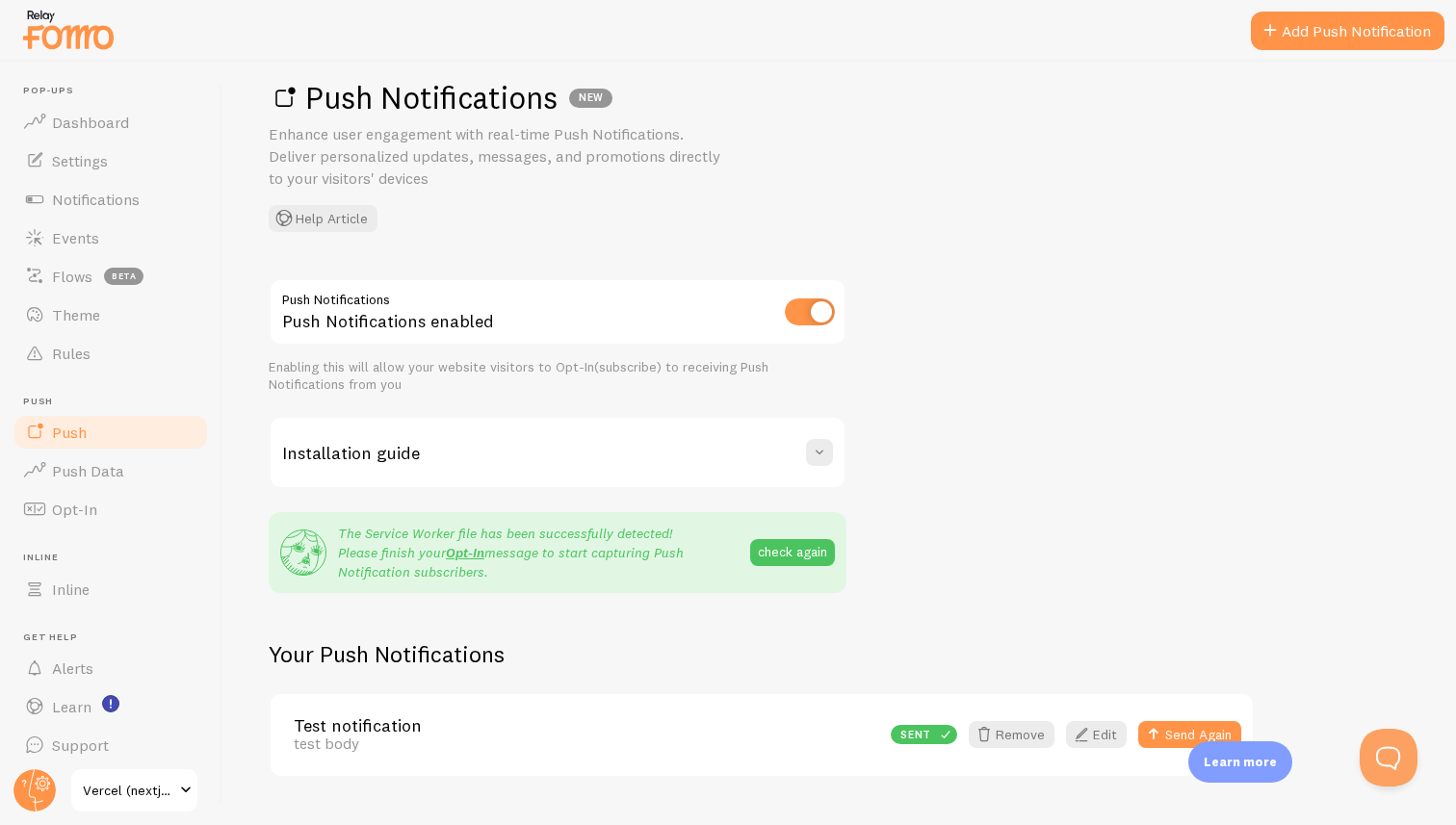
scroll to position [74, 0]
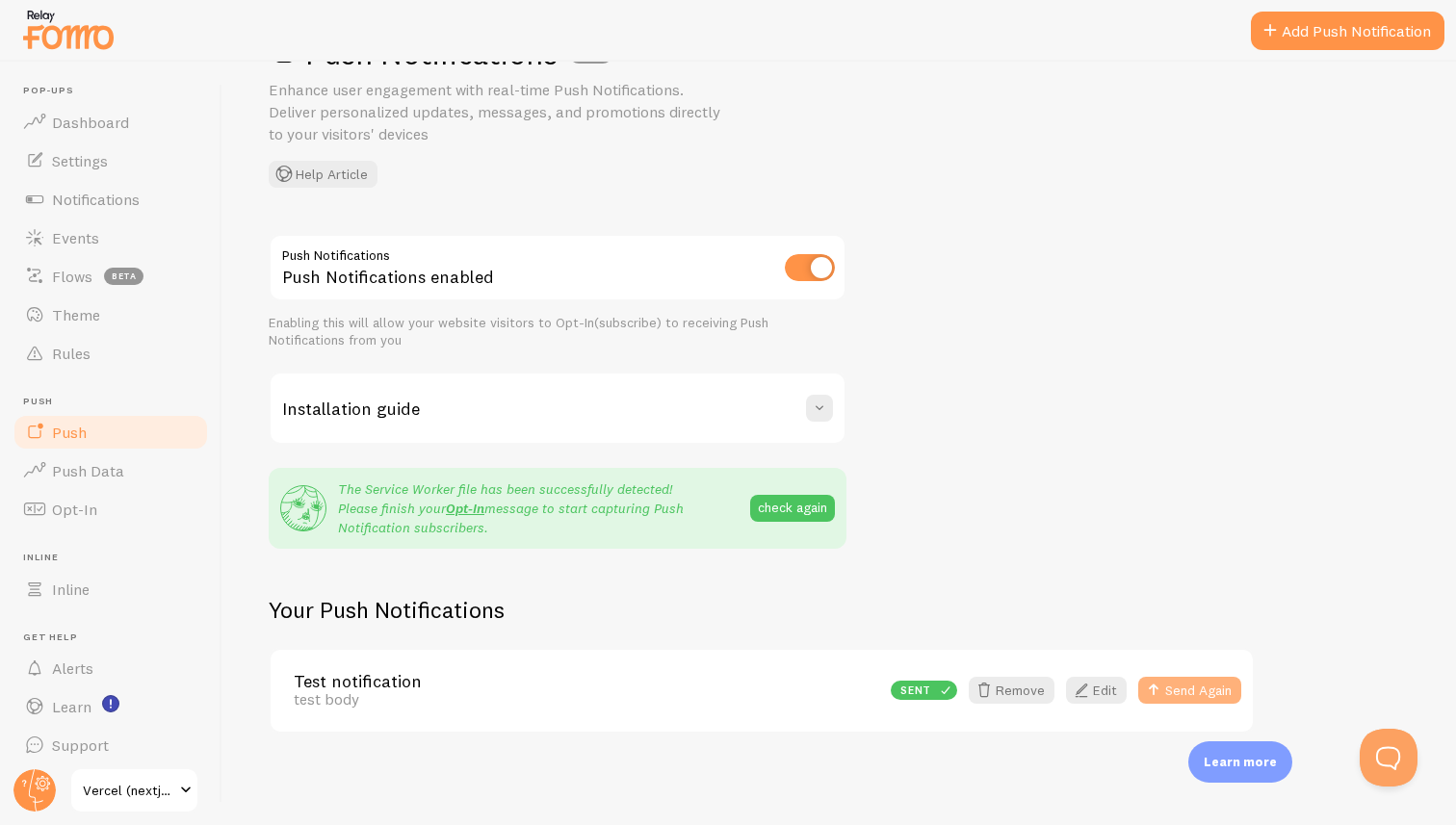
click at [1166, 681] on button "Send Again" at bounding box center [1189, 690] width 103 height 27
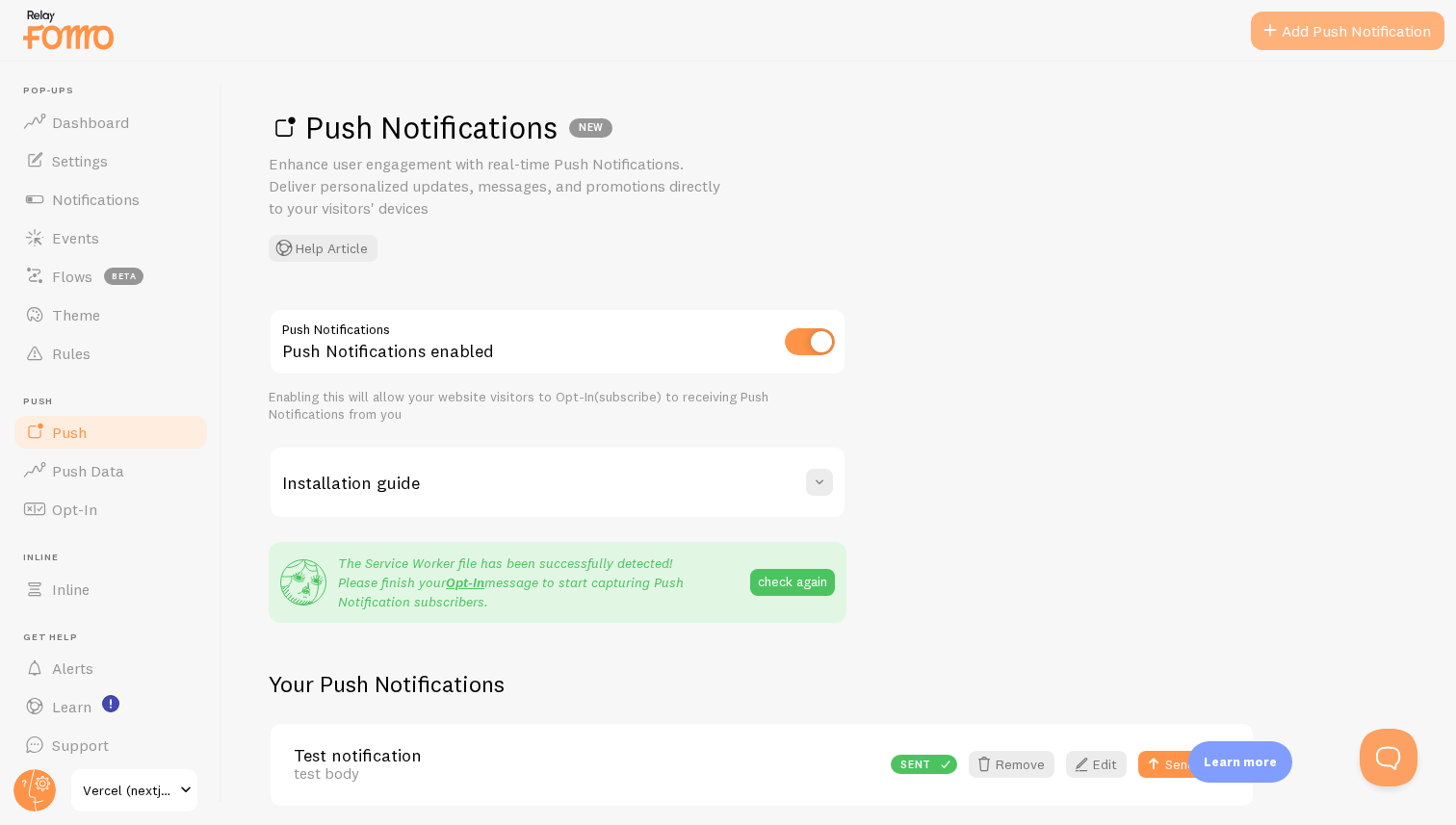
click at [1305, 32] on link "Add Push Notification" at bounding box center [1347, 30] width 194 height 38
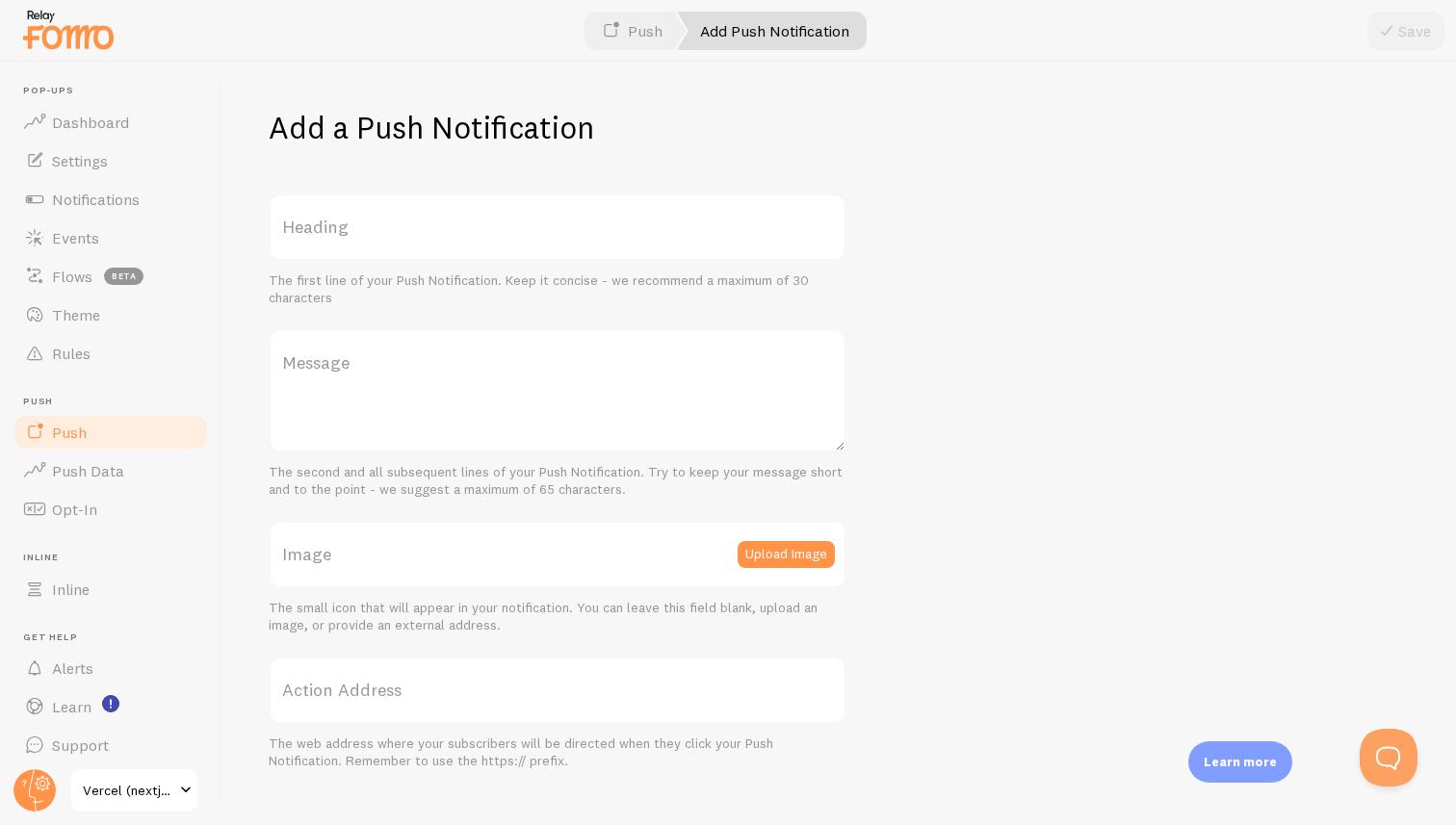
click at [516, 234] on label "Heading" at bounding box center [557, 227] width 578 height 67
click at [516, 234] on input "Heading" at bounding box center [557, 227] width 578 height 67
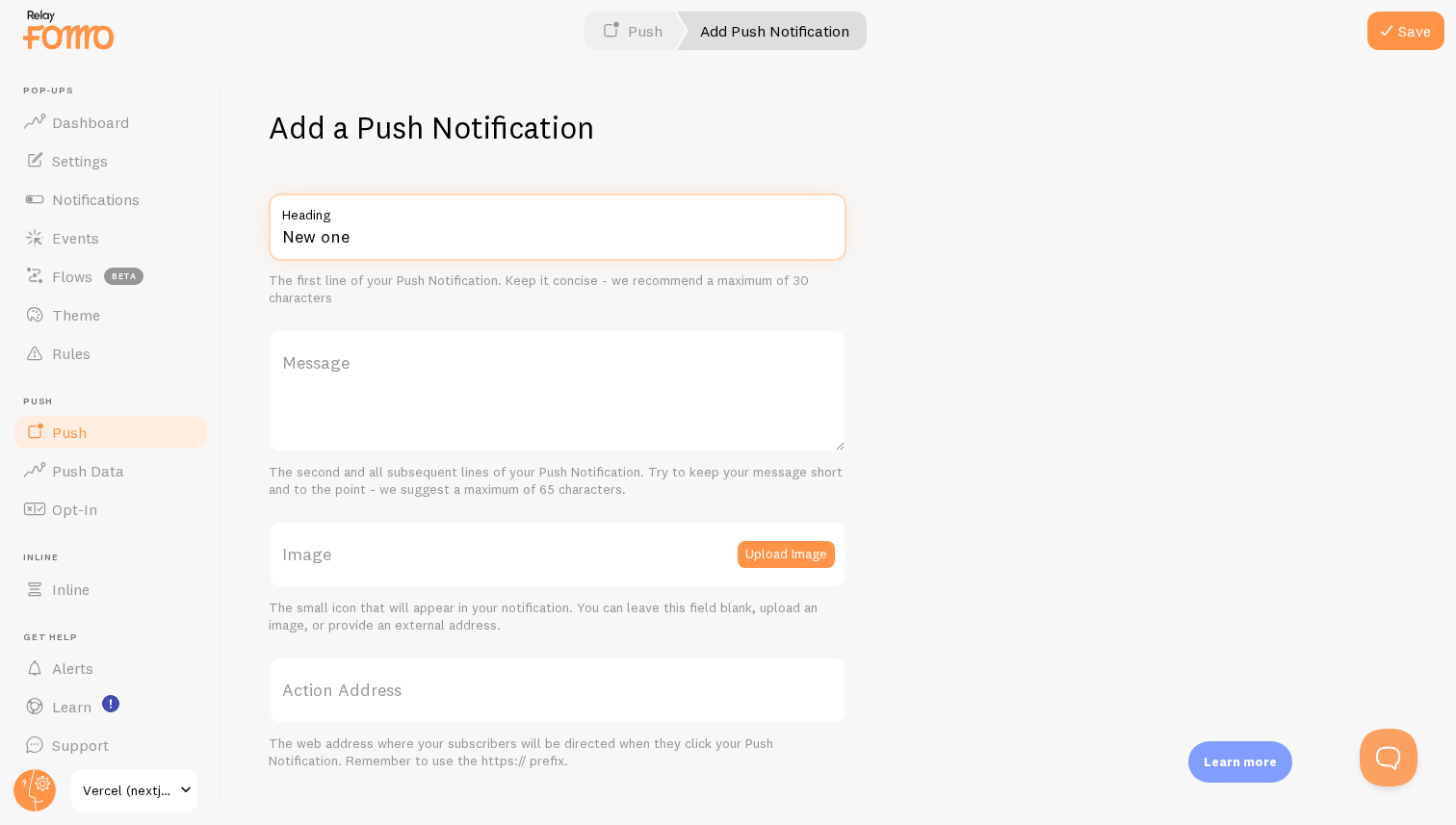
type input "New one"
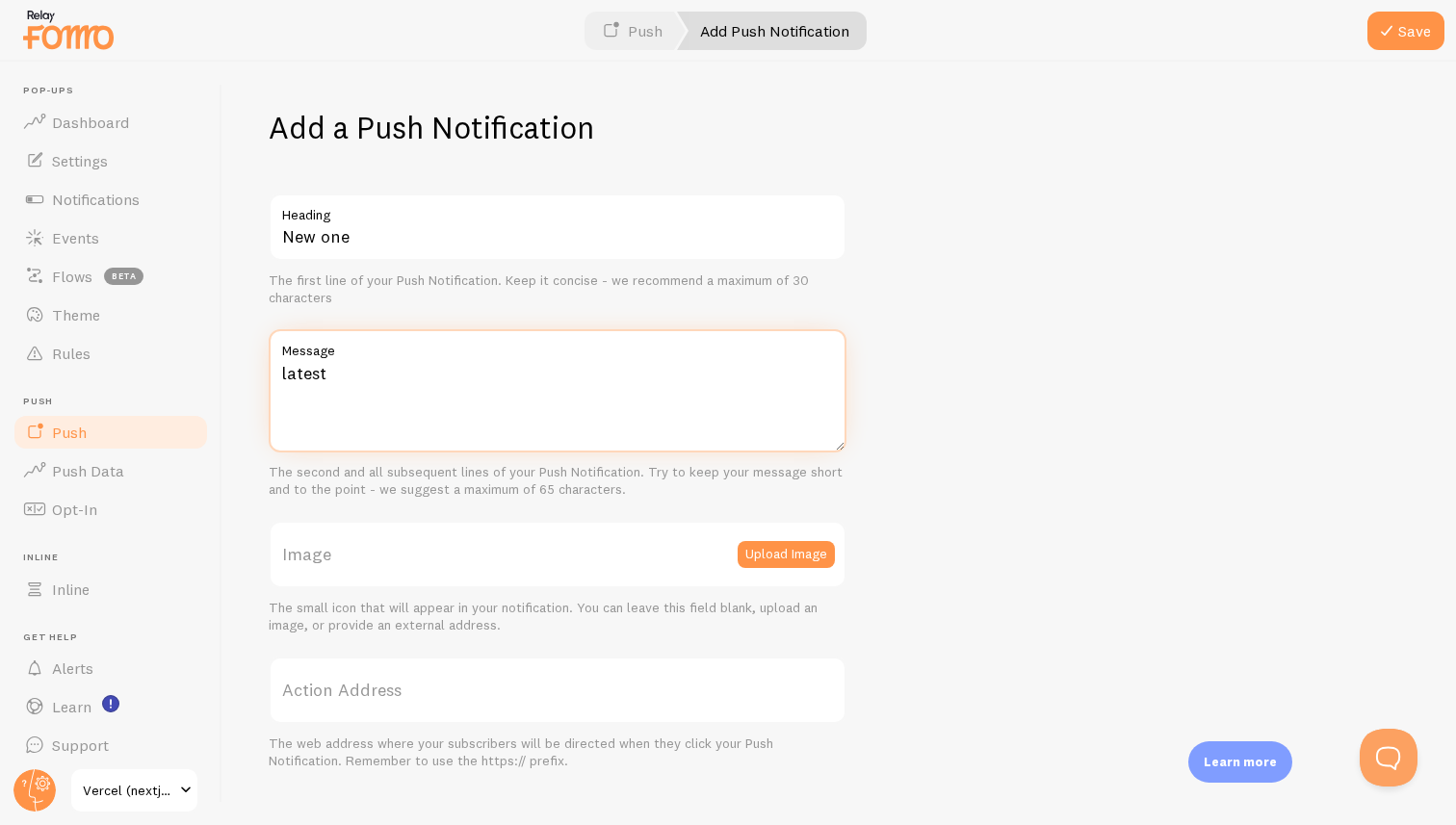
scroll to position [36, 0]
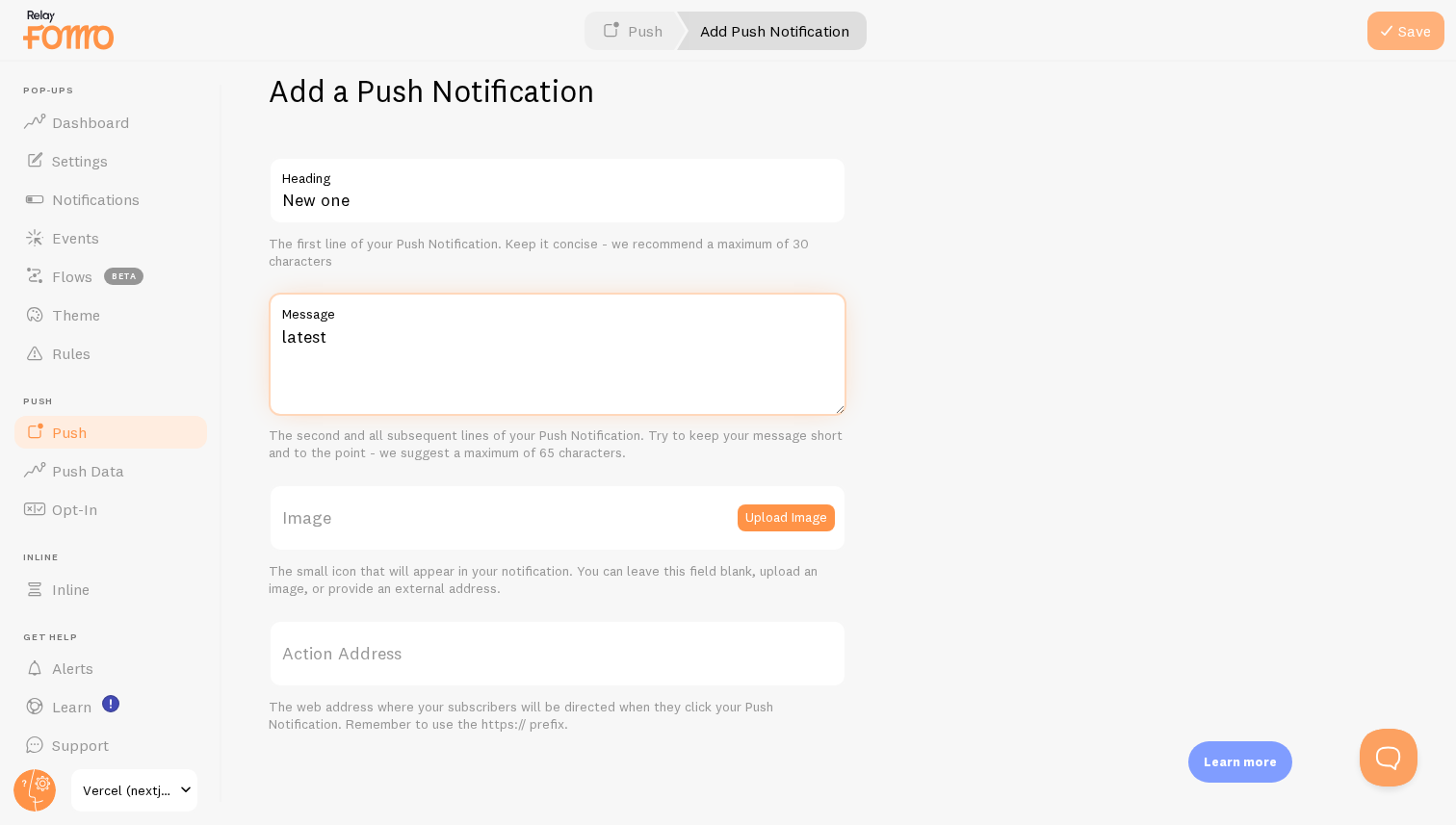
type textarea "latest"
click at [1393, 35] on span at bounding box center [1387, 31] width 23 height 23
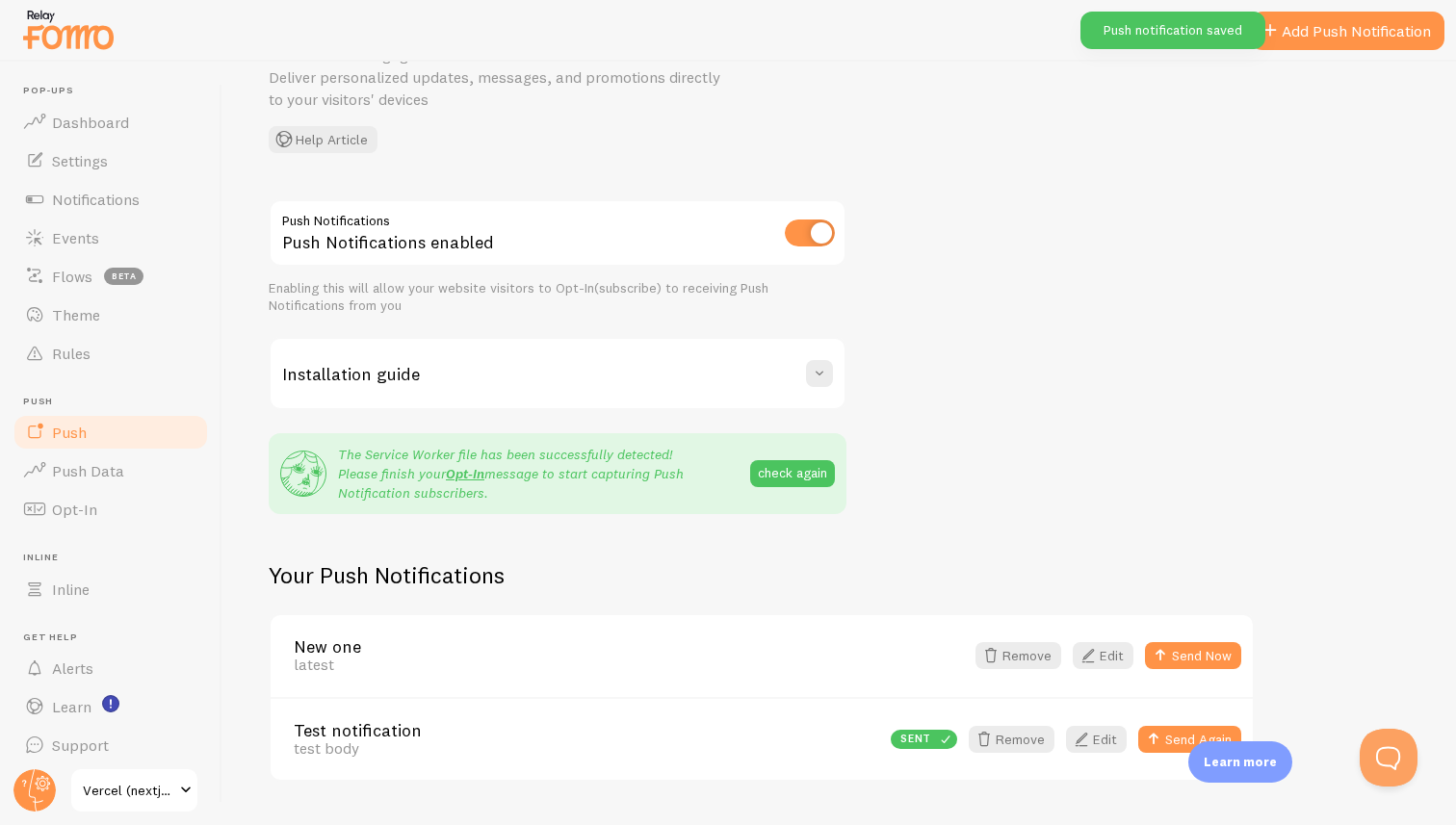
scroll to position [158, 0]
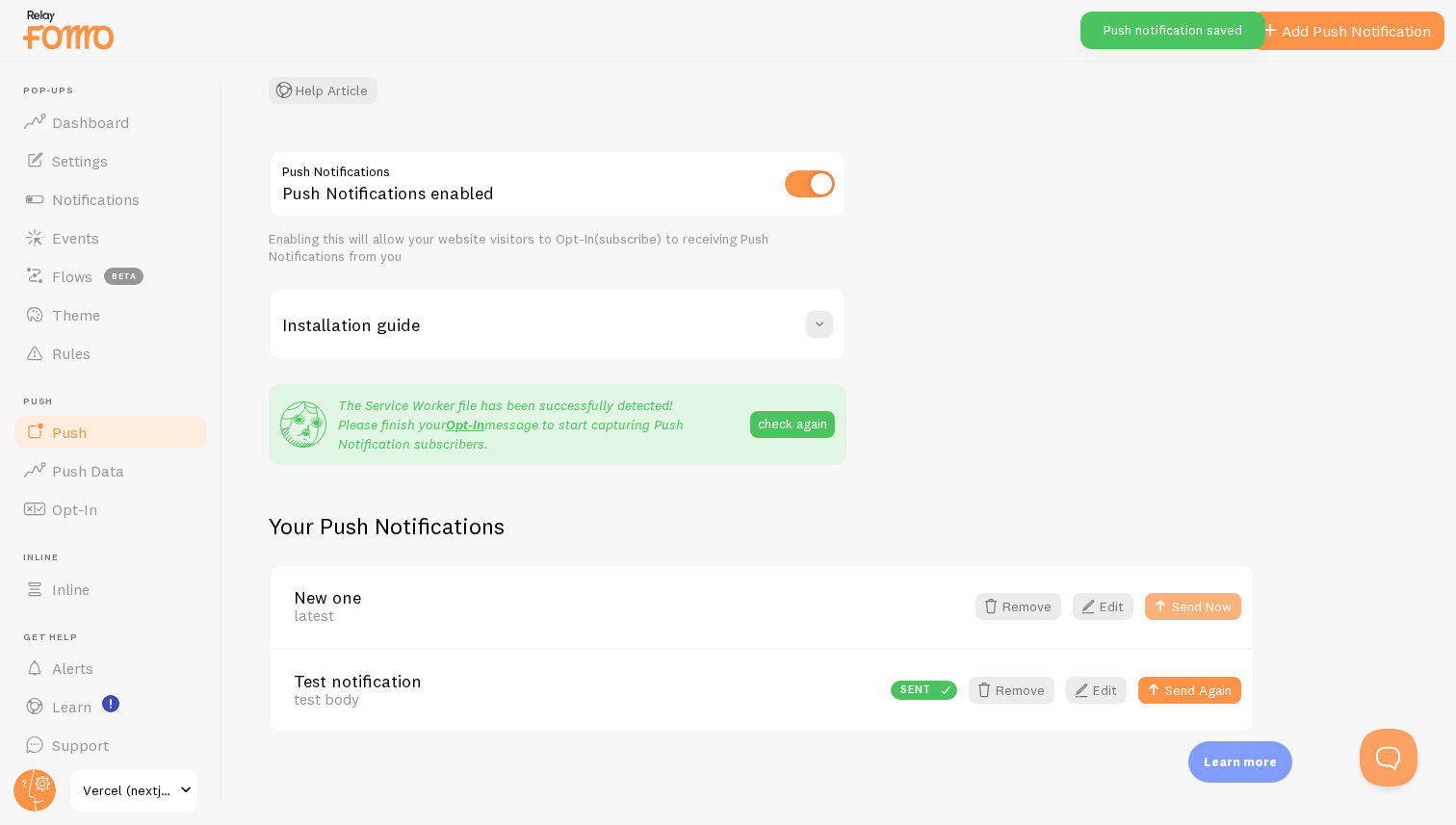
click at [1184, 605] on button "Send Now" at bounding box center [1193, 607] width 96 height 27
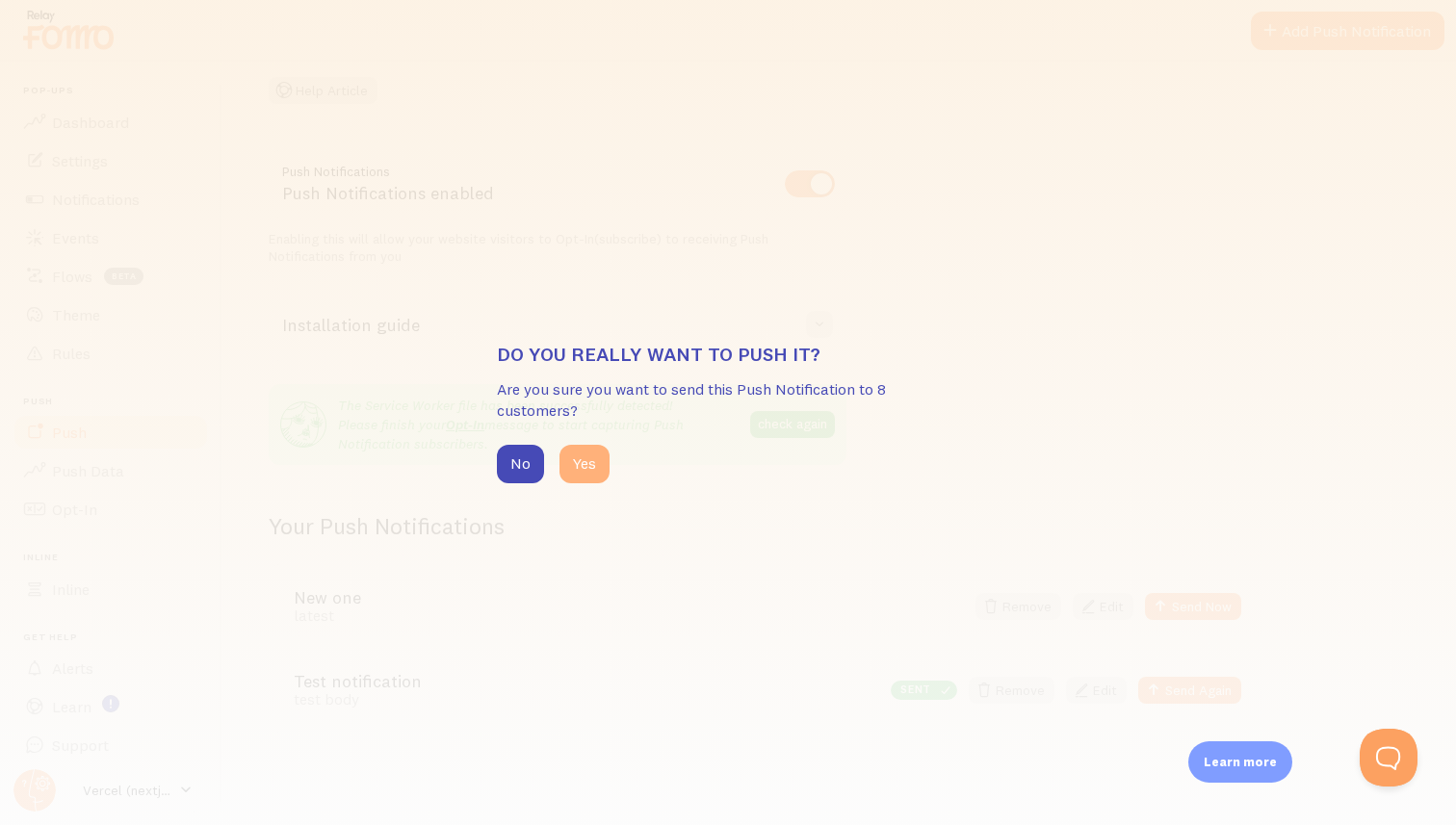
click at [593, 466] on button "Yes" at bounding box center [584, 463] width 50 height 38
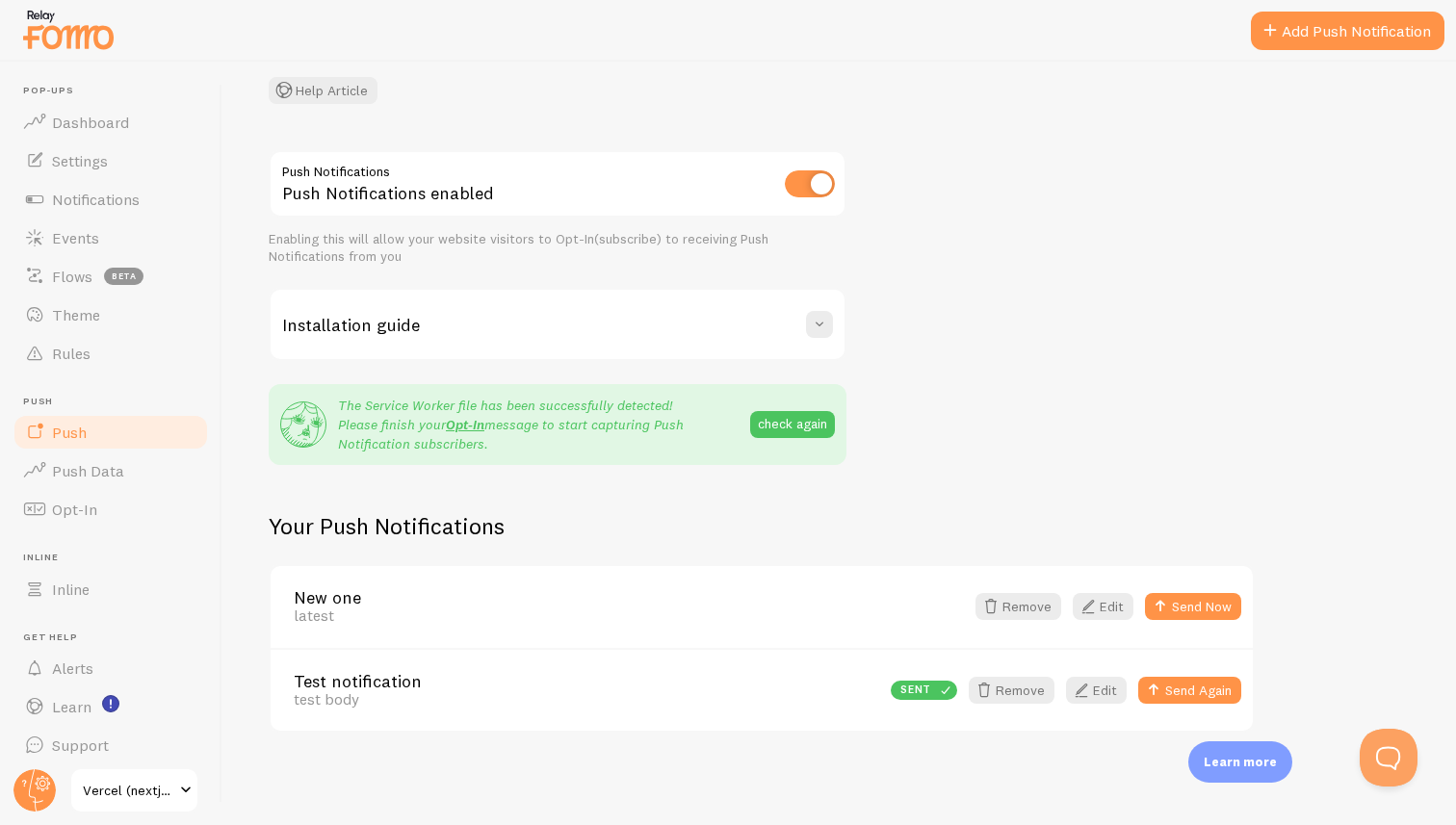
click at [1181, 86] on div "Push Notifications NEW Enhance user engagement with real-time Push Notification…" at bounding box center [839, 27] width 1141 height 154
click at [969, 170] on div "Push Notifications Push Notifications enabled Enabling this will allow your web…" at bounding box center [839, 442] width 1141 height 583
click at [810, 181] on input "checkbox" at bounding box center [810, 184] width 50 height 27
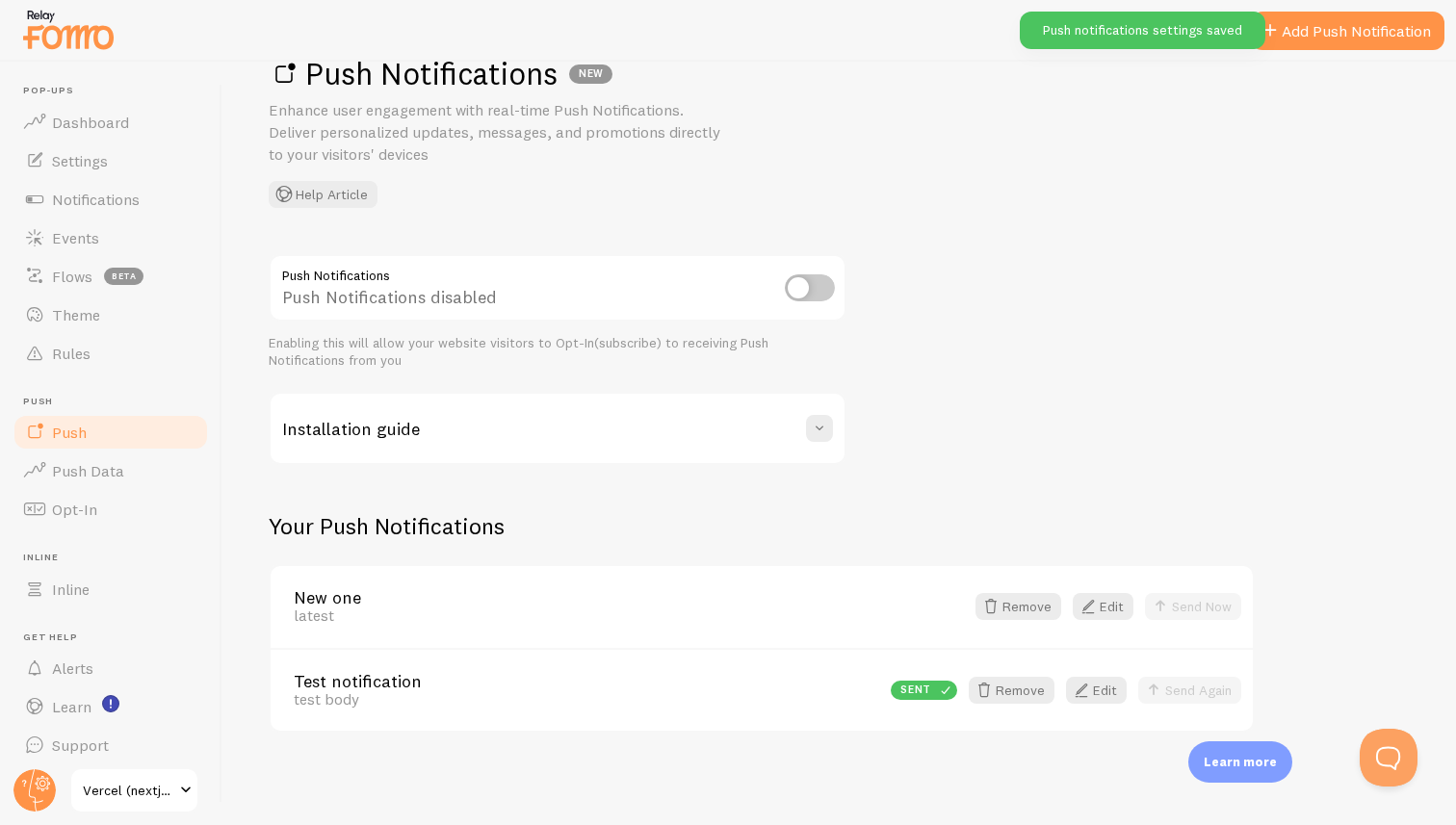
click at [1181, 601] on div "Remove Edit Send Now" at bounding box center [1103, 607] width 278 height 27
click at [808, 281] on input "checkbox" at bounding box center [810, 288] width 50 height 27
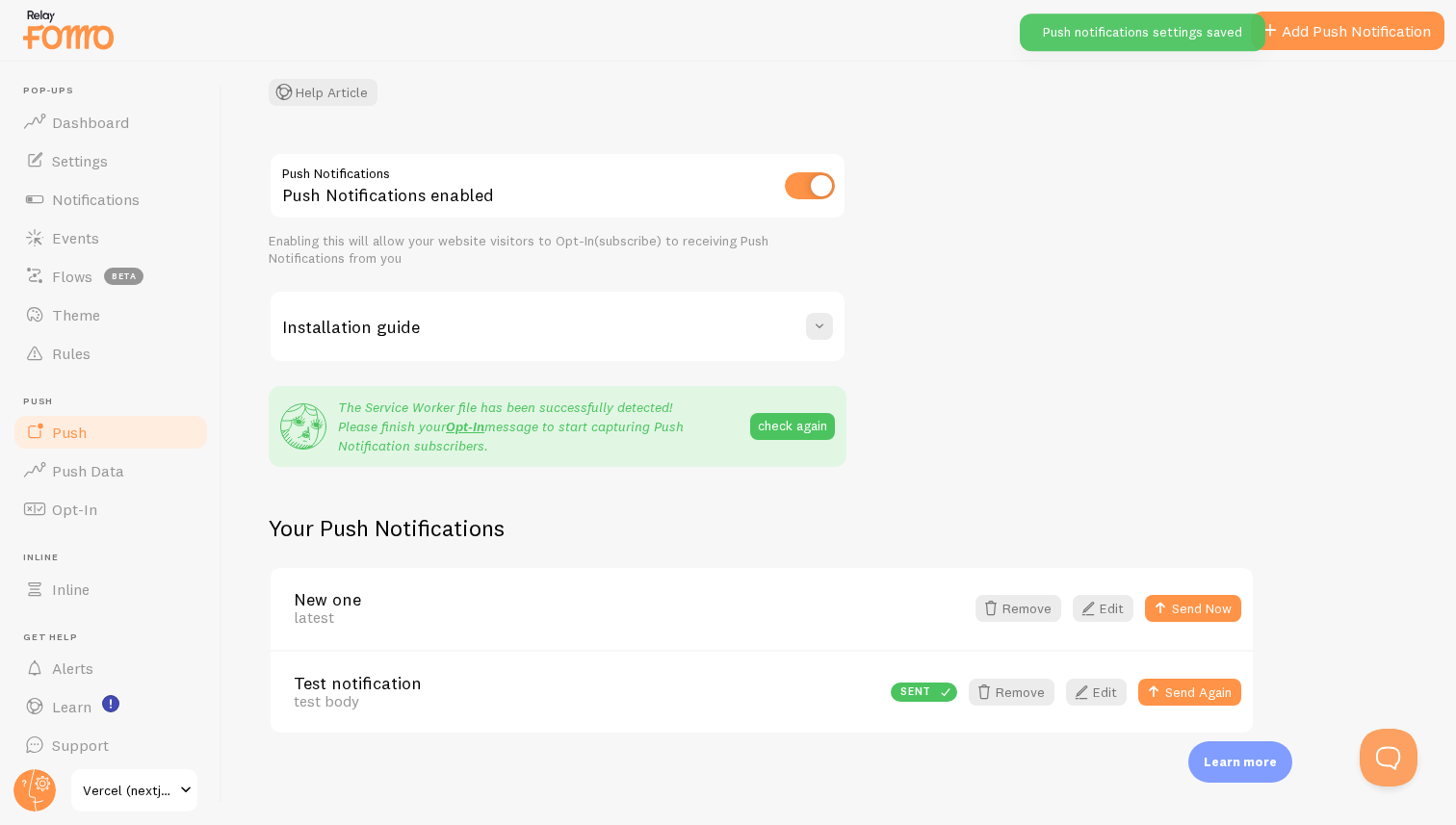
scroll to position [158, 0]
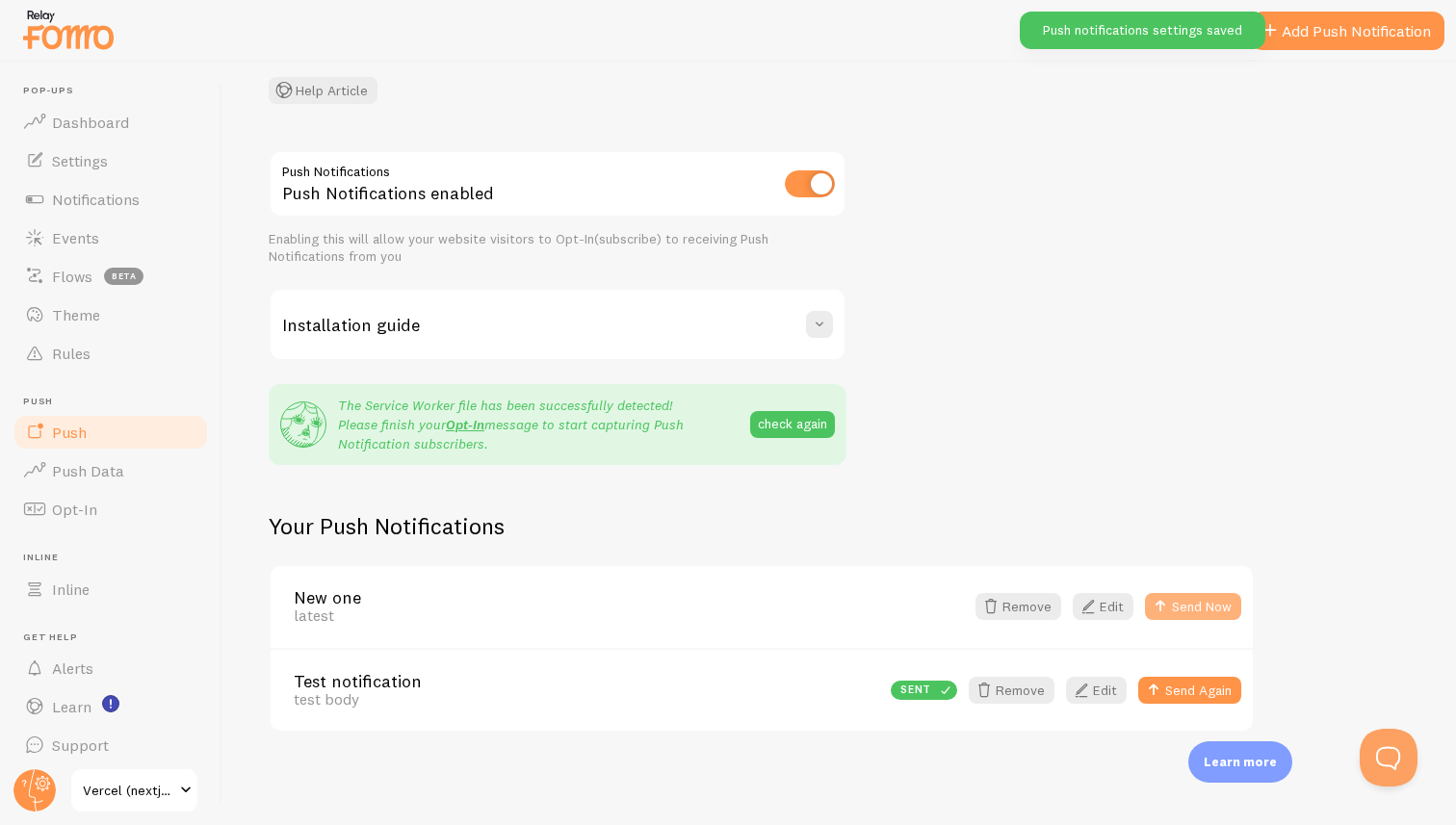
click at [1174, 604] on button "Send Now" at bounding box center [1193, 607] width 96 height 27
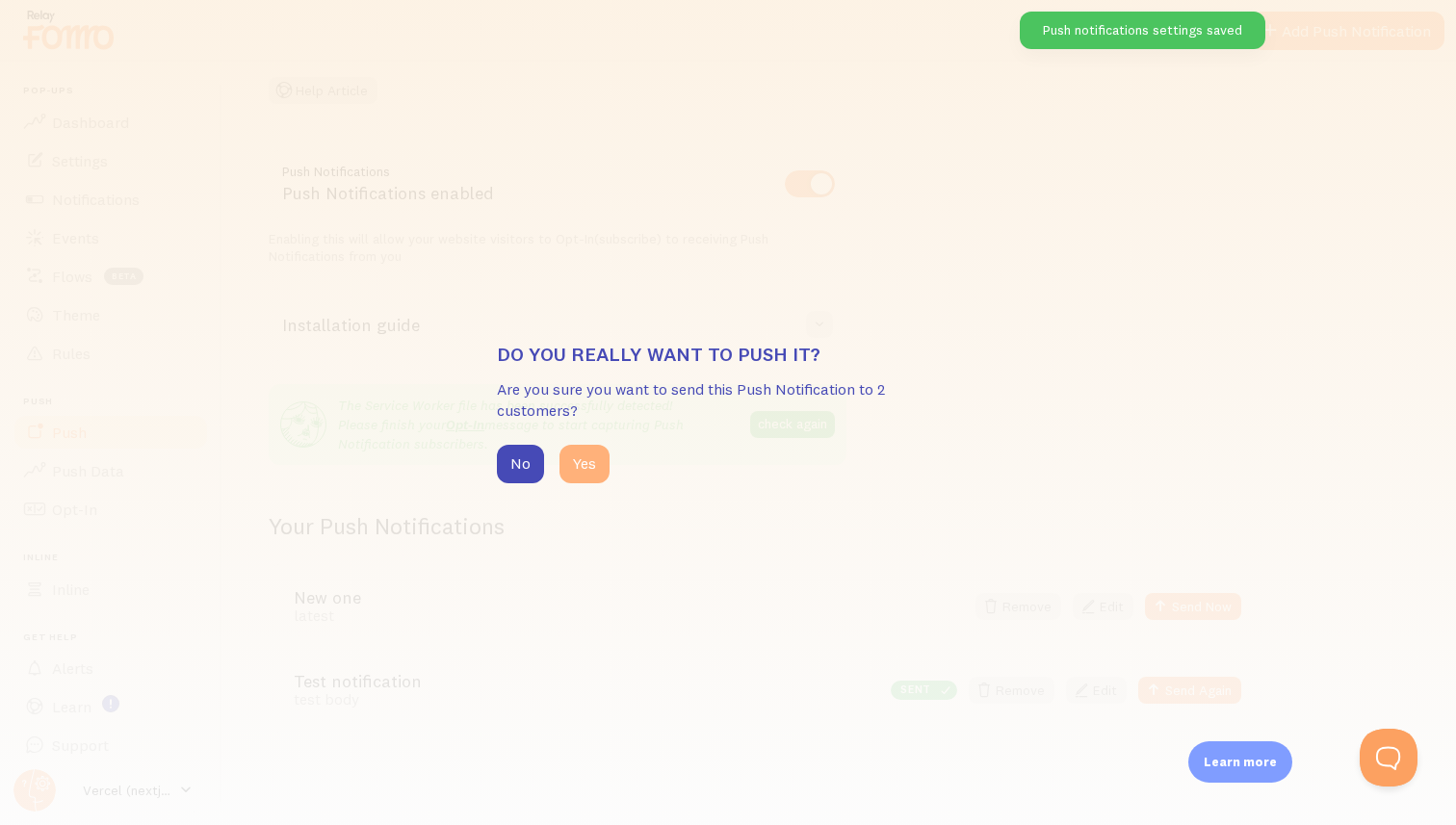
click at [566, 462] on button "Yes" at bounding box center [584, 463] width 50 height 38
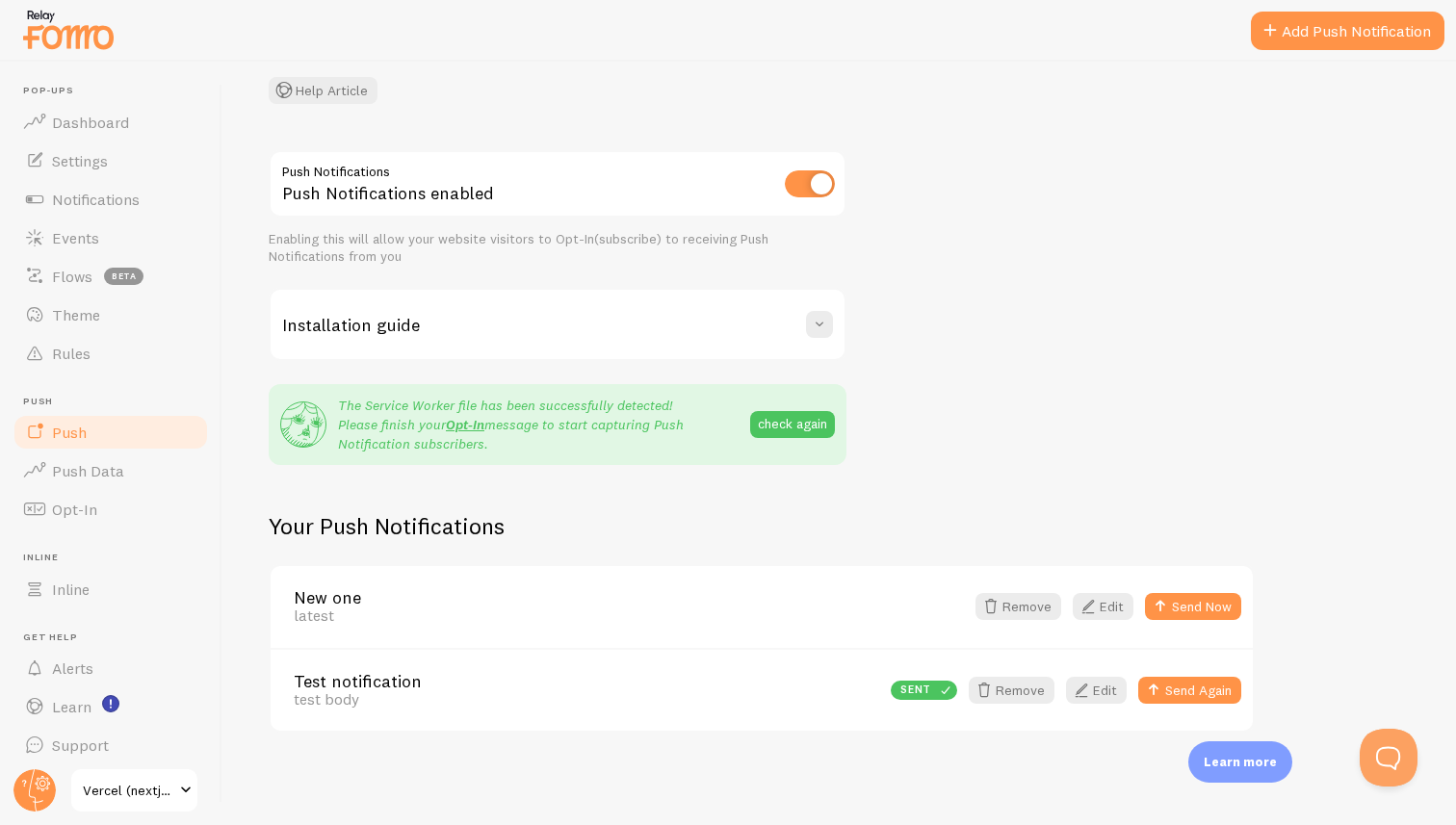
click at [813, 173] on input "checkbox" at bounding box center [810, 184] width 50 height 27
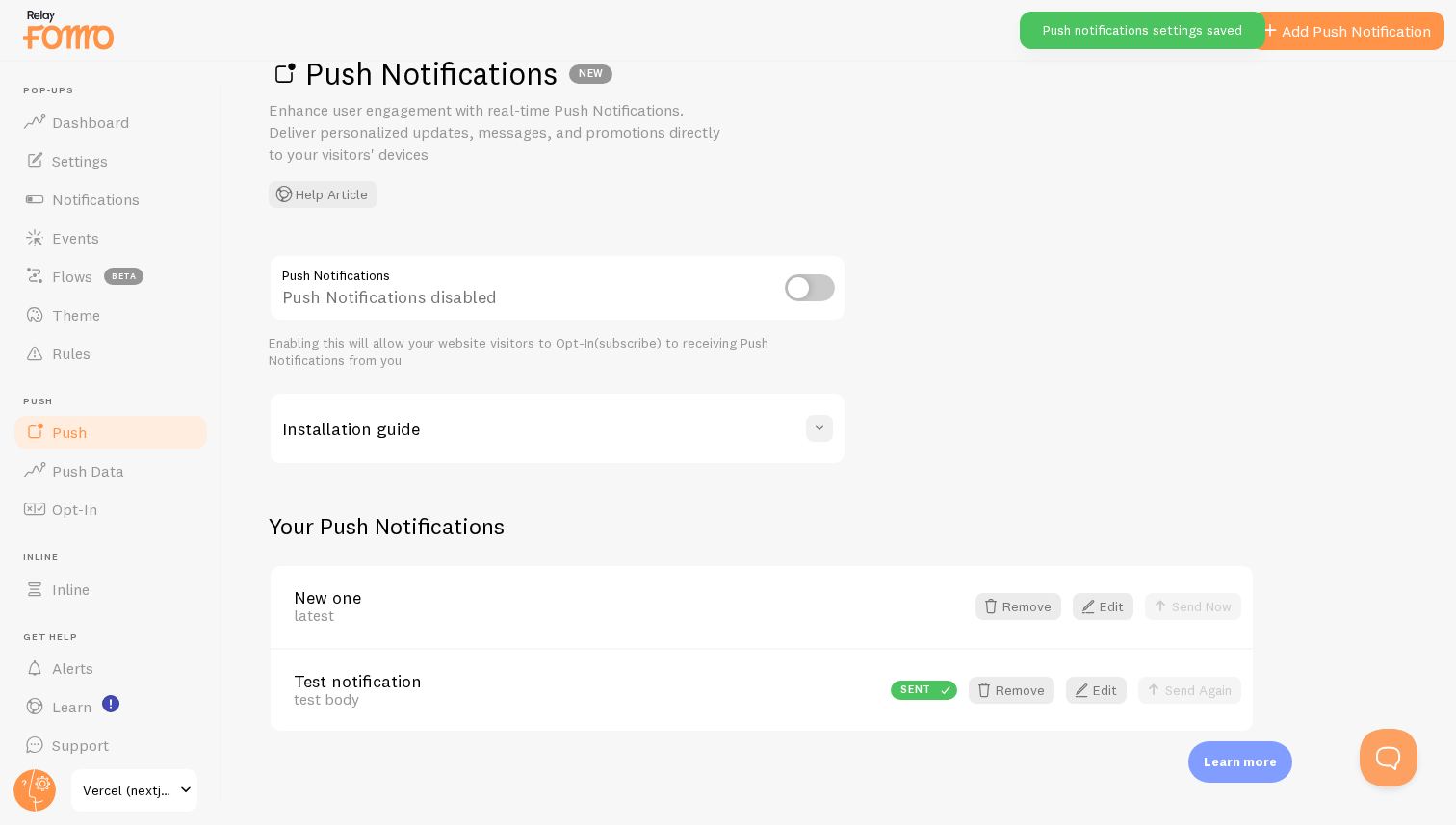
click at [814, 423] on span at bounding box center [819, 428] width 20 height 20
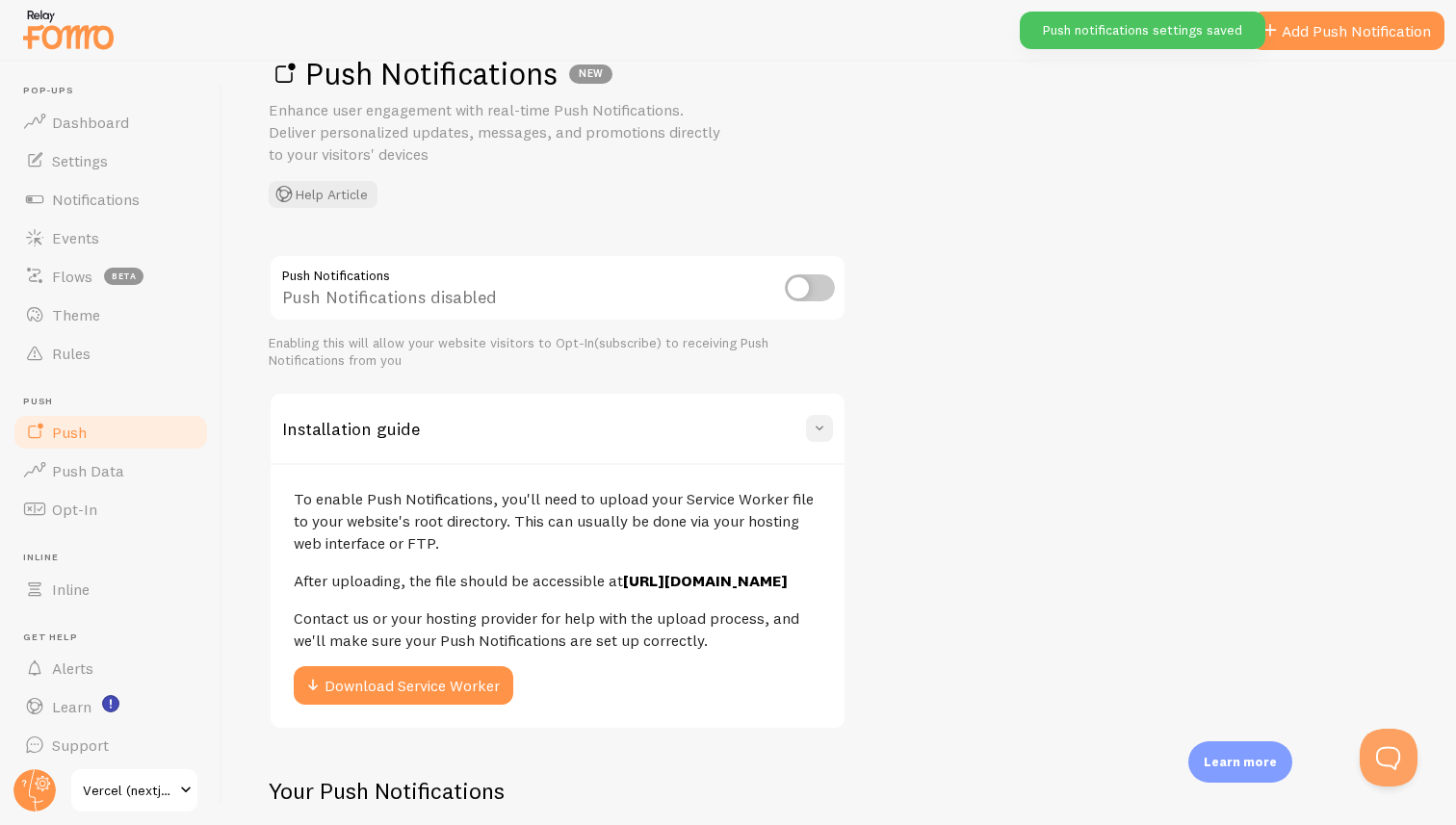
click at [814, 424] on span at bounding box center [819, 428] width 20 height 20
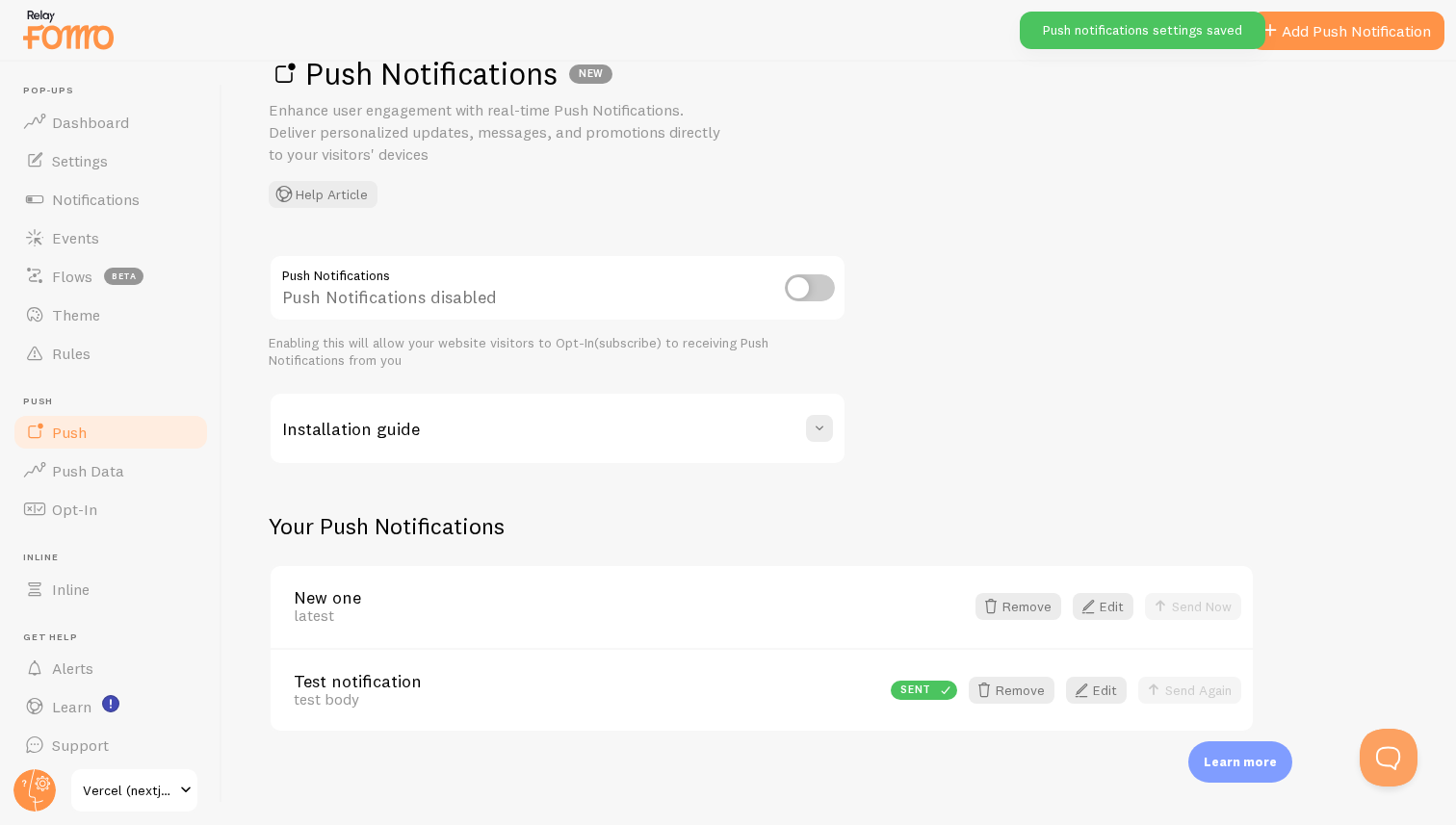
click at [806, 272] on div "Push Notifications disabled" at bounding box center [557, 289] width 578 height 70
click at [806, 286] on input "checkbox" at bounding box center [810, 288] width 50 height 27
checkbox input "true"
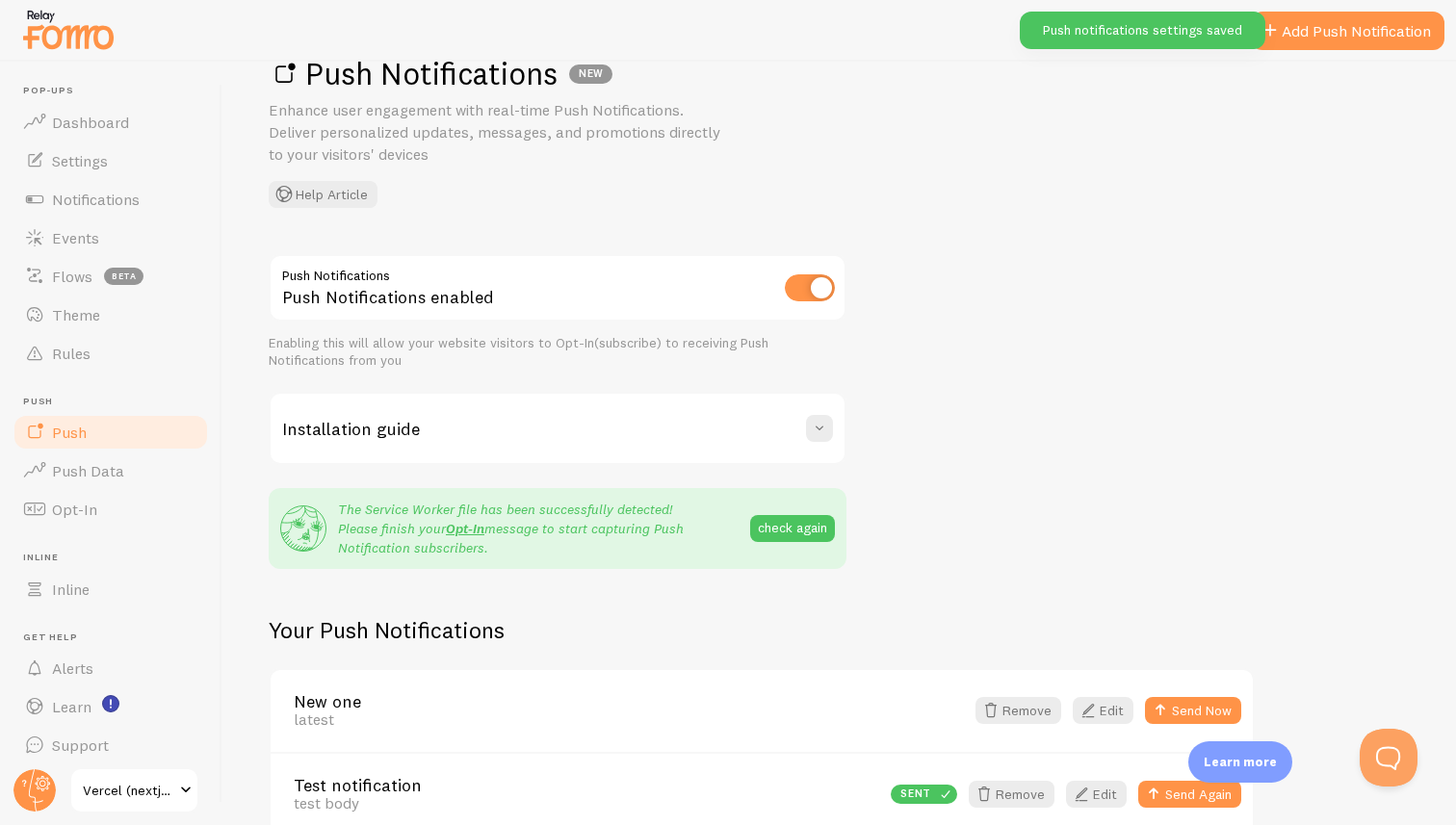
scroll to position [158, 0]
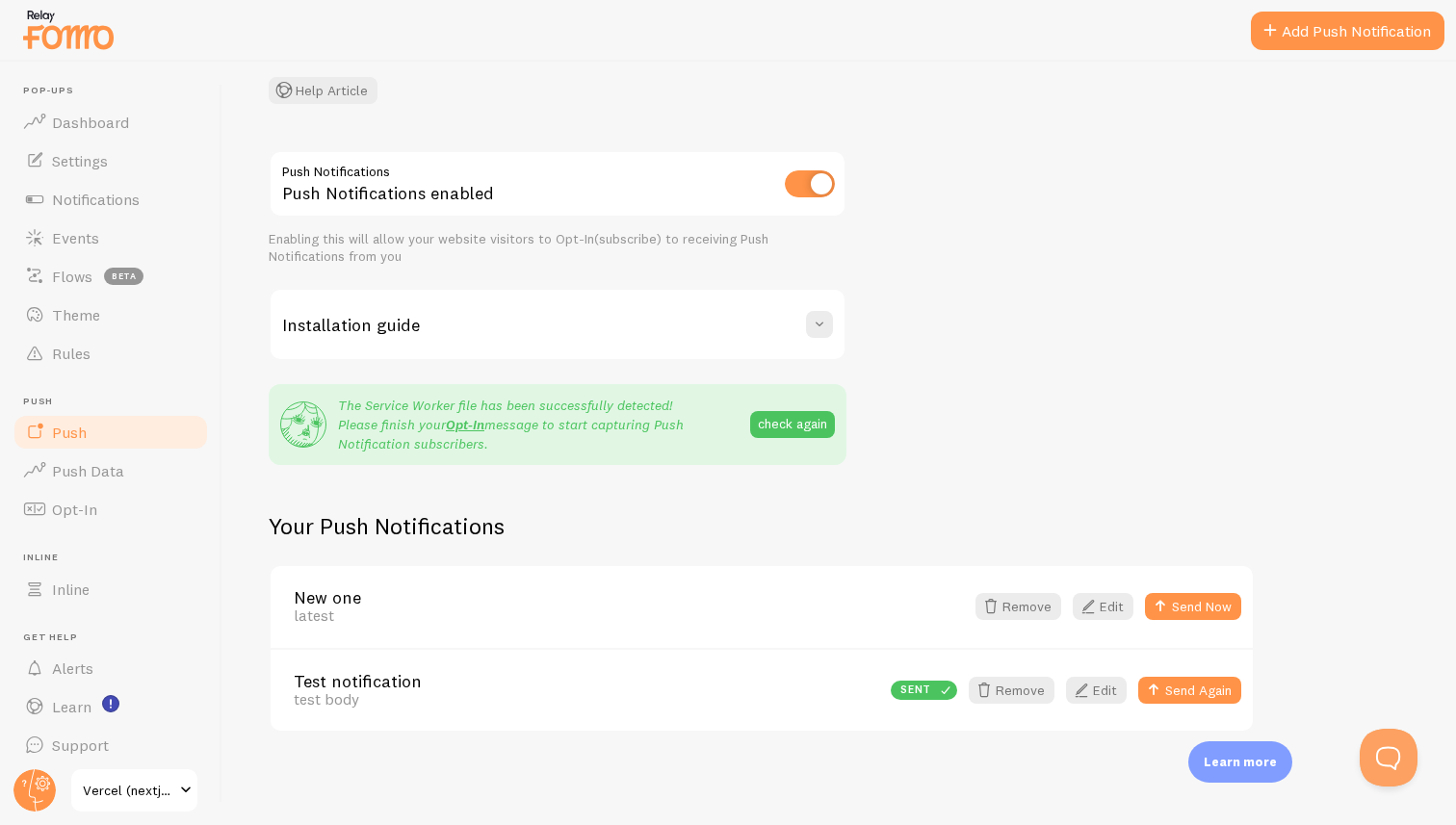
click at [991, 352] on div "Push Notifications Push Notifications enabled Enabling this will allow your web…" at bounding box center [839, 442] width 1141 height 583
click at [1008, 413] on div "Push Notifications Push Notifications enabled Enabling this will allow your web…" at bounding box center [839, 442] width 1141 height 583
click at [1303, 22] on link "Add Push Notification" at bounding box center [1347, 30] width 194 height 38
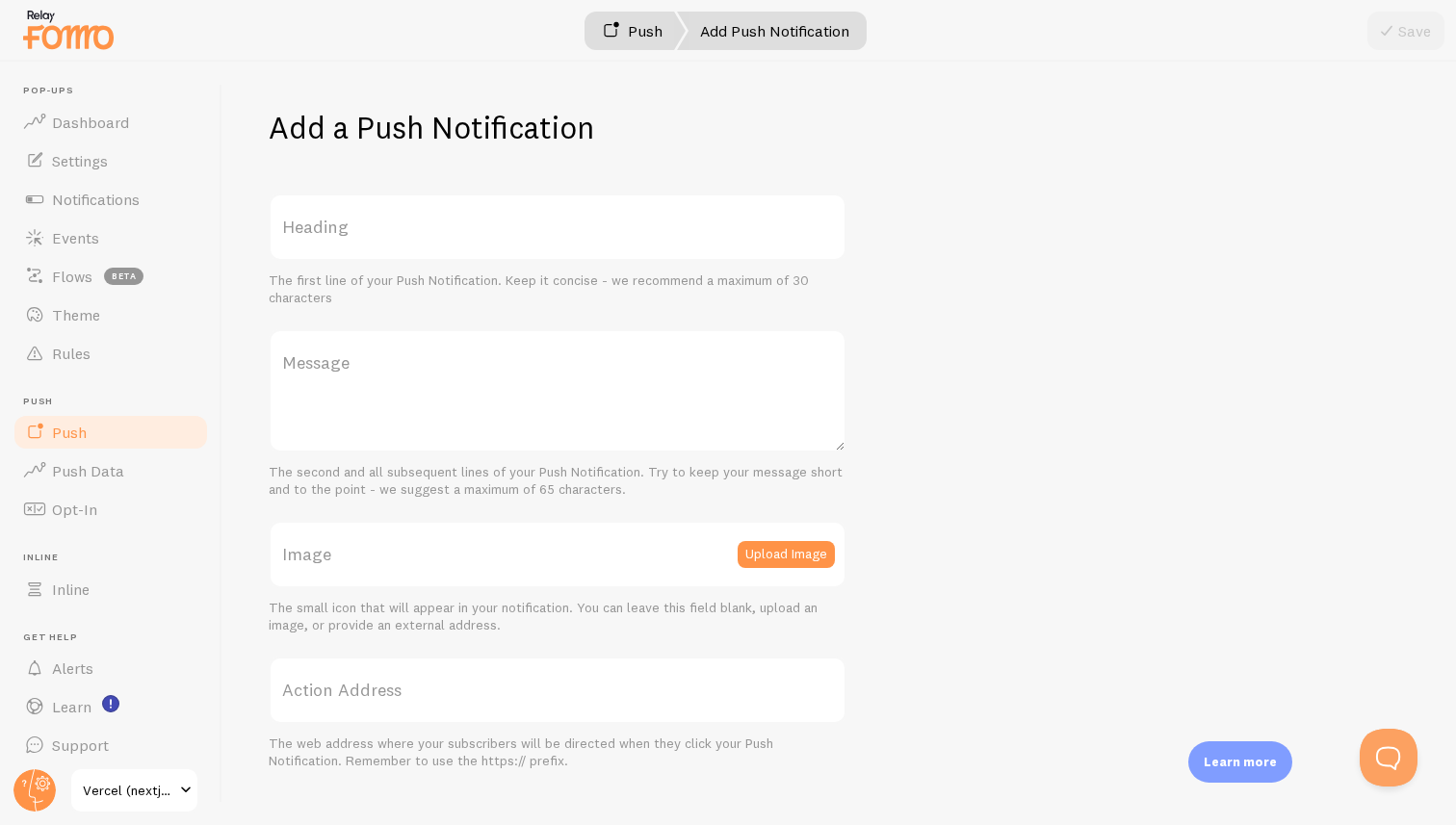
click at [631, 38] on link "Push" at bounding box center [632, 30] width 107 height 38
